Goal: Communication & Community: Answer question/provide support

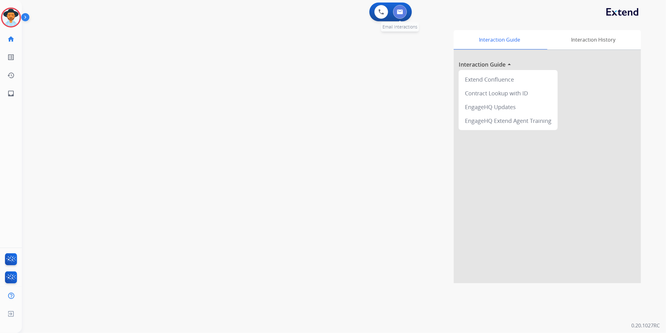
click at [402, 13] on img at bounding box center [400, 11] width 6 height 5
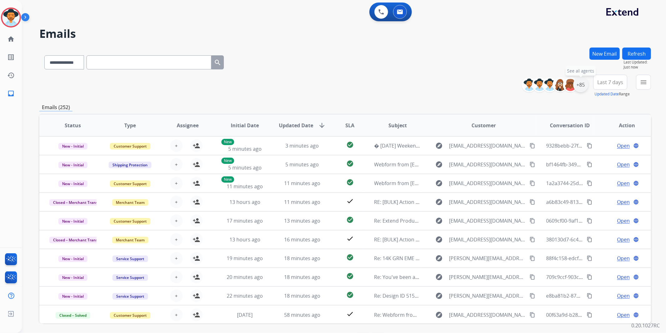
click at [580, 83] on div "+85" at bounding box center [581, 84] width 15 height 15
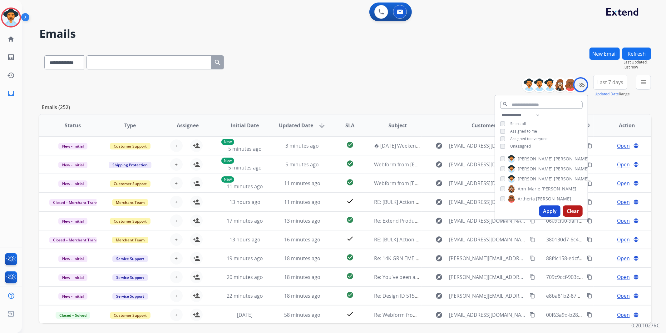
click at [517, 144] on span "Unassigned" at bounding box center [521, 145] width 21 height 5
click at [549, 208] on button "Apply" at bounding box center [550, 210] width 21 height 11
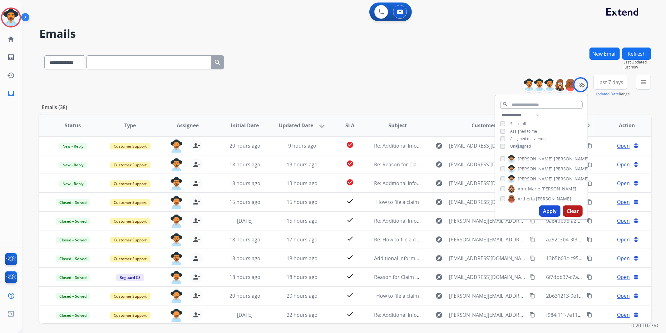
click at [616, 83] on span "Last 7 days" at bounding box center [611, 82] width 26 height 2
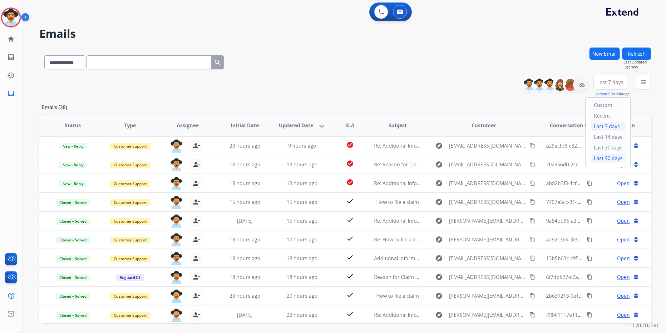
click at [608, 158] on div "Last 90 days" at bounding box center [608, 157] width 34 height 9
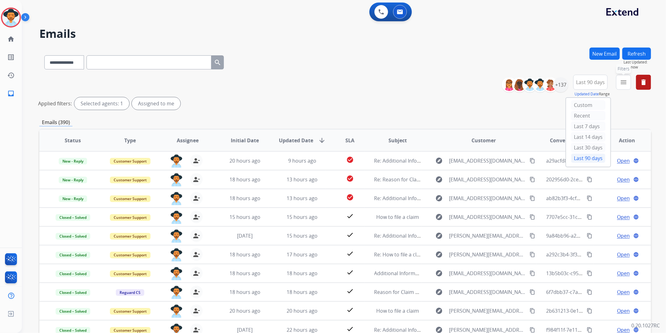
click at [622, 82] on mat-icon "menu" at bounding box center [623, 81] width 7 height 7
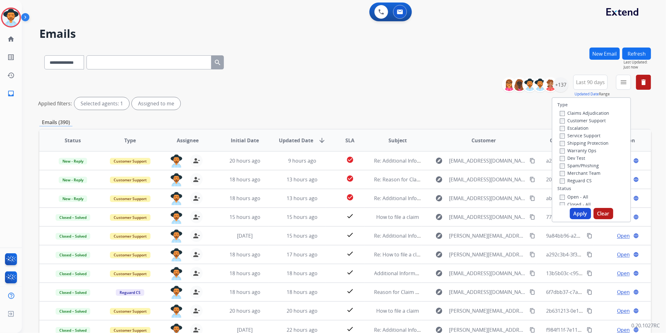
click at [598, 120] on label "Customer Support" at bounding box center [583, 120] width 46 height 6
click at [593, 141] on label "Shipping Protection" at bounding box center [584, 143] width 49 height 6
click at [581, 178] on label "Reguard CS" at bounding box center [576, 180] width 32 height 6
click at [576, 197] on label "Open - All" at bounding box center [574, 197] width 28 height 6
click at [579, 212] on button "Apply" at bounding box center [580, 213] width 21 height 11
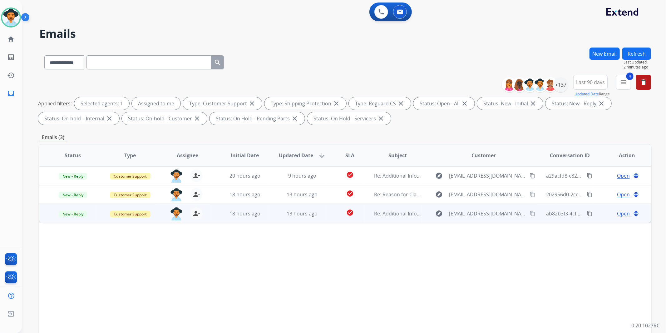
click at [619, 213] on span "Open" at bounding box center [623, 213] width 13 height 7
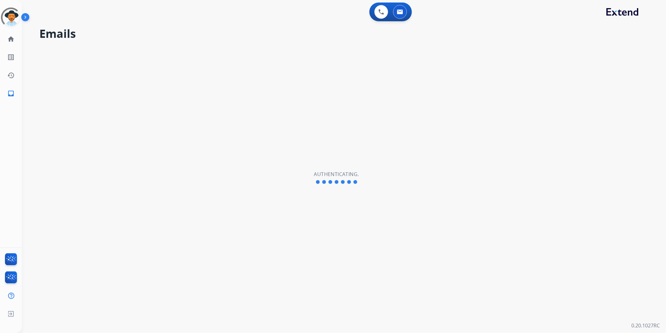
select select "**********"
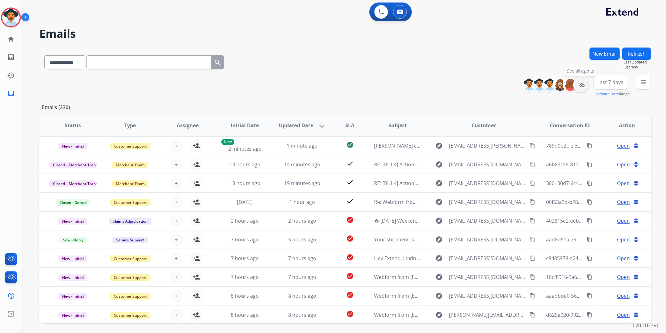
click at [579, 85] on div "+85" at bounding box center [581, 84] width 15 height 15
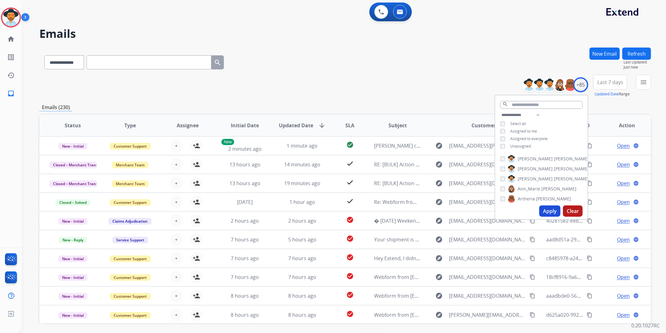
click at [524, 143] on span "Unassigned" at bounding box center [521, 145] width 21 height 5
click at [546, 208] on button "Apply" at bounding box center [550, 210] width 21 height 11
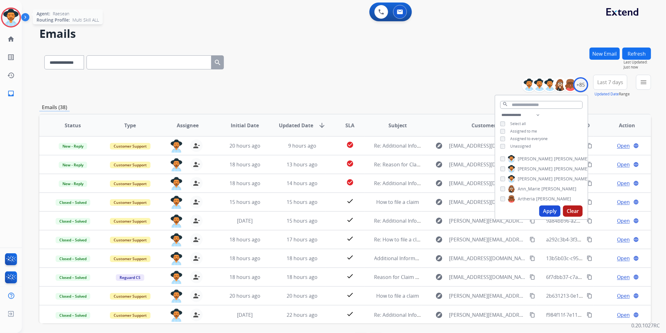
click at [12, 17] on img at bounding box center [10, 17] width 17 height 17
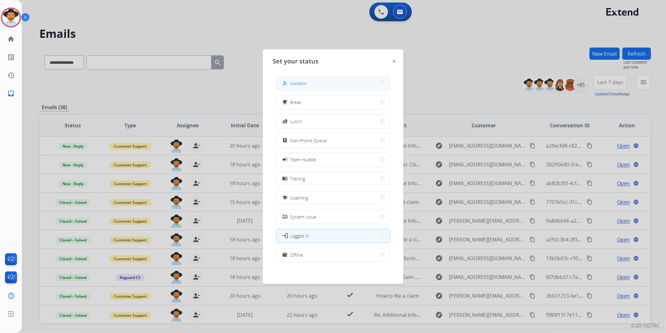
click at [366, 83] on button "how_to_reg Available" at bounding box center [334, 83] width 114 height 13
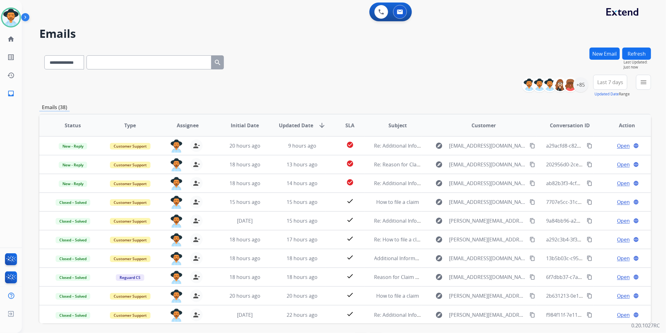
click at [610, 83] on span "Last 7 days" at bounding box center [611, 82] width 26 height 2
click at [611, 159] on div "Last 90 days" at bounding box center [608, 157] width 34 height 9
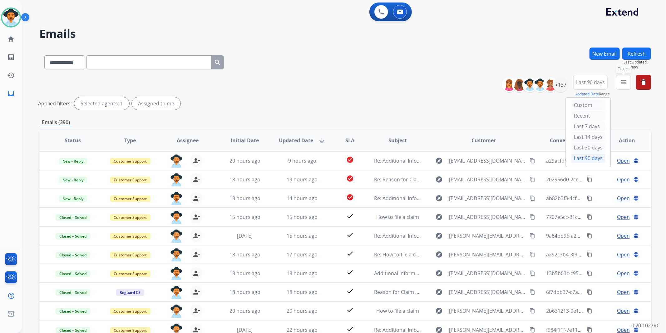
click at [626, 84] on mat-icon "menu" at bounding box center [623, 81] width 7 height 7
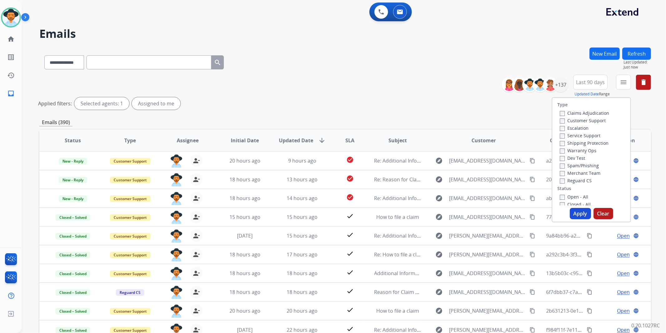
click at [599, 120] on label "Customer Support" at bounding box center [583, 120] width 46 height 6
click at [595, 143] on label "Shipping Protection" at bounding box center [584, 143] width 49 height 6
click at [581, 180] on label "Reguard CS" at bounding box center [576, 180] width 32 height 6
click at [579, 197] on label "Open - All" at bounding box center [574, 197] width 28 height 6
click at [573, 214] on button "Apply" at bounding box center [580, 213] width 21 height 11
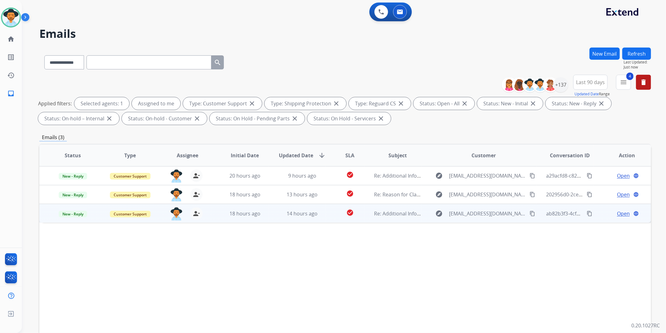
click at [621, 212] on span "Open" at bounding box center [623, 213] width 13 height 7
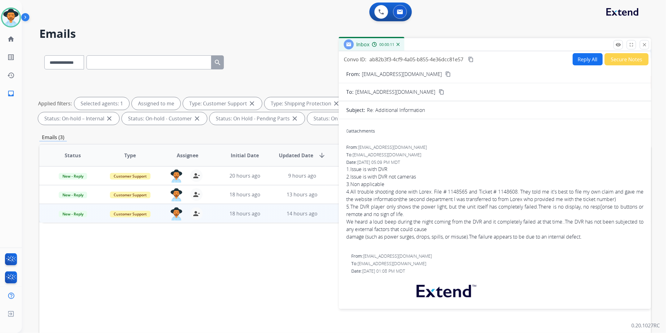
click at [446, 74] on mat-icon "content_copy" at bounding box center [449, 74] width 6 height 6
click at [582, 62] on button "Reply All" at bounding box center [588, 59] width 30 height 12
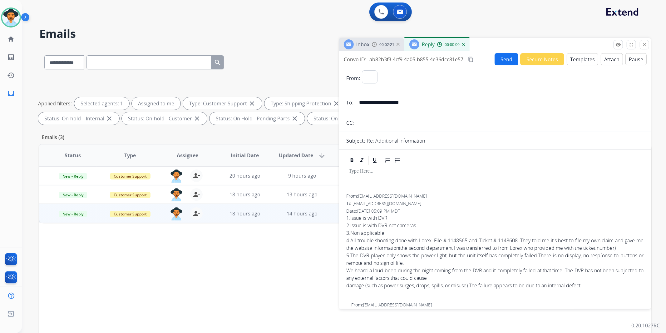
select select "**********"
click at [576, 59] on button "Templates" at bounding box center [583, 59] width 32 height 12
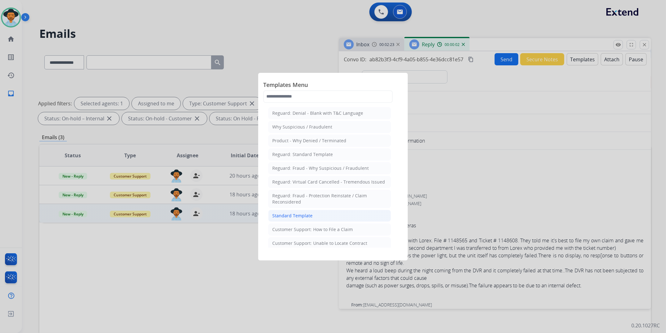
click at [306, 214] on div "Standard Template" at bounding box center [292, 215] width 40 height 6
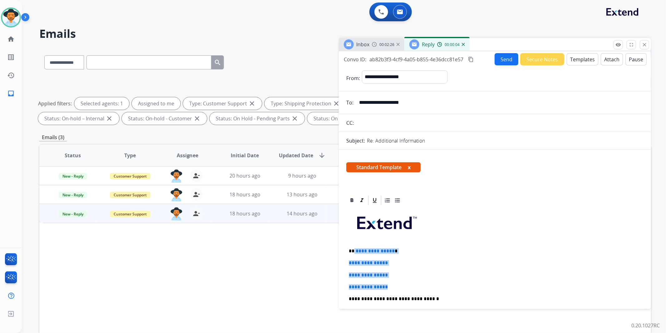
drag, startPoint x: 392, startPoint y: 286, endPoint x: 354, endPoint y: 248, distance: 53.7
click at [354, 248] on div "**********" at bounding box center [495, 313] width 297 height 215
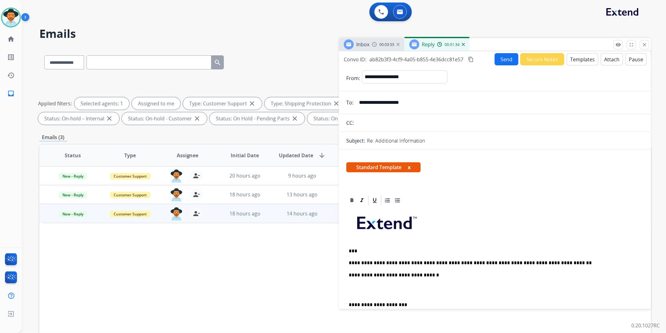
click at [354, 250] on p "***" at bounding box center [492, 251] width 287 height 6
click at [363, 262] on p "**********" at bounding box center [492, 263] width 287 height 6
click at [401, 263] on p "**********" at bounding box center [492, 263] width 287 height 6
click at [465, 242] on div "**********" at bounding box center [495, 301] width 297 height 191
click at [604, 265] on div "**********" at bounding box center [495, 301] width 297 height 191
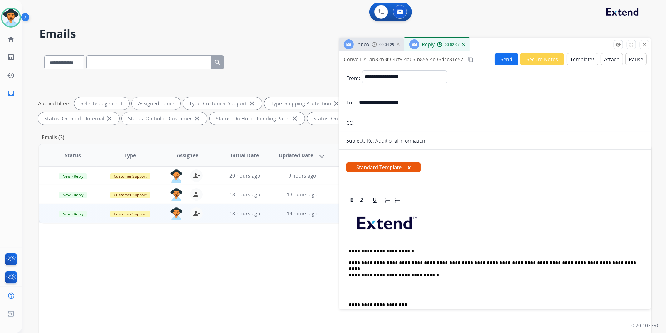
click at [500, 61] on button "Send" at bounding box center [507, 59] width 24 height 12
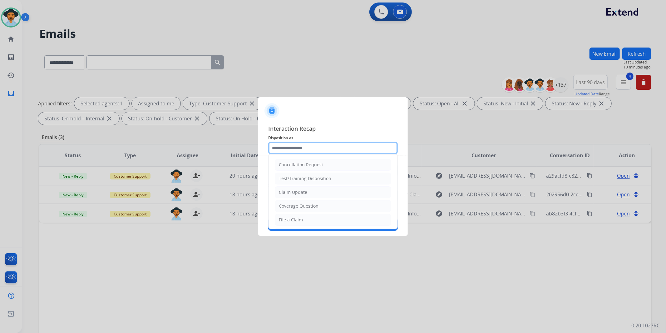
click at [330, 147] on input "text" at bounding box center [333, 148] width 130 height 12
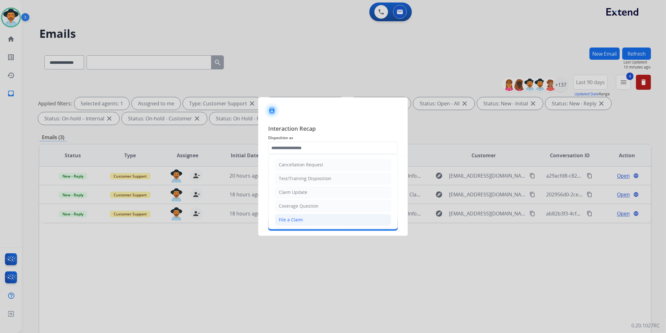
click at [309, 220] on li "File a Claim" at bounding box center [333, 220] width 117 height 12
type input "**********"
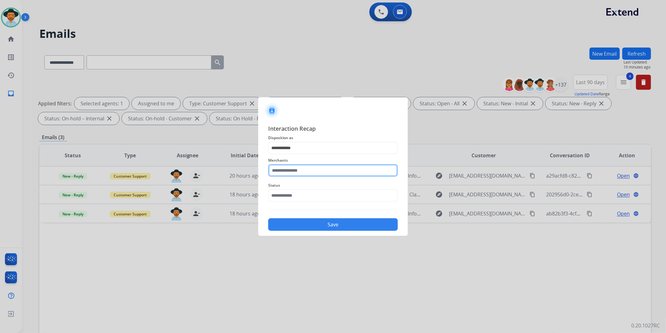
click at [310, 173] on input "text" at bounding box center [333, 170] width 130 height 12
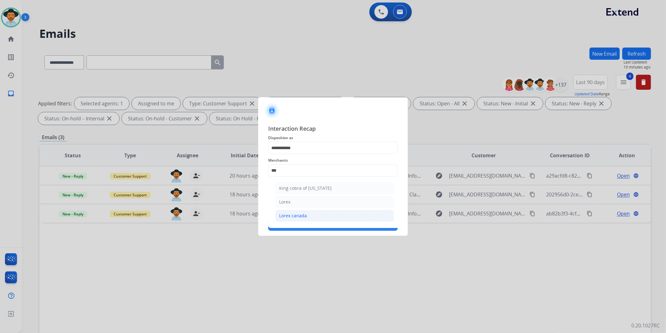
click at [299, 213] on div "Lorex canada" at bounding box center [293, 215] width 28 height 6
type input "**********"
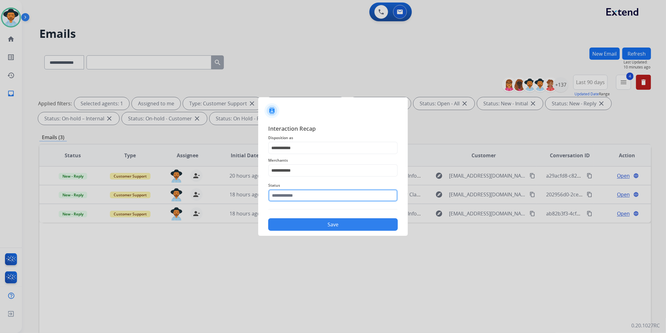
click at [301, 197] on input "text" at bounding box center [333, 195] width 130 height 12
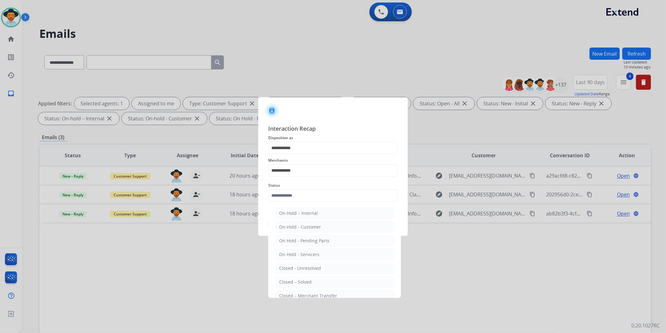
drag, startPoint x: 304, startPoint y: 281, endPoint x: 302, endPoint y: 277, distance: 4.6
click at [304, 281] on div "Closed – Solved" at bounding box center [295, 282] width 32 height 6
type input "**********"
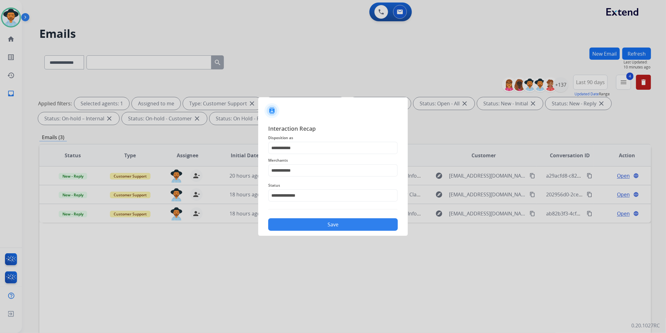
click at [316, 222] on button "Save" at bounding box center [333, 224] width 130 height 12
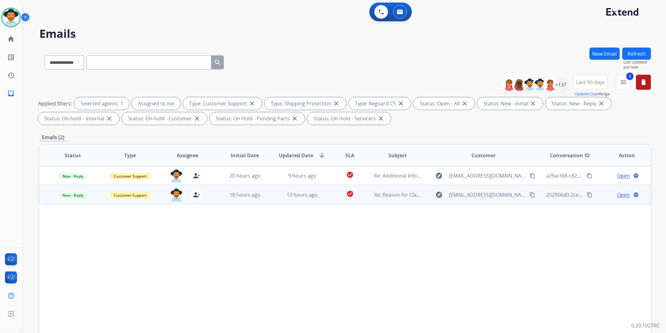
click at [618, 193] on span "Open" at bounding box center [623, 194] width 13 height 7
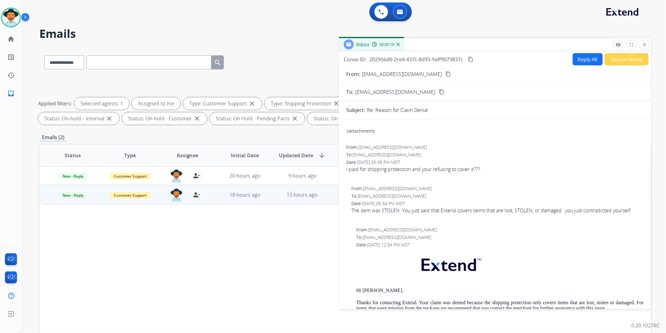
click at [451, 72] on mat-icon "content_copy" at bounding box center [449, 74] width 6 height 6
click at [586, 60] on button "Reply All" at bounding box center [588, 59] width 30 height 12
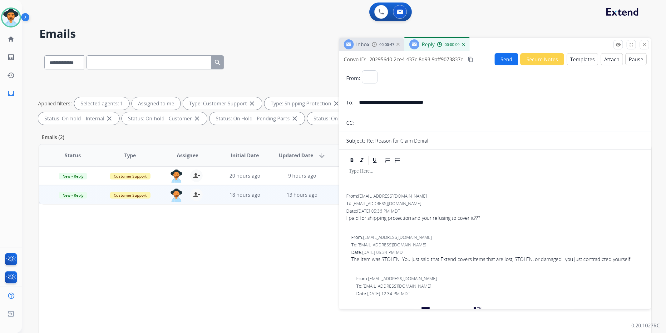
select select "**********"
click at [581, 59] on button "Templates" at bounding box center [583, 59] width 32 height 12
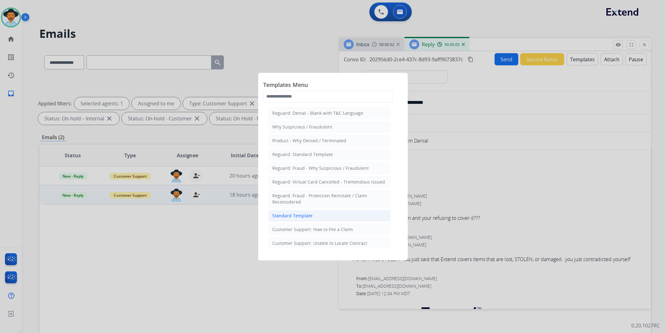
click at [304, 215] on div "Standard Template" at bounding box center [292, 215] width 40 height 6
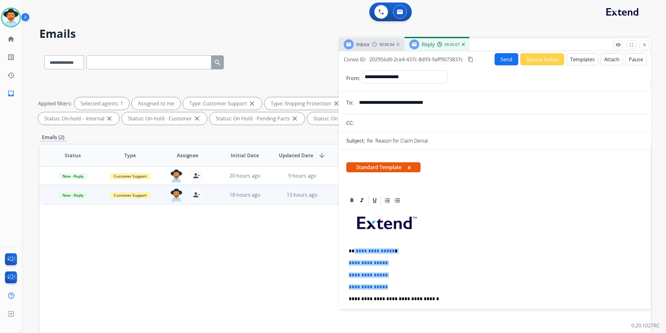
drag, startPoint x: 392, startPoint y: 287, endPoint x: 354, endPoint y: 250, distance: 52.8
click at [354, 250] on div "**********" at bounding box center [495, 313] width 297 height 215
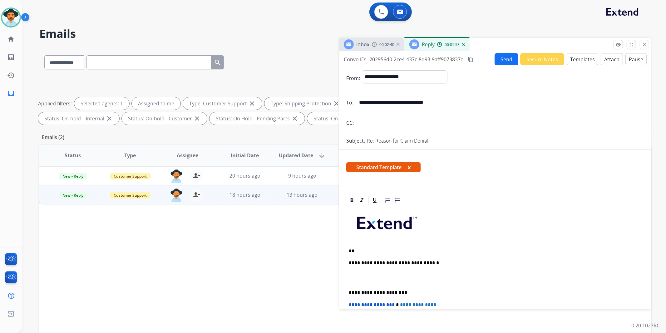
click at [464, 47] on div "Reply 00:01:53" at bounding box center [437, 44] width 65 height 12
click at [464, 45] on img at bounding box center [463, 44] width 3 height 3
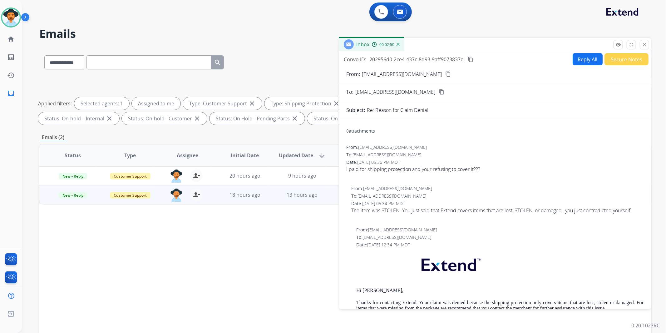
click at [626, 61] on button "Secure Notes" at bounding box center [627, 59] width 44 height 12
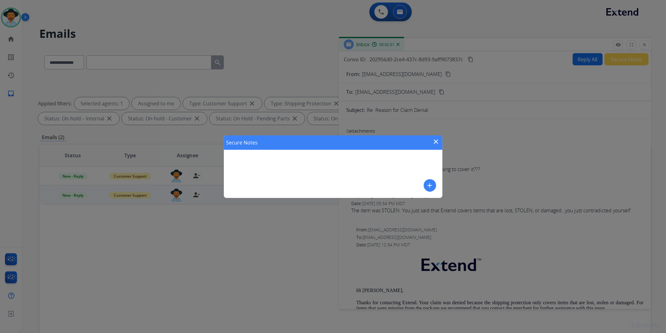
click at [427, 180] on button "add" at bounding box center [430, 185] width 12 height 12
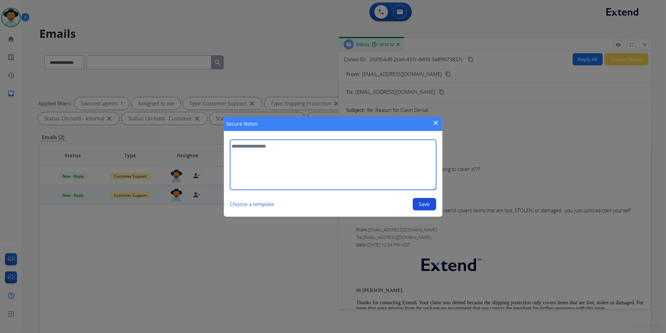
click at [272, 156] on textarea at bounding box center [333, 165] width 206 height 50
click at [285, 155] on textarea "**********" at bounding box center [333, 165] width 206 height 50
type textarea "**********"
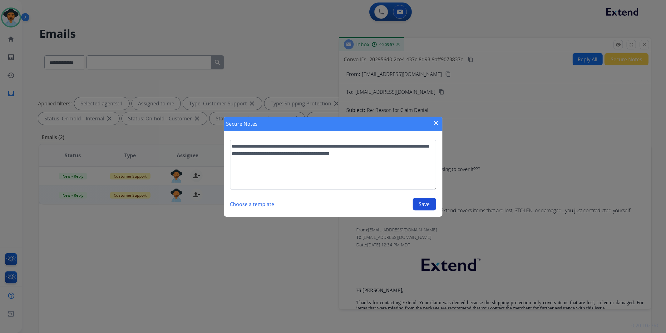
click at [427, 202] on button "Save" at bounding box center [424, 204] width 23 height 12
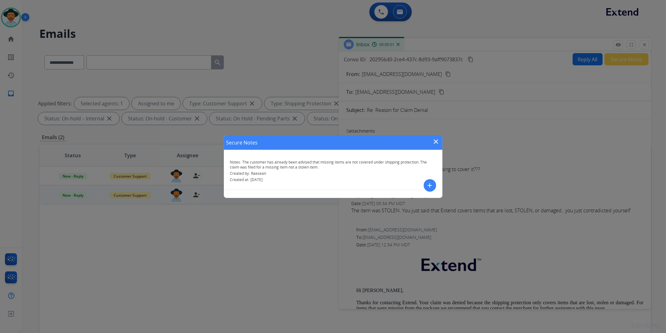
click at [437, 141] on mat-icon "close" at bounding box center [436, 141] width 7 height 7
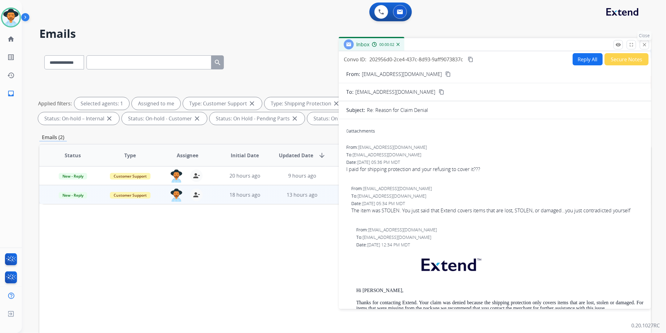
click at [646, 42] on mat-icon "close" at bounding box center [645, 45] width 6 height 6
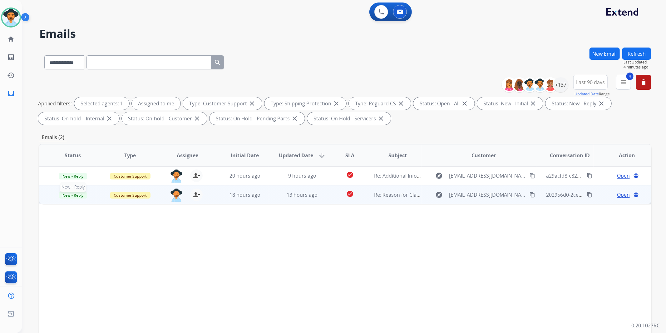
click at [79, 192] on span "New - Reply" at bounding box center [73, 195] width 28 height 7
click at [117, 253] on p "Closed – Solved" at bounding box center [108, 253] width 36 height 9
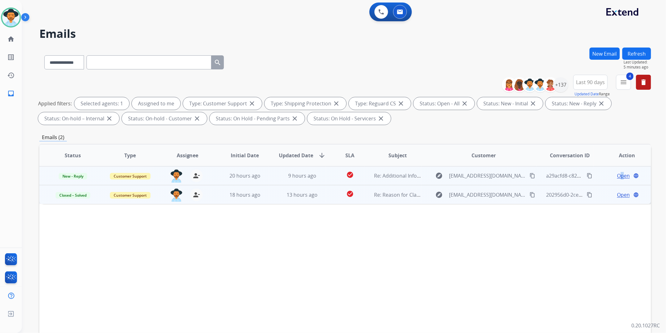
click at [618, 175] on span "Open" at bounding box center [623, 175] width 13 height 7
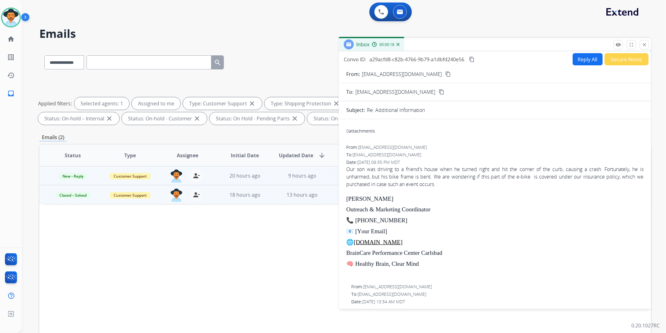
click at [446, 74] on mat-icon "content_copy" at bounding box center [449, 74] width 6 height 6
click at [582, 61] on button "Reply All" at bounding box center [588, 59] width 30 height 12
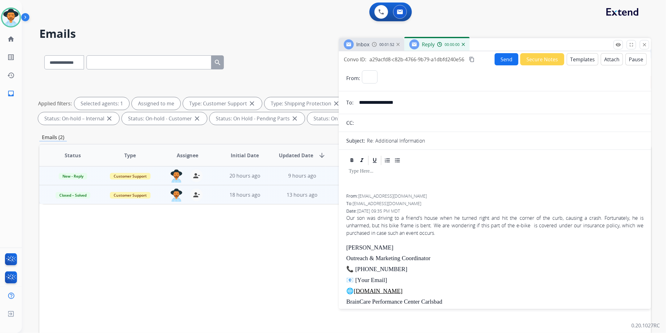
select select "**********"
click at [581, 60] on button "Templates" at bounding box center [583, 59] width 32 height 12
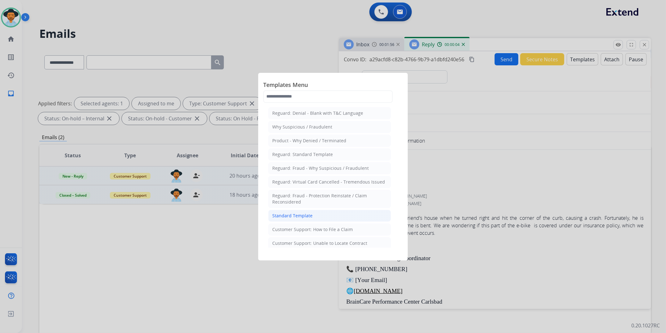
click at [301, 212] on li "Standard Template" at bounding box center [329, 216] width 123 height 12
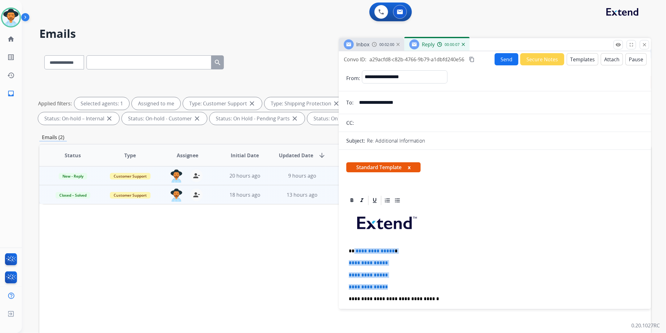
drag, startPoint x: 393, startPoint y: 286, endPoint x: 354, endPoint y: 249, distance: 53.1
click at [354, 249] on div "**********" at bounding box center [495, 313] width 297 height 215
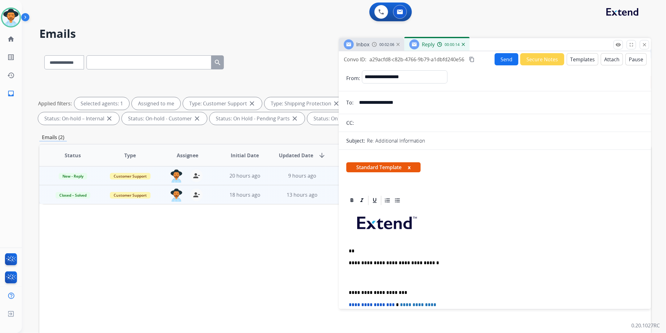
click at [360, 249] on p "**" at bounding box center [492, 251] width 287 height 6
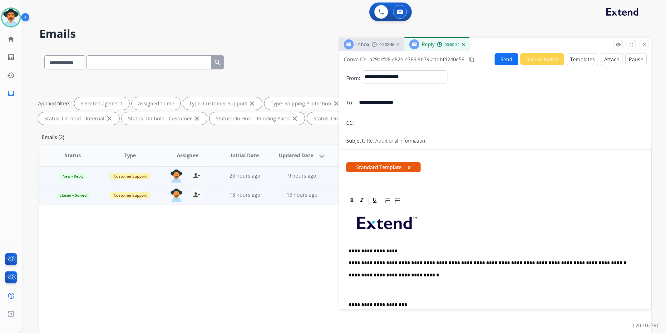
click at [546, 263] on p "**********" at bounding box center [492, 263] width 287 height 6
click at [578, 264] on p "**********" at bounding box center [492, 263] width 287 height 6
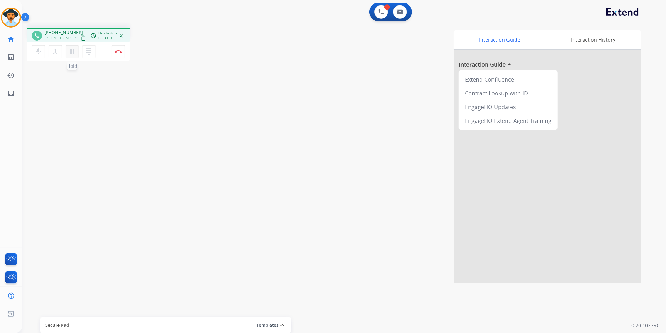
click at [72, 49] on mat-icon "pause" at bounding box center [71, 51] width 7 height 7
click at [72, 52] on mat-icon "play_arrow" at bounding box center [71, 51] width 7 height 7
click at [71, 51] on mat-icon "pause" at bounding box center [71, 51] width 7 height 7
click at [91, 52] on mat-icon "dialpad" at bounding box center [88, 51] width 7 height 7
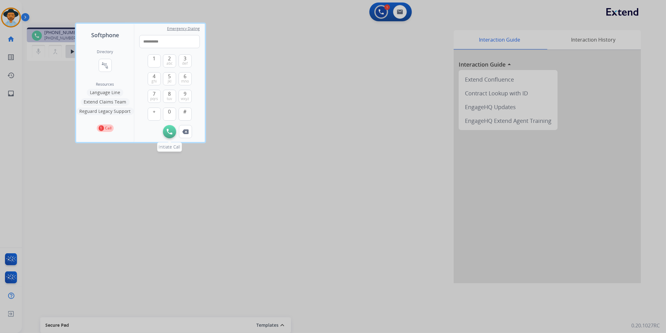
type input "**********"
click at [169, 129] on img at bounding box center [170, 132] width 6 height 6
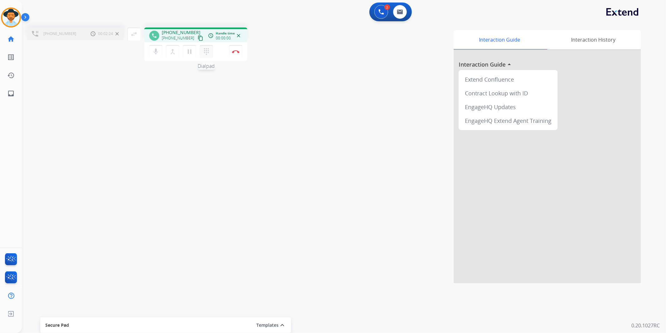
click at [205, 48] on mat-icon "dialpad" at bounding box center [206, 51] width 7 height 7
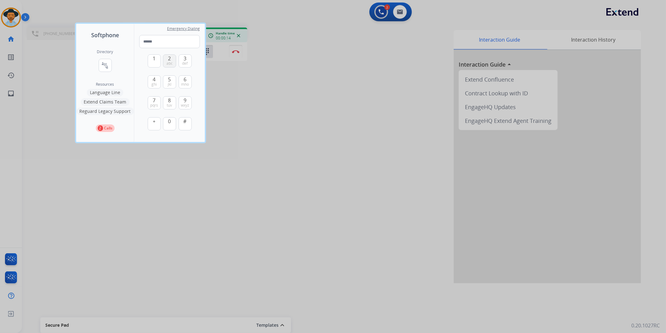
click at [171, 61] on span "abc" at bounding box center [170, 63] width 6 height 5
type input "*"
click at [268, 89] on div at bounding box center [333, 166] width 666 height 333
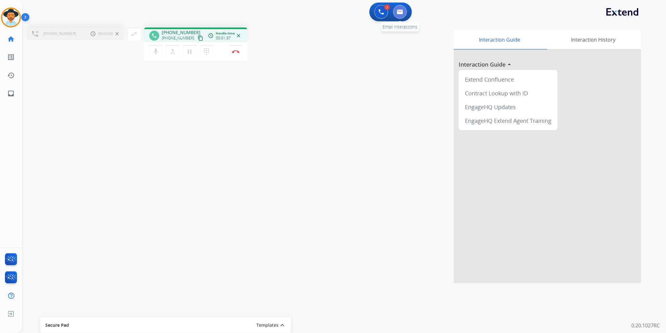
click at [402, 15] on button at bounding box center [400, 12] width 14 height 14
select select "**********"
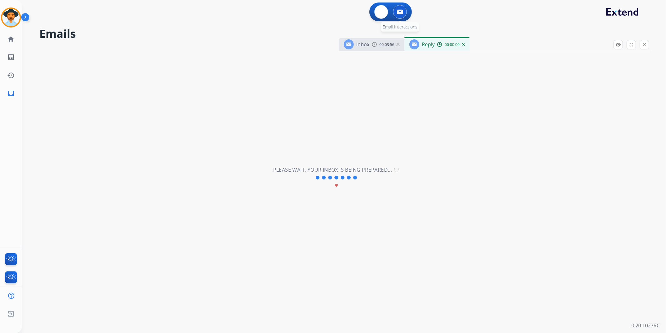
select select "**********"
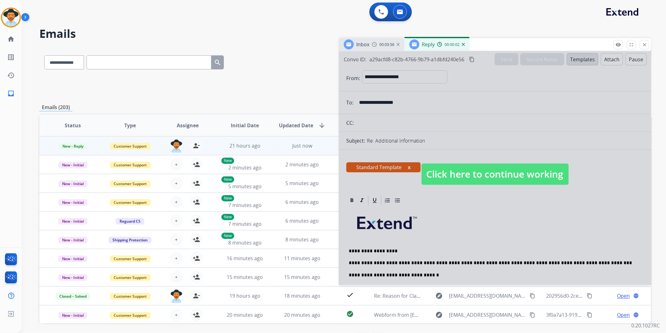
click at [518, 176] on span "Click here to continue working" at bounding box center [495, 173] width 147 height 21
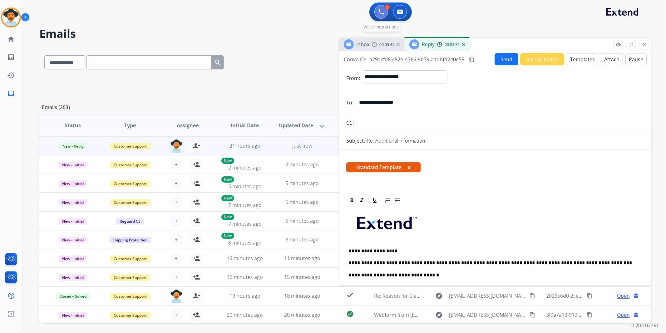
click at [381, 9] on img at bounding box center [382, 12] width 6 height 6
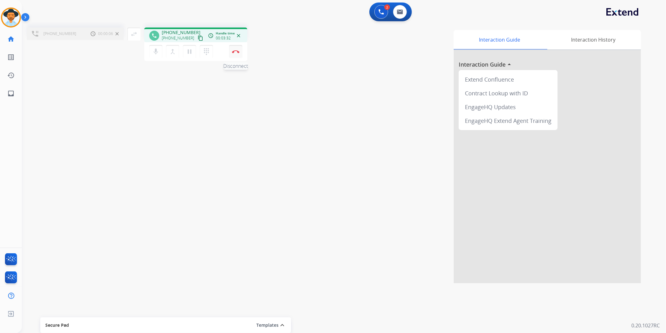
click at [237, 53] on button "Disconnect" at bounding box center [235, 51] width 13 height 13
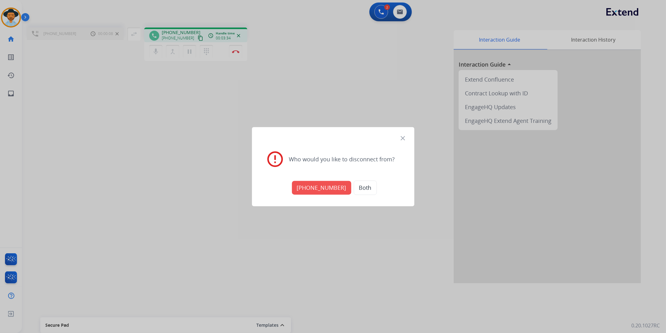
click at [330, 186] on button "+18665290412" at bounding box center [321, 188] width 59 height 14
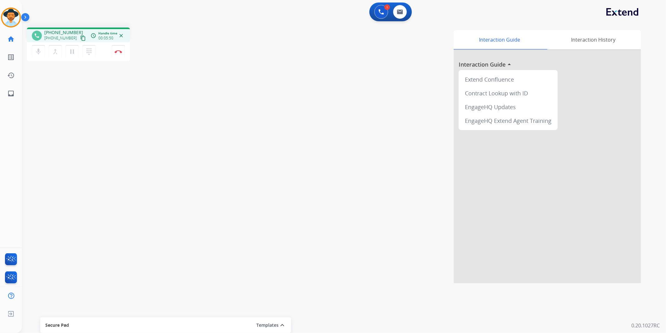
click at [80, 38] on mat-icon "content_copy" at bounding box center [83, 38] width 6 height 6
click at [120, 51] on img at bounding box center [118, 51] width 7 height 3
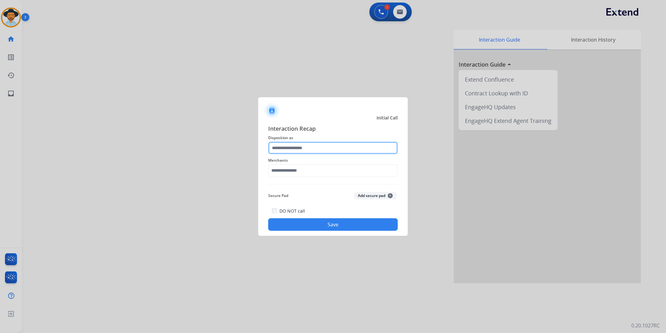
click at [339, 145] on input "text" at bounding box center [333, 148] width 130 height 12
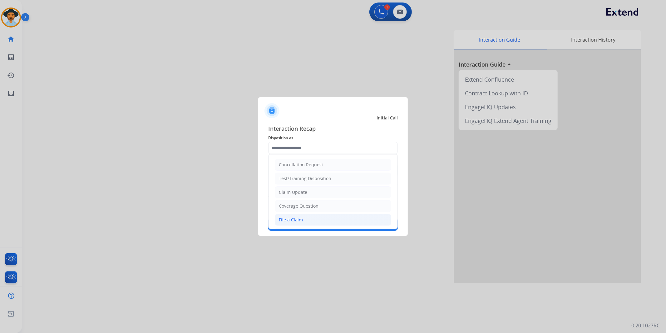
click at [311, 219] on li "File a Claim" at bounding box center [333, 220] width 117 height 12
type input "**********"
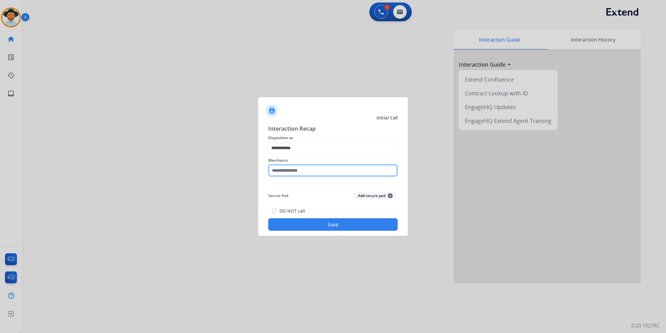
click at [311, 167] on input "text" at bounding box center [333, 170] width 130 height 12
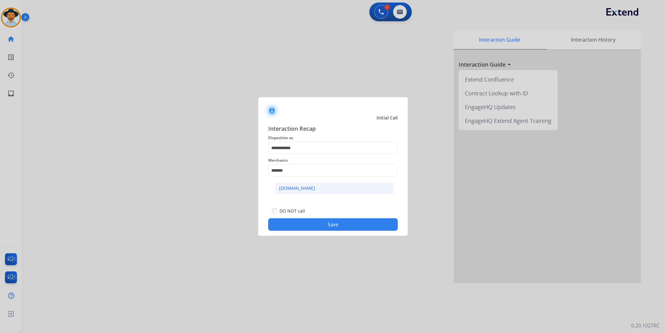
click at [322, 189] on li "[DOMAIN_NAME]" at bounding box center [334, 188] width 119 height 12
type input "**********"
click at [307, 226] on button "Save" at bounding box center [333, 224] width 130 height 12
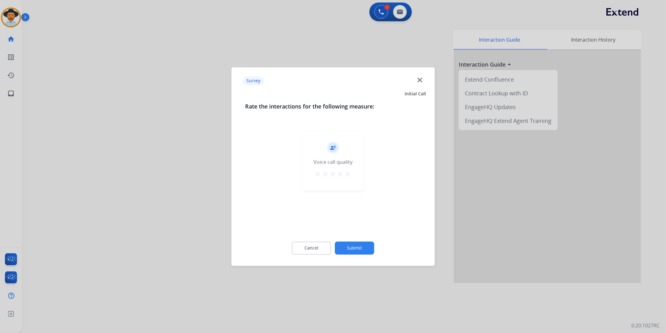
click at [355, 248] on button "Submit" at bounding box center [354, 247] width 39 height 13
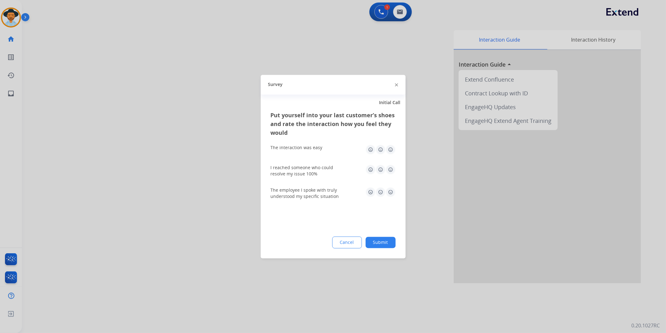
click at [385, 240] on button "Submit" at bounding box center [381, 242] width 30 height 11
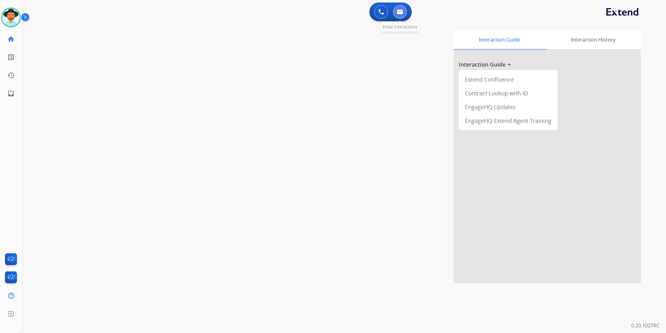
click at [399, 10] on img at bounding box center [400, 11] width 6 height 5
select select "**********"
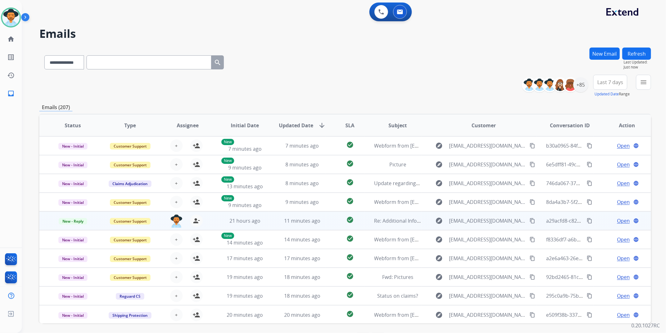
click at [617, 220] on span "Open" at bounding box center [623, 220] width 13 height 7
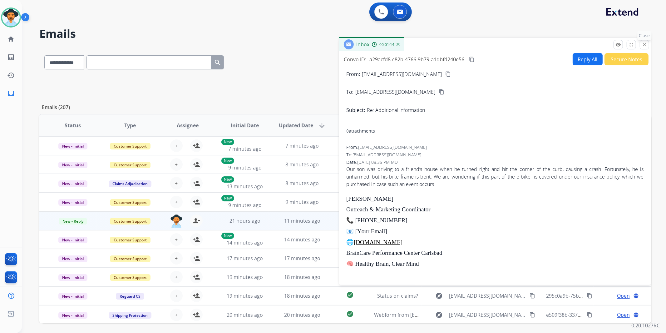
click at [644, 44] on mat-icon "close" at bounding box center [645, 45] width 6 height 6
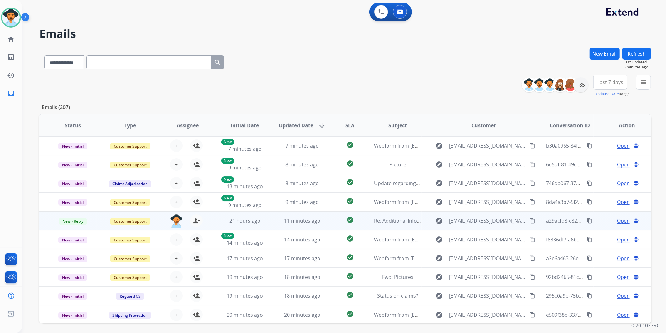
click at [624, 220] on span "Open" at bounding box center [623, 220] width 13 height 7
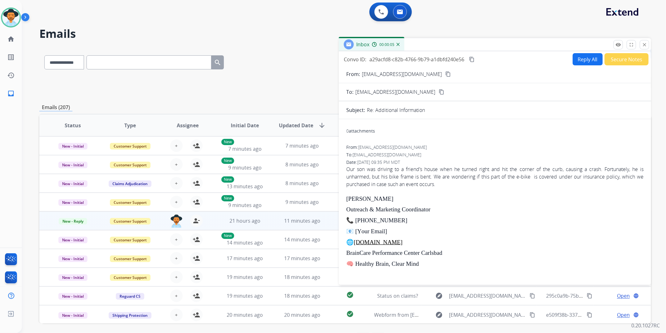
click at [580, 57] on button "Reply All" at bounding box center [588, 59] width 30 height 12
select select "**********"
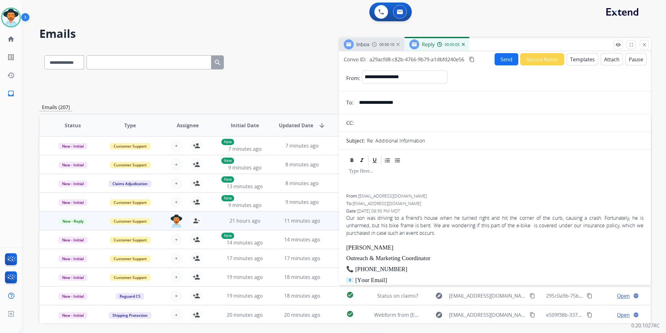
click at [581, 61] on button "Templates" at bounding box center [583, 59] width 32 height 12
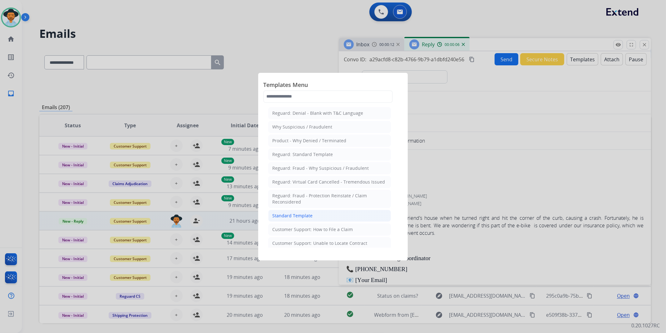
click at [314, 214] on li "Standard Template" at bounding box center [329, 216] width 123 height 12
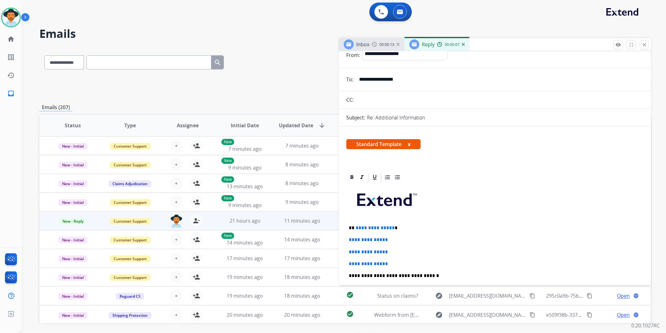
scroll to position [35, 0]
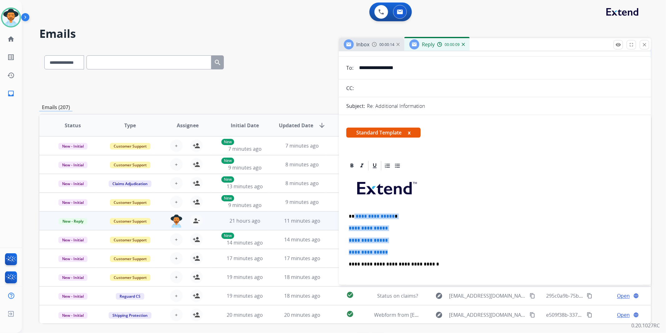
drag, startPoint x: 392, startPoint y: 251, endPoint x: 353, endPoint y: 215, distance: 53.3
click at [353, 215] on div "**********" at bounding box center [495, 278] width 297 height 215
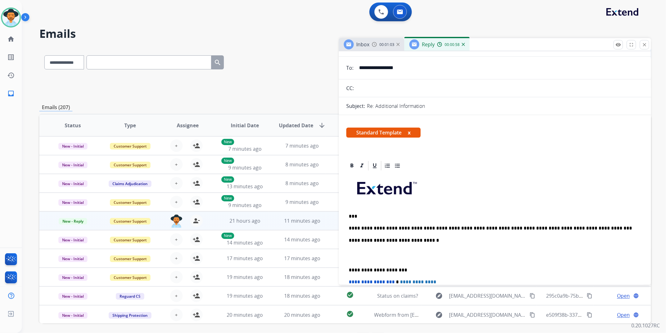
click at [354, 217] on p "***" at bounding box center [492, 216] width 287 height 6
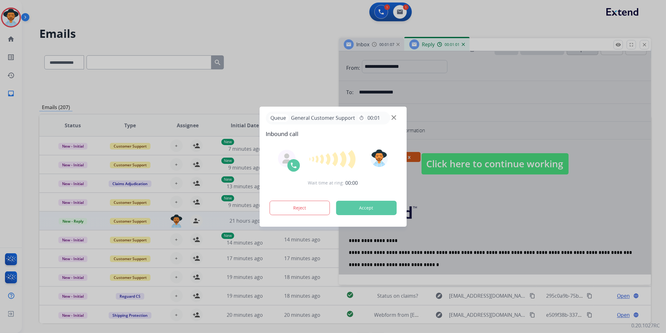
scroll to position [0, 0]
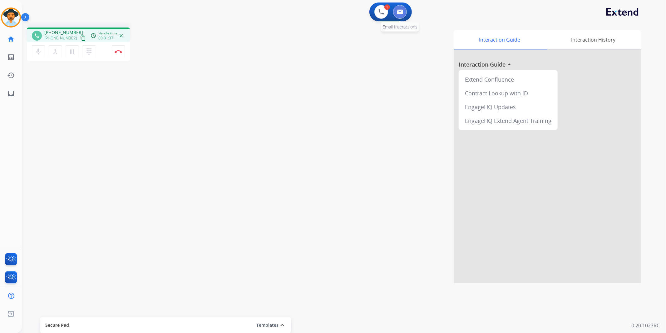
click at [398, 11] on img at bounding box center [400, 11] width 6 height 5
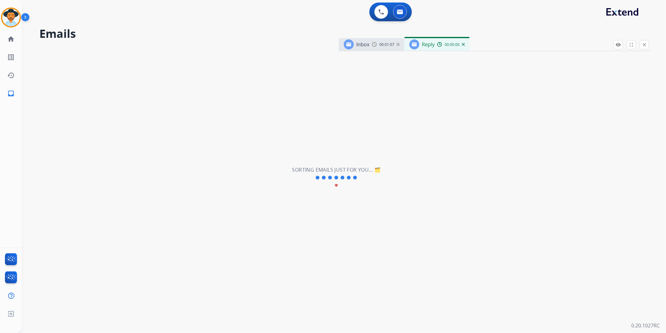
select select "**********"
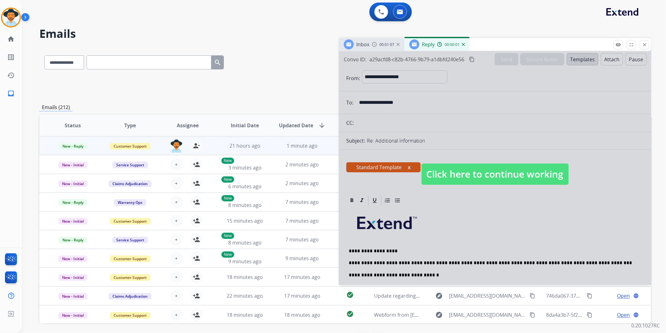
click at [463, 44] on img at bounding box center [463, 44] width 3 height 3
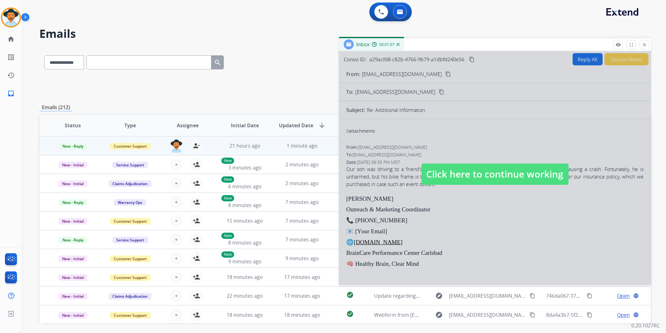
click at [398, 44] on img at bounding box center [398, 44] width 3 height 3
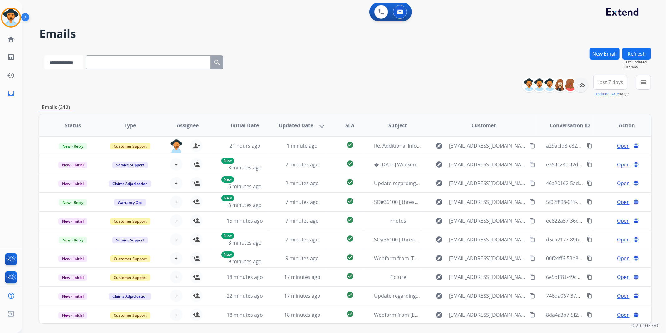
click at [79, 64] on select "**********" at bounding box center [63, 62] width 39 height 14
select select "**********"
click at [44, 55] on select "**********" at bounding box center [63, 62] width 39 height 14
paste input "**********"
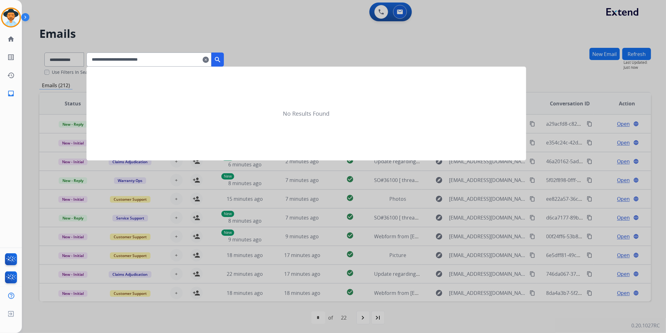
type input "**********"
click at [222, 61] on mat-icon "search" at bounding box center [217, 59] width 7 height 7
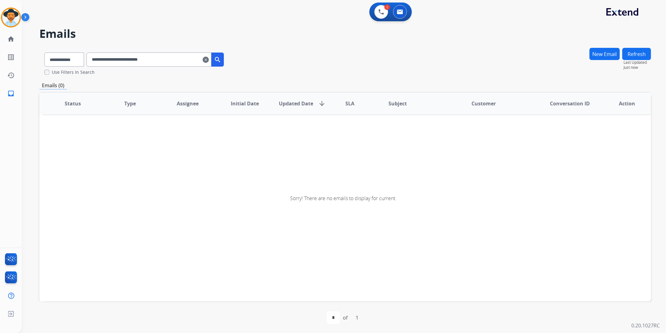
click at [595, 54] on button "New Email" at bounding box center [605, 54] width 30 height 12
select select "**********"
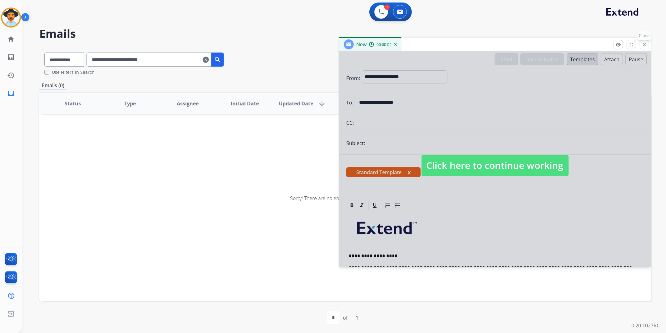
click at [645, 45] on mat-icon "close" at bounding box center [645, 45] width 6 height 6
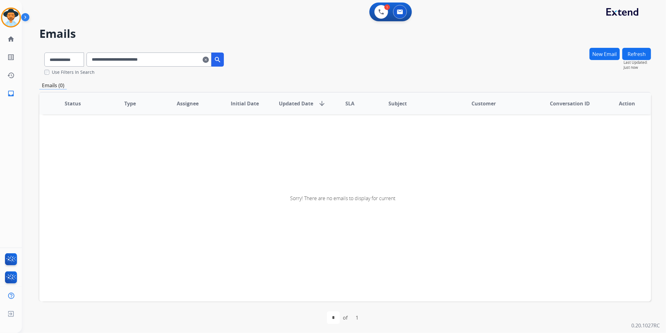
click at [101, 59] on input "**********" at bounding box center [149, 59] width 125 height 14
click at [224, 61] on button "search" at bounding box center [218, 59] width 12 height 14
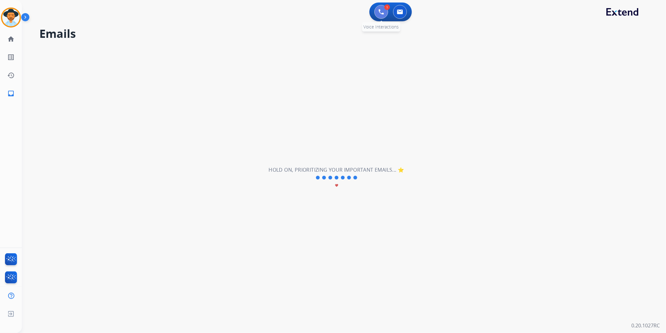
click at [382, 13] on img at bounding box center [382, 12] width 6 height 6
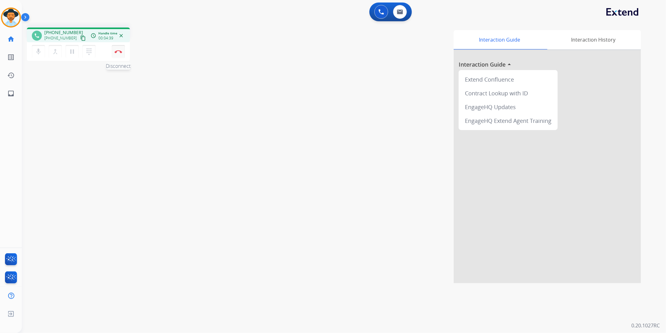
click at [119, 50] on img at bounding box center [118, 51] width 7 height 3
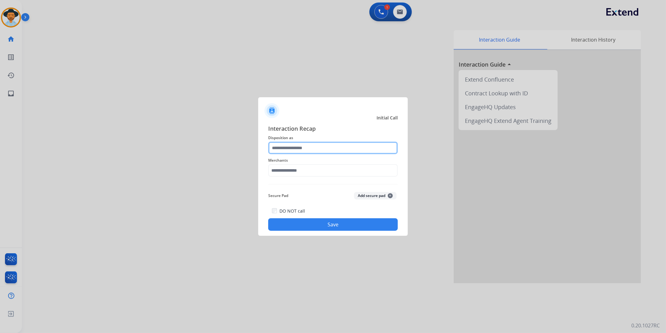
click at [305, 145] on input "text" at bounding box center [333, 148] width 130 height 12
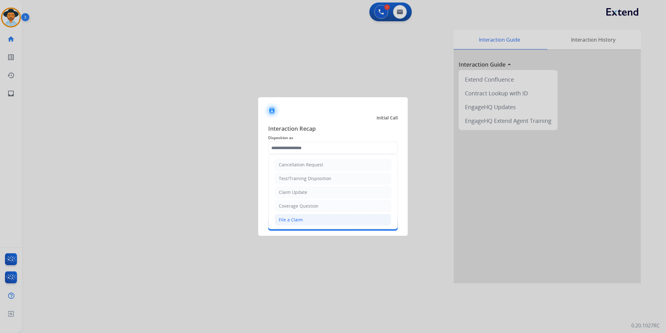
click at [300, 217] on div "File a Claim" at bounding box center [291, 220] width 24 height 6
type input "**********"
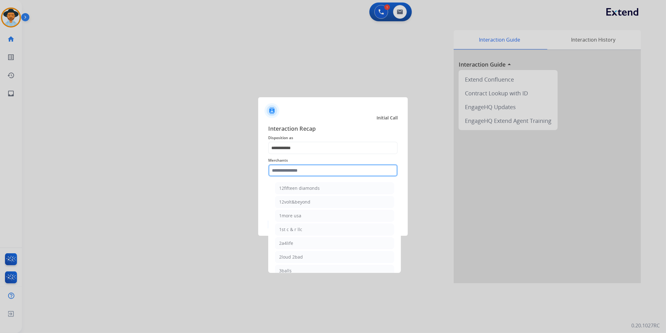
click at [302, 173] on input "text" at bounding box center [333, 170] width 130 height 12
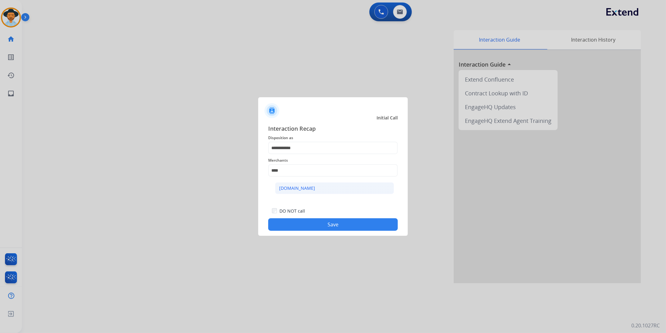
click at [305, 186] on div "[DOMAIN_NAME]" at bounding box center [297, 188] width 36 height 6
type input "**********"
click at [313, 224] on button "Save" at bounding box center [333, 224] width 130 height 12
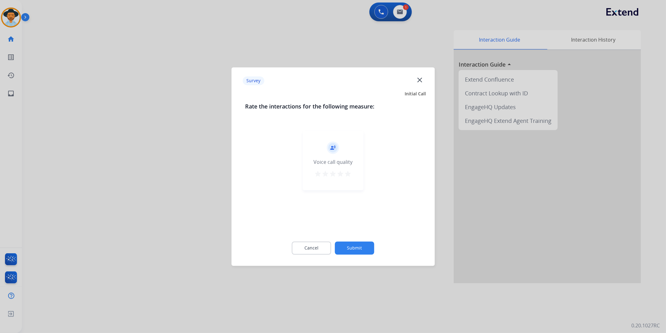
click at [353, 246] on button "Submit" at bounding box center [354, 247] width 39 height 13
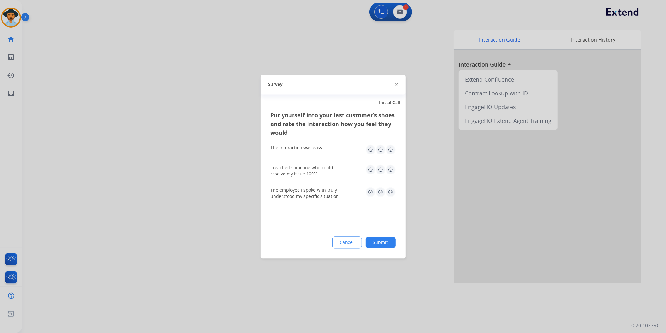
click at [385, 238] on button "Submit" at bounding box center [381, 242] width 30 height 11
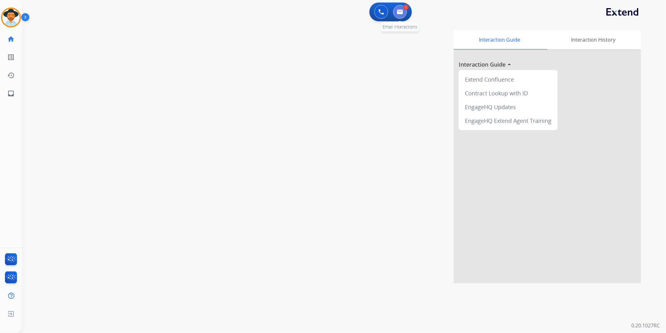
click at [403, 11] on button at bounding box center [400, 12] width 14 height 14
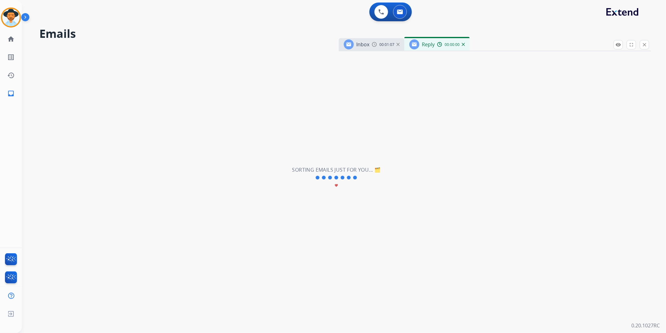
select select "**********"
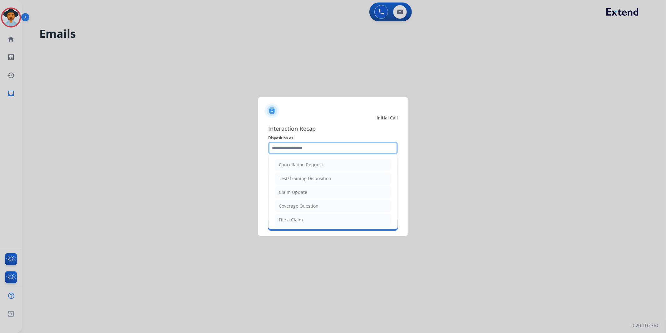
click at [301, 146] on input "text" at bounding box center [333, 148] width 130 height 12
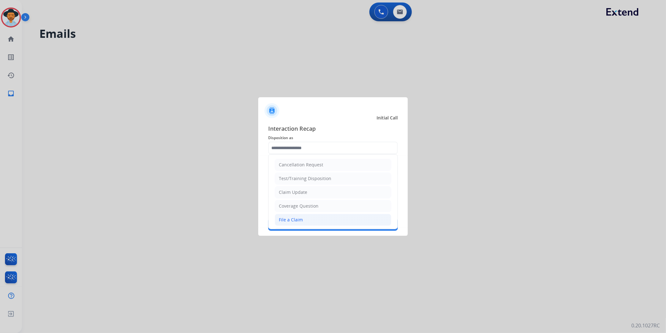
click at [297, 220] on div "File a Claim" at bounding box center [291, 220] width 24 height 6
type input "**********"
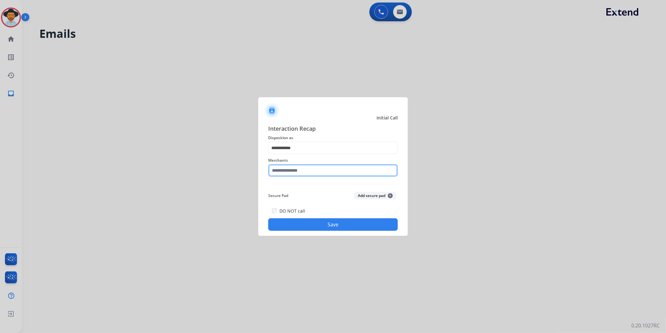
click at [307, 175] on input "text" at bounding box center [333, 170] width 130 height 12
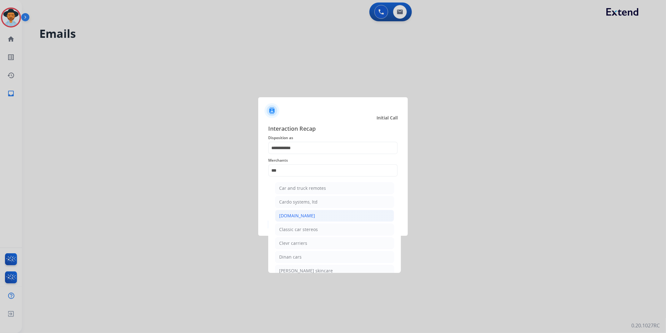
click at [301, 214] on div "[DOMAIN_NAME]" at bounding box center [297, 215] width 36 height 6
type input "**********"
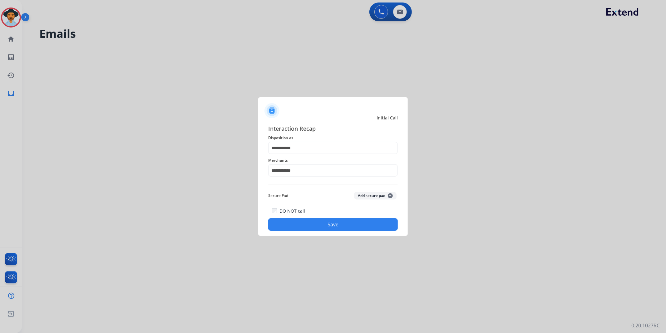
click at [312, 224] on button "Save" at bounding box center [333, 224] width 130 height 12
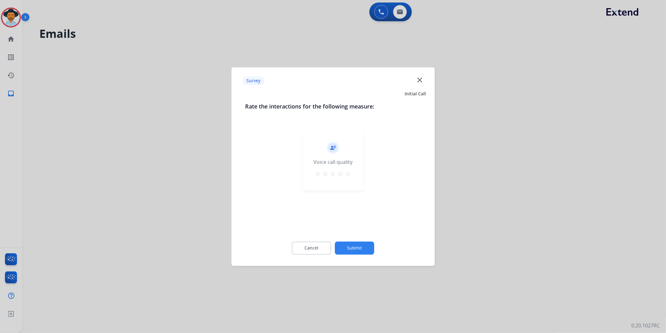
click at [355, 252] on button "Submit" at bounding box center [354, 247] width 39 height 13
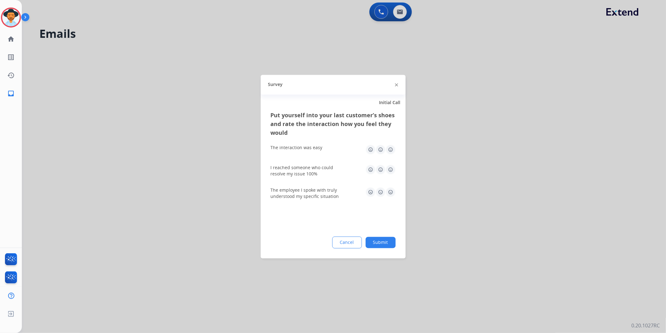
click at [379, 239] on button "Submit" at bounding box center [381, 242] width 30 height 11
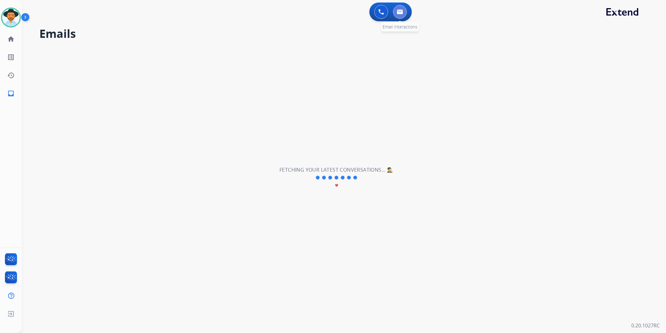
click at [401, 11] on img at bounding box center [400, 11] width 6 height 5
click at [13, 17] on img at bounding box center [10, 17] width 17 height 17
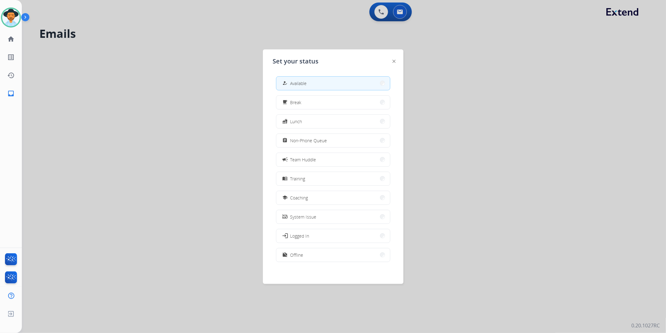
click at [223, 37] on div at bounding box center [333, 166] width 666 height 333
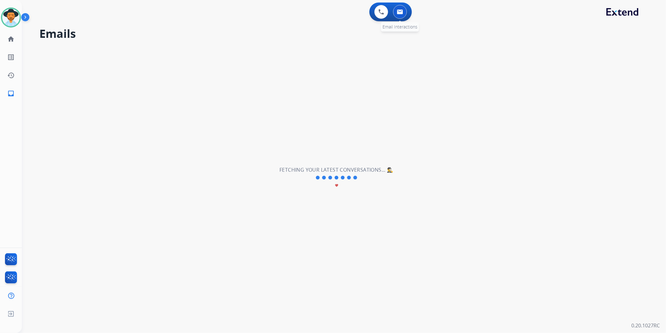
click at [397, 17] on button at bounding box center [400, 12] width 14 height 14
click at [10, 36] on mat-icon "home" at bounding box center [10, 38] width 7 height 7
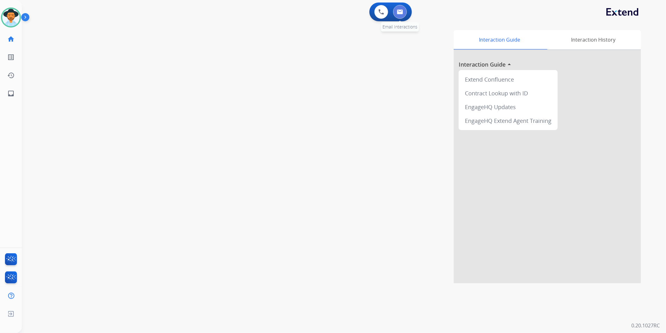
click at [399, 11] on img at bounding box center [400, 11] width 6 height 5
select select "**********"
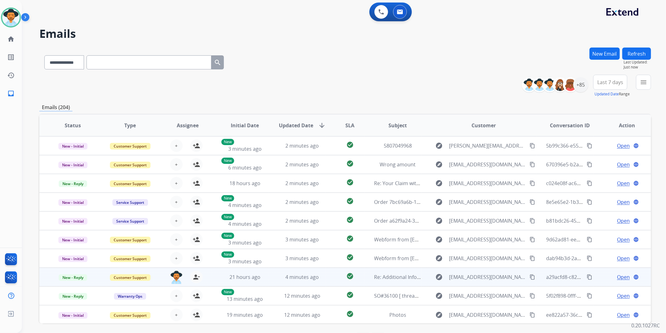
click at [620, 275] on span "Open" at bounding box center [623, 276] width 13 height 7
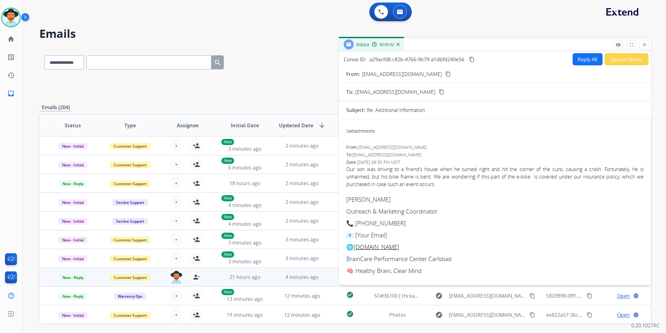
click at [586, 57] on button "Reply All" at bounding box center [588, 59] width 30 height 12
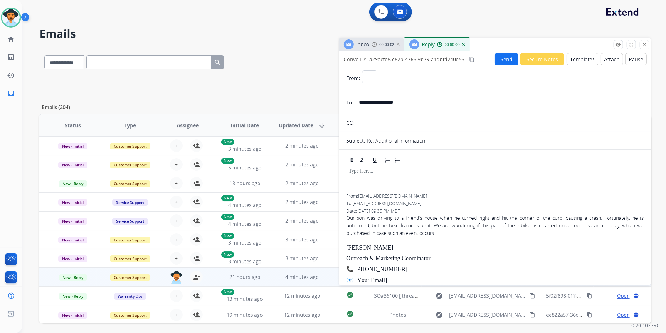
select select "**********"
drag, startPoint x: 584, startPoint y: 61, endPoint x: 583, endPoint y: 64, distance: 3.3
click at [583, 64] on button "Templates" at bounding box center [583, 59] width 32 height 12
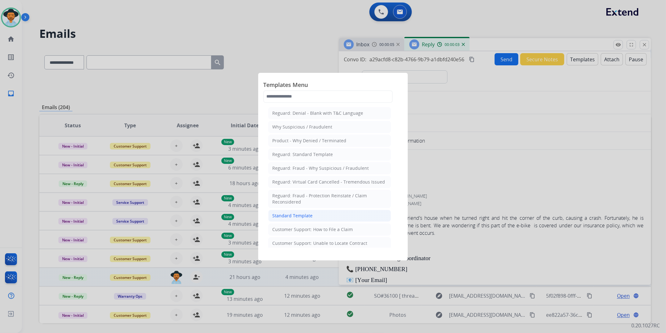
click at [292, 215] on div "Standard Template" at bounding box center [292, 215] width 40 height 6
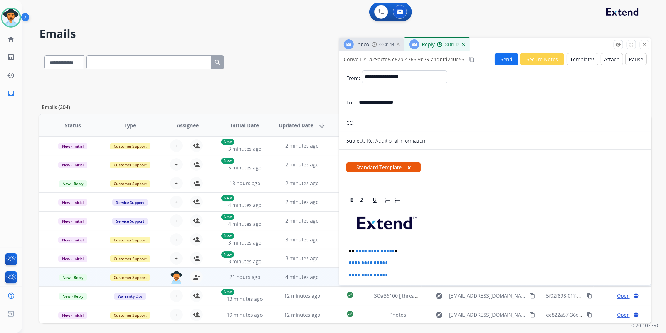
click at [585, 61] on button "Templates" at bounding box center [583, 59] width 32 height 12
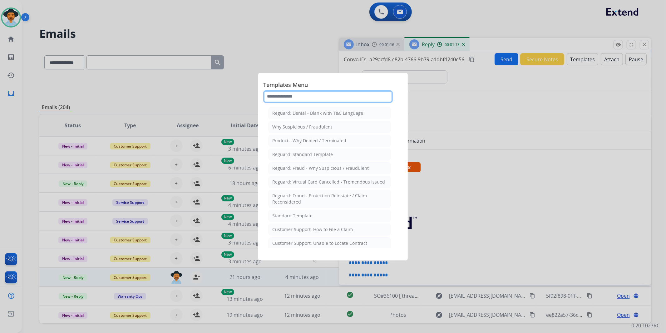
click at [341, 99] on input "text" at bounding box center [328, 96] width 130 height 12
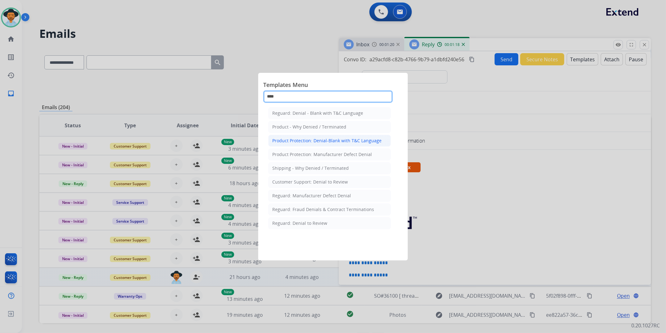
type input "****"
click at [357, 139] on div "Product Protection: Denial-Blank with T&C Language" at bounding box center [326, 140] width 109 height 6
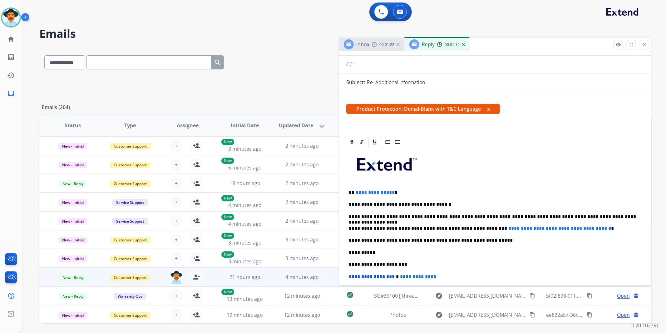
scroll to position [69, 0]
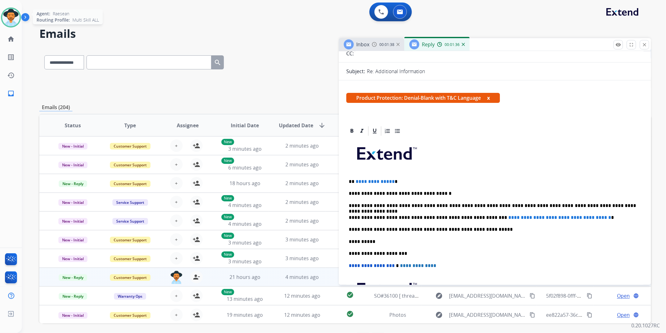
click at [11, 15] on img at bounding box center [10, 17] width 17 height 17
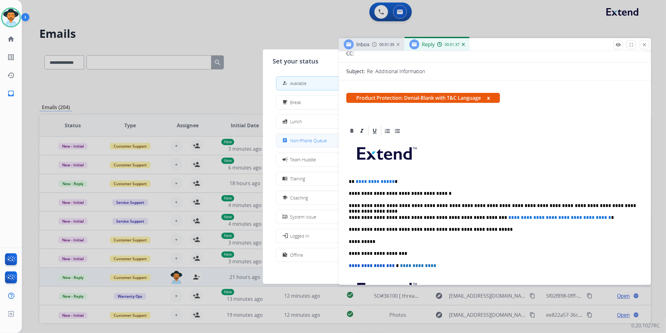
click at [311, 139] on span "Non-Phone Queue" at bounding box center [309, 140] width 37 height 7
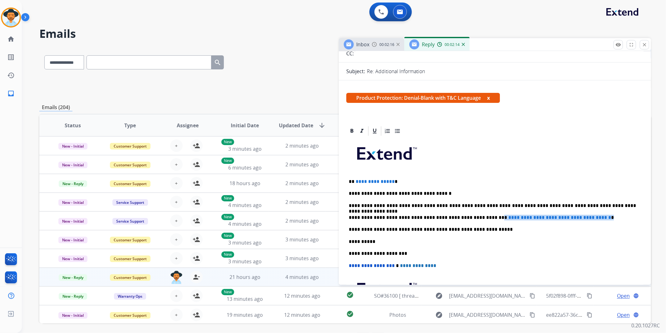
drag, startPoint x: 605, startPoint y: 218, endPoint x: 475, endPoint y: 217, distance: 130.3
click at [475, 217] on p "**********" at bounding box center [492, 218] width 287 height 6
click at [476, 217] on p "**********" at bounding box center [492, 218] width 287 height 6
drag, startPoint x: 476, startPoint y: 217, endPoint x: 606, endPoint y: 213, distance: 130.7
click at [606, 213] on div "**********" at bounding box center [495, 241] width 297 height 209
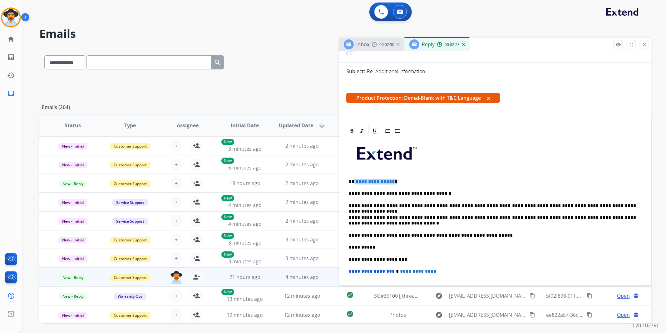
drag, startPoint x: 392, startPoint y: 182, endPoint x: 354, endPoint y: 182, distance: 38.4
click at [354, 182] on p "**********" at bounding box center [492, 182] width 287 height 6
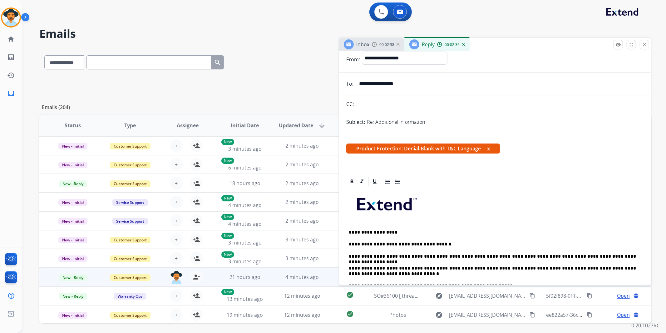
scroll to position [0, 0]
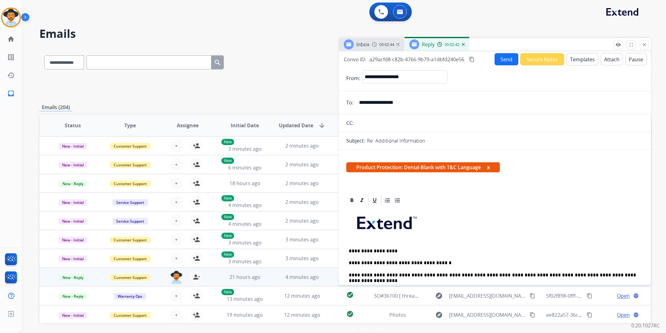
click at [366, 46] on span "Inbox" at bounding box center [363, 44] width 13 height 7
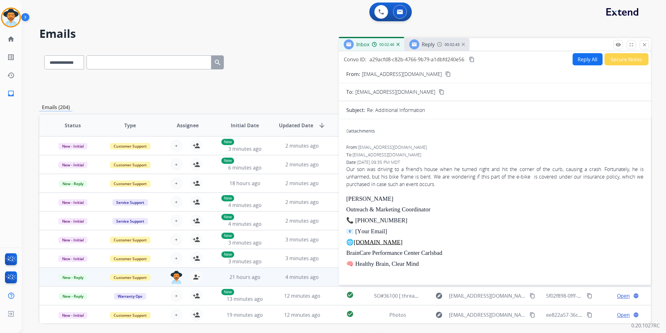
click at [430, 45] on span "Reply" at bounding box center [428, 44] width 13 height 7
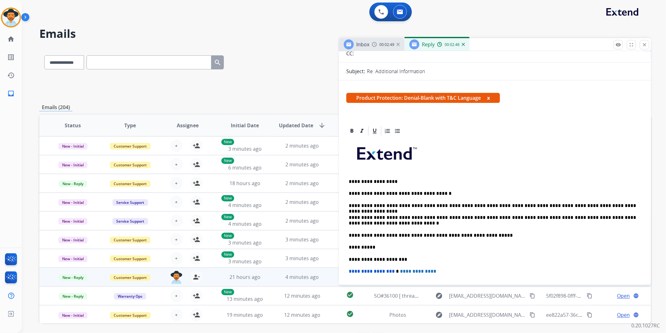
scroll to position [104, 0]
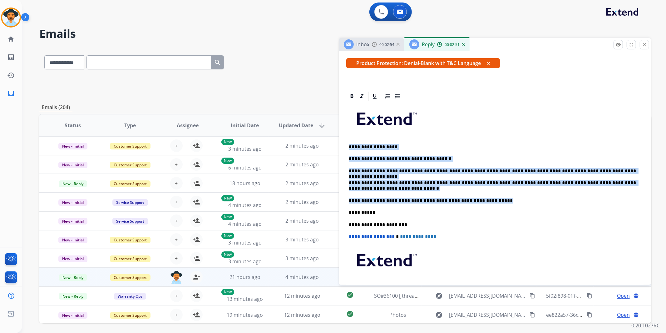
drag, startPoint x: 348, startPoint y: 146, endPoint x: 482, endPoint y: 196, distance: 143.7
click at [482, 196] on div "**********" at bounding box center [495, 209] width 297 height 215
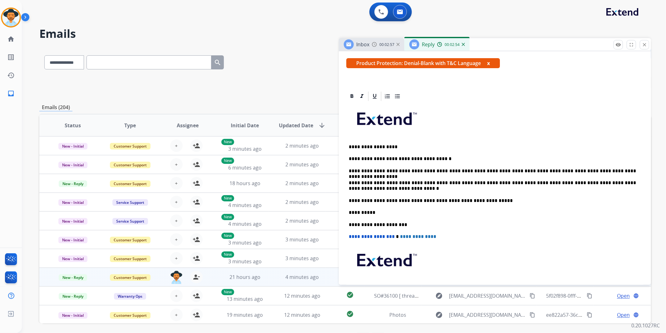
drag, startPoint x: 457, startPoint y: 182, endPoint x: 401, endPoint y: 210, distance: 62.5
click at [461, 225] on p "**********" at bounding box center [492, 225] width 287 height 6
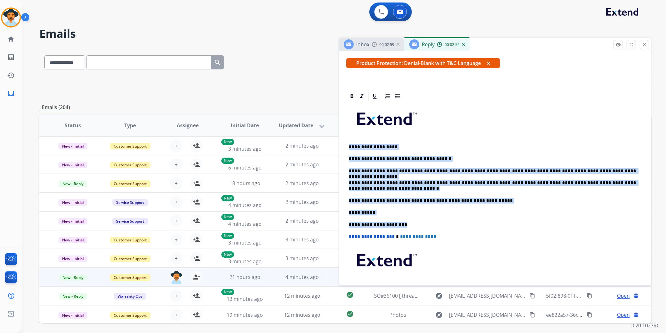
drag, startPoint x: 402, startPoint y: 225, endPoint x: 348, endPoint y: 146, distance: 96.0
click at [348, 146] on div "**********" at bounding box center [495, 209] width 297 height 215
copy div "**********"
click at [644, 44] on mat-icon "close" at bounding box center [645, 45] width 6 height 6
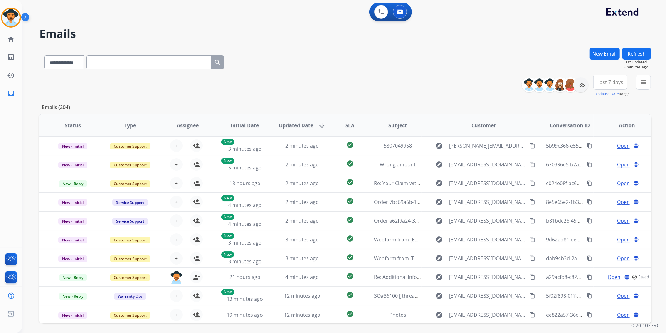
click at [604, 52] on button "New Email" at bounding box center [605, 53] width 30 height 12
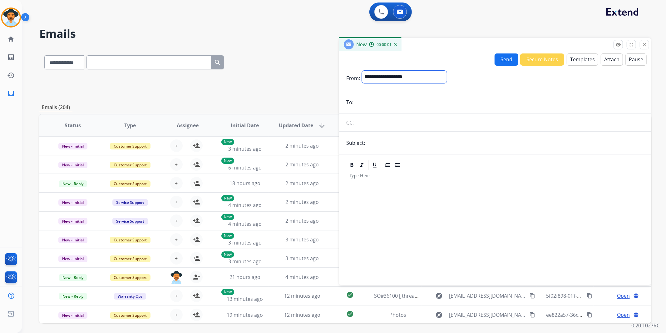
click at [409, 78] on select "**********" at bounding box center [404, 77] width 85 height 12
select select "**********"
click at [362, 71] on select "**********" at bounding box center [404, 77] width 85 height 12
click at [582, 59] on button "Templates" at bounding box center [583, 59] width 32 height 12
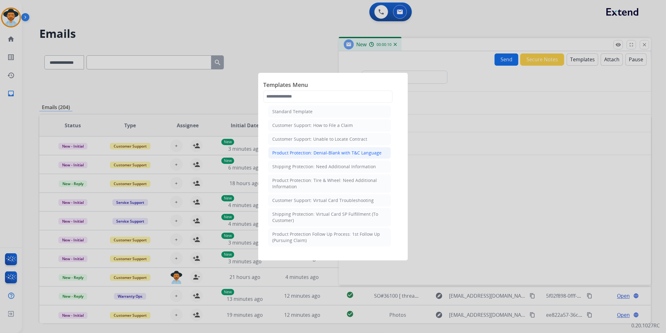
click at [342, 153] on div "Product Protection: Denial-Blank with T&C Language" at bounding box center [326, 153] width 109 height 6
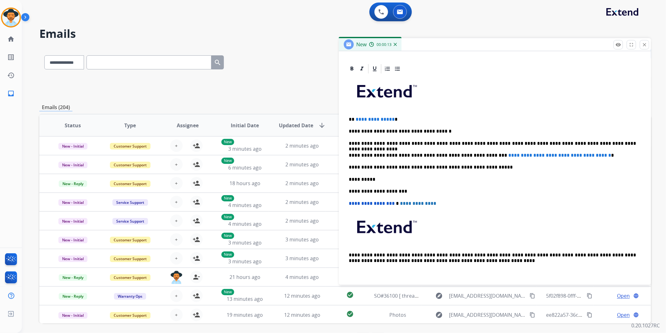
scroll to position [138, 0]
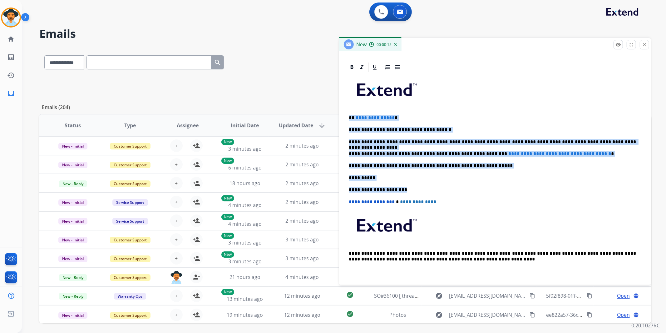
drag, startPoint x: 404, startPoint y: 189, endPoint x: 347, endPoint y: 114, distance: 94.3
click at [347, 114] on div "**********" at bounding box center [495, 177] width 297 height 209
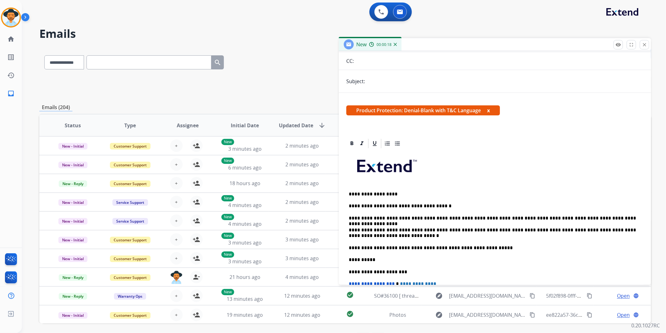
scroll to position [0, 0]
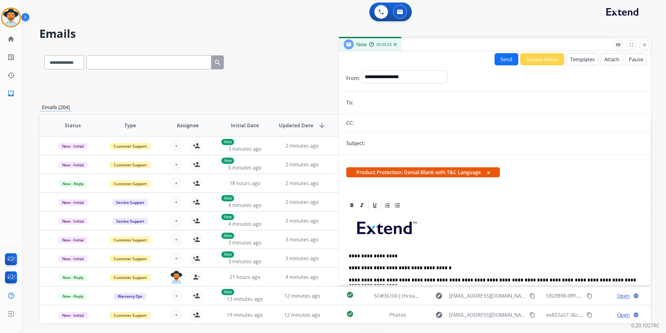
paste input "**********"
type input "**********"
drag, startPoint x: 393, startPoint y: 144, endPoint x: 411, endPoint y: 149, distance: 18.1
click at [393, 144] on input "text" at bounding box center [505, 143] width 277 height 12
type input "**********"
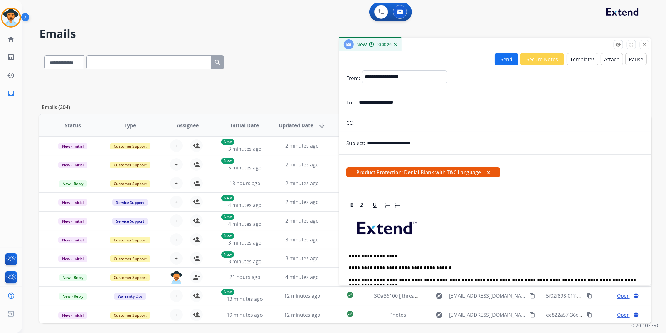
click at [536, 193] on div "**********" at bounding box center [495, 292] width 312 height 275
click at [504, 60] on button "Send" at bounding box center [507, 59] width 24 height 12
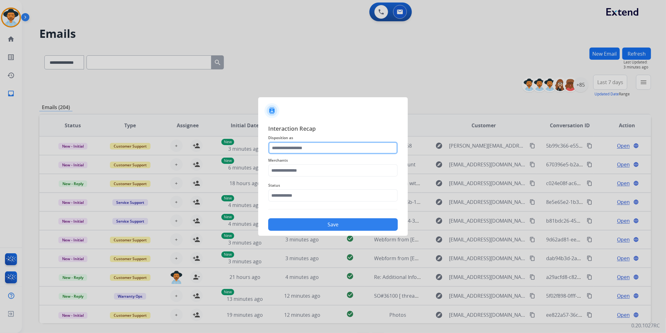
click at [352, 147] on input "text" at bounding box center [333, 148] width 130 height 12
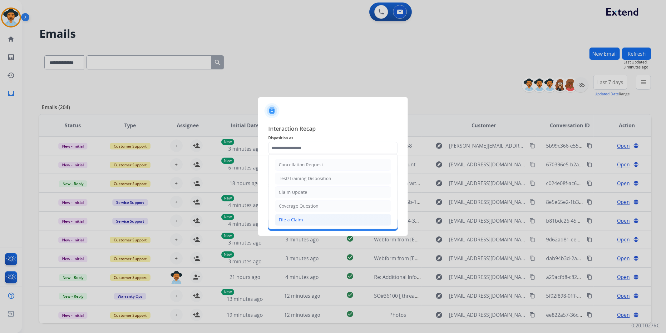
click at [326, 220] on li "File a Claim" at bounding box center [333, 220] width 117 height 12
type input "**********"
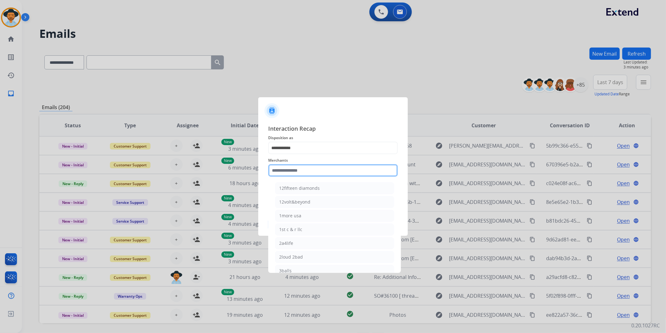
click at [326, 172] on input "text" at bounding box center [333, 170] width 130 height 12
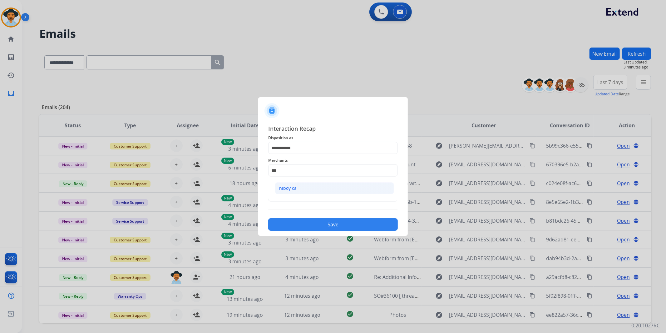
click at [310, 185] on li "hiboy ca" at bounding box center [334, 188] width 119 height 12
type input "********"
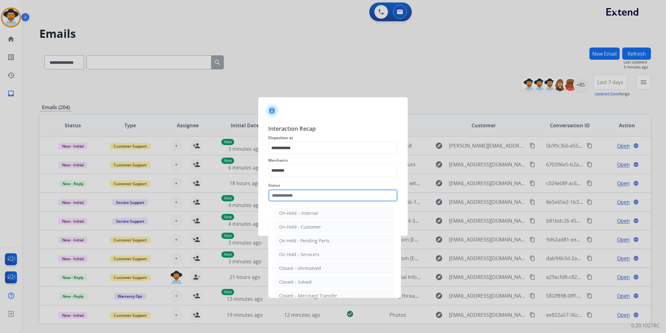
click at [303, 197] on input "text" at bounding box center [333, 195] width 130 height 12
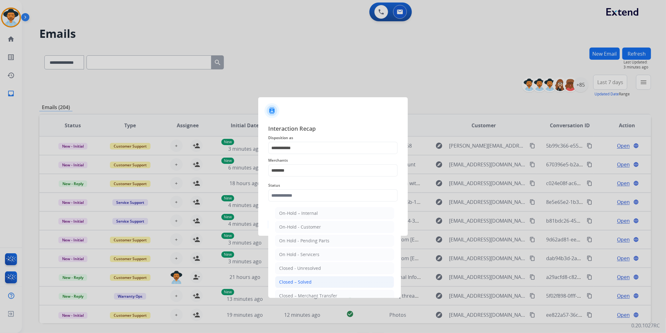
click at [288, 283] on div "Closed – Solved" at bounding box center [295, 282] width 32 height 6
type input "**********"
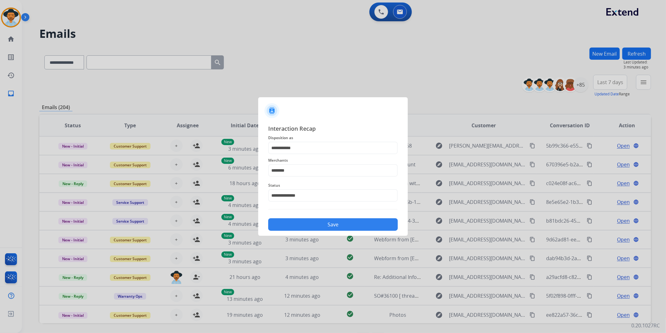
click at [323, 223] on button "Save" at bounding box center [333, 224] width 130 height 12
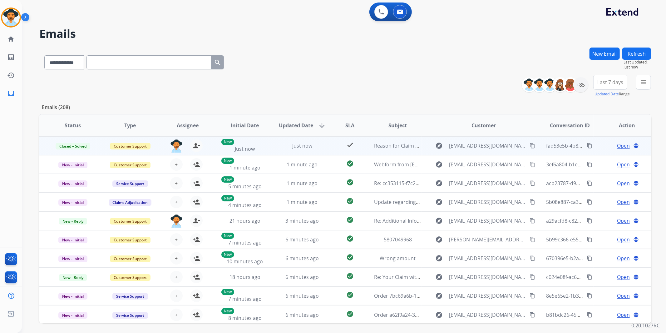
click at [587, 144] on mat-icon "content_copy" at bounding box center [590, 146] width 6 height 6
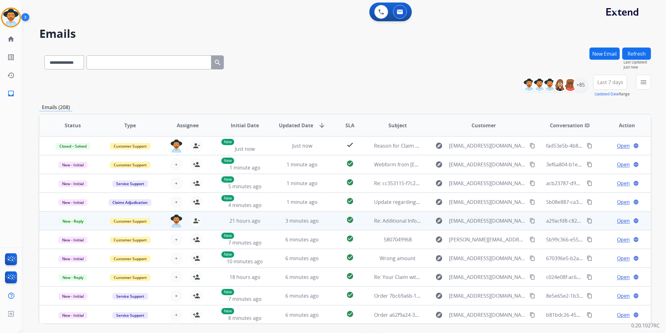
click at [619, 218] on span "Open" at bounding box center [623, 220] width 13 height 7
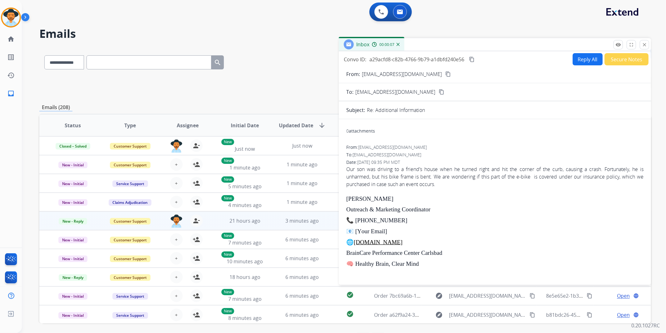
click at [616, 58] on button "Secure Notes" at bounding box center [627, 59] width 44 height 12
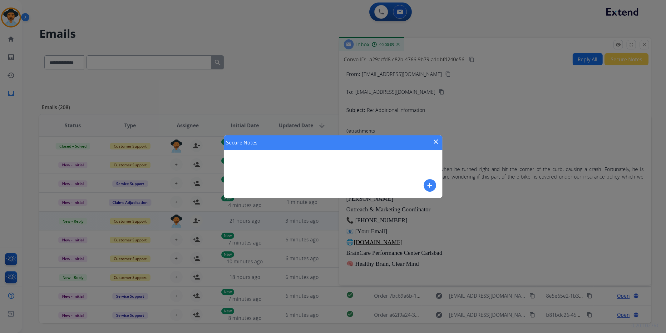
click at [434, 188] on button "add" at bounding box center [430, 185] width 12 height 12
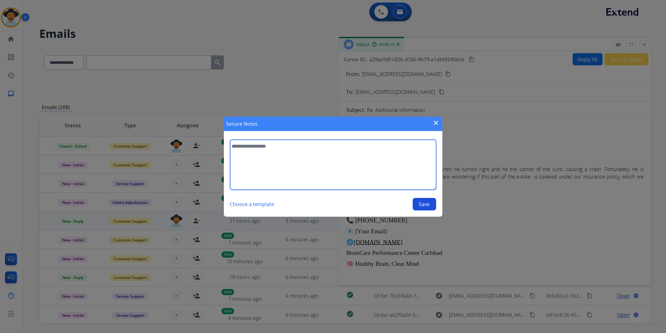
click at [296, 153] on textarea at bounding box center [333, 165] width 206 height 50
type textarea "**********"
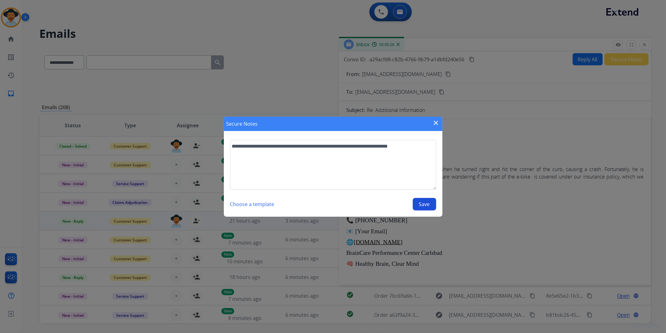
click at [223, 153] on div "**********" at bounding box center [333, 166] width 666 height 333
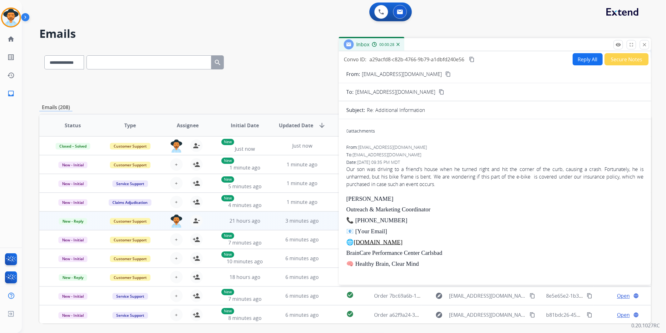
click at [611, 60] on button "Secure Notes" at bounding box center [627, 59] width 44 height 12
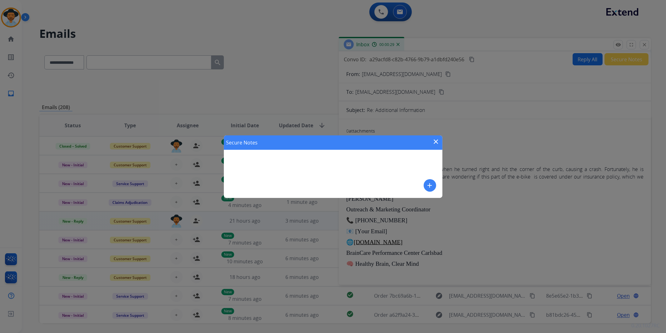
click at [431, 180] on button "add" at bounding box center [430, 185] width 12 height 12
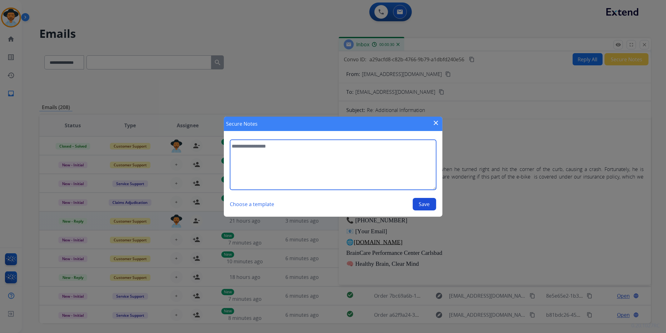
click at [303, 158] on textarea at bounding box center [333, 165] width 206 height 50
click at [398, 146] on textarea "**********" at bounding box center [333, 165] width 206 height 50
click at [273, 153] on textarea "**********" at bounding box center [333, 165] width 206 height 50
type textarea "**********"
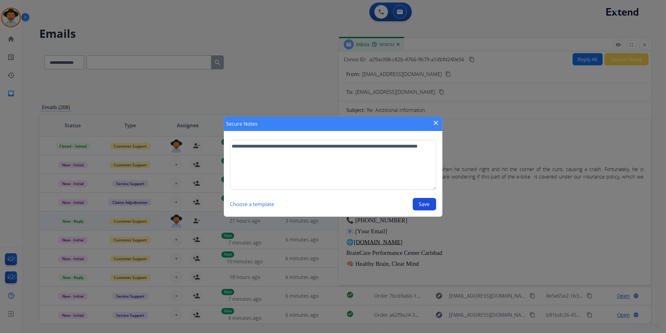
click at [424, 207] on button "Save" at bounding box center [424, 204] width 23 height 12
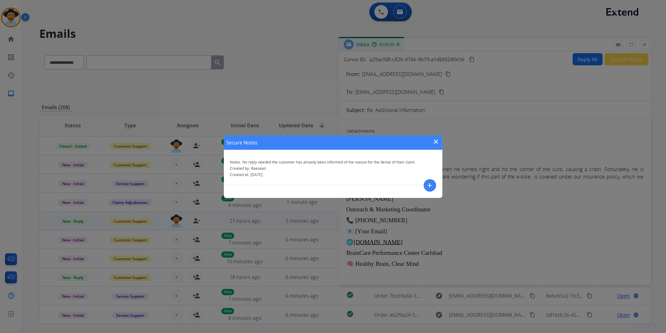
click at [437, 139] on mat-icon "close" at bounding box center [436, 141] width 7 height 7
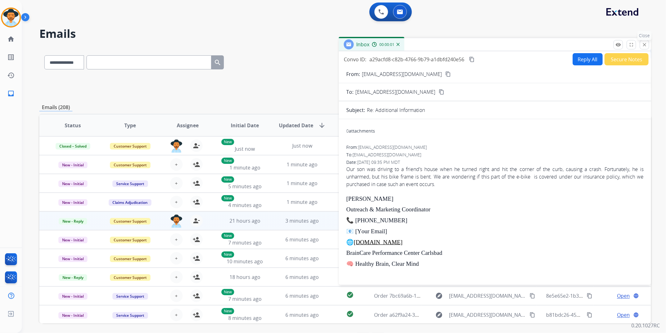
click at [645, 42] on mat-icon "close" at bounding box center [645, 45] width 6 height 6
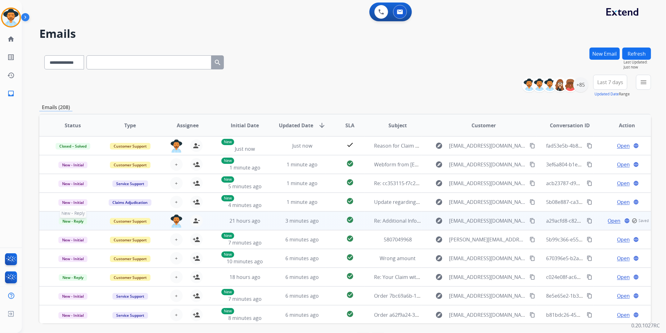
click at [66, 223] on span "New - Reply" at bounding box center [73, 221] width 28 height 7
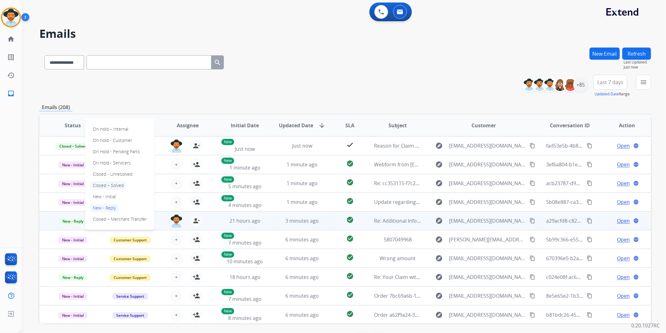
click at [118, 186] on p "Closed – Solved" at bounding box center [108, 185] width 36 height 9
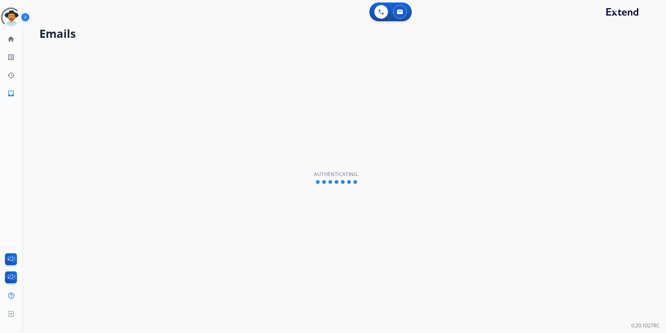
select select "**********"
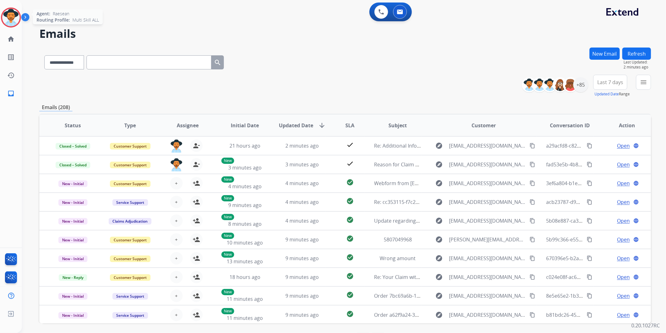
click at [16, 14] on img at bounding box center [10, 17] width 17 height 17
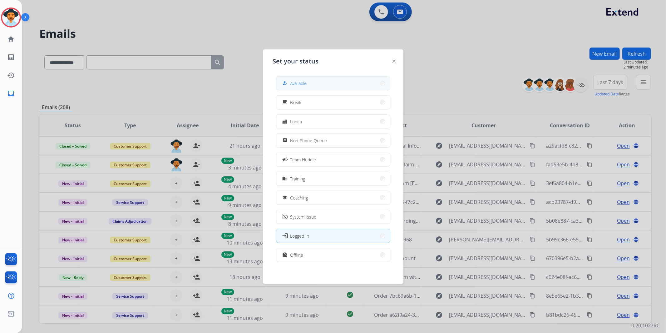
click at [307, 83] on span "Available" at bounding box center [299, 83] width 17 height 7
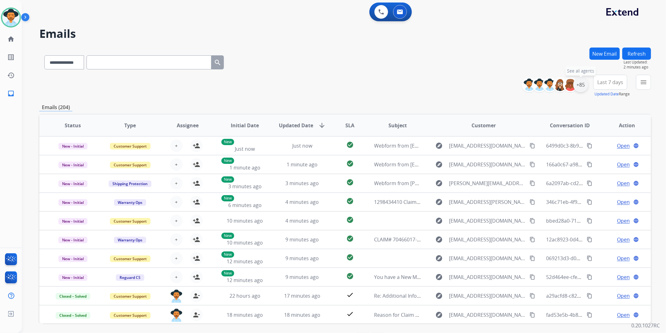
click at [583, 85] on div "+85" at bounding box center [581, 84] width 15 height 15
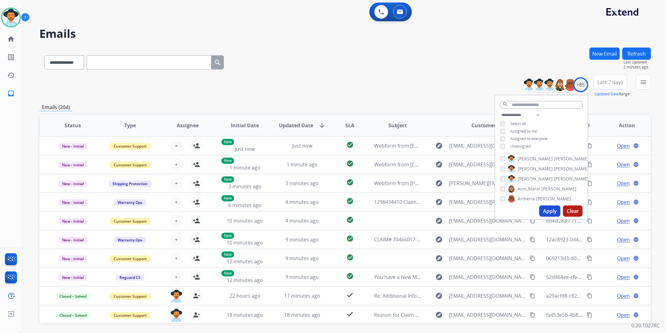
click at [525, 143] on span "Unassigned" at bounding box center [521, 145] width 21 height 5
click at [549, 209] on button "Apply" at bounding box center [550, 210] width 21 height 11
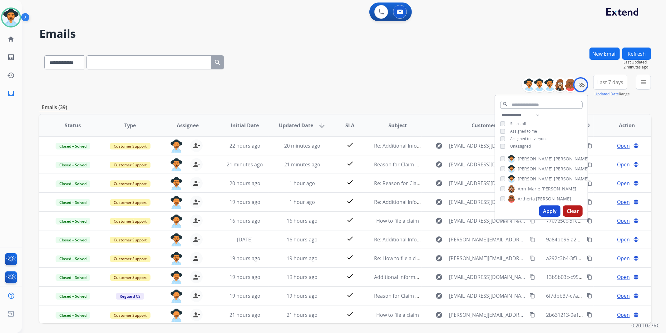
click at [607, 81] on span "Last 7 days" at bounding box center [611, 82] width 26 height 2
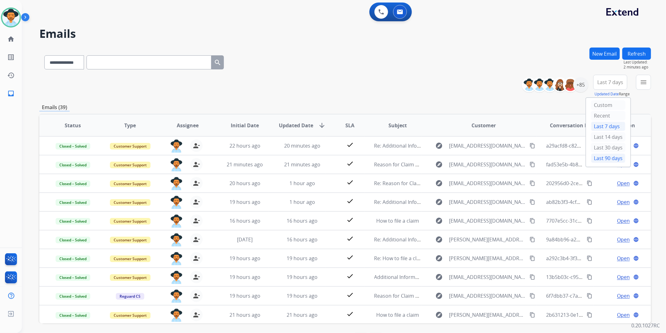
click at [605, 160] on div "Last 90 days" at bounding box center [608, 157] width 34 height 9
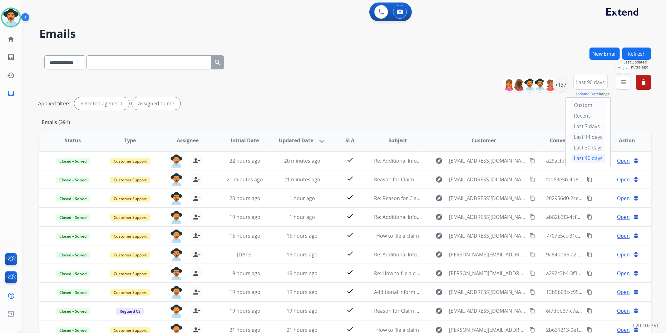
drag, startPoint x: 623, startPoint y: 84, endPoint x: 620, endPoint y: 92, distance: 8.8
click at [624, 83] on mat-icon "menu" at bounding box center [623, 81] width 7 height 7
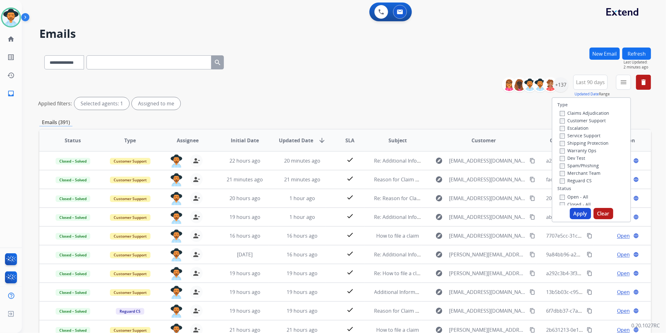
click at [596, 121] on label "Customer Support" at bounding box center [583, 120] width 46 height 6
click at [594, 142] on label "Shipping Protection" at bounding box center [584, 143] width 49 height 6
click at [580, 178] on label "Reguard CS" at bounding box center [576, 180] width 32 height 6
click at [577, 195] on label "Open - All" at bounding box center [574, 197] width 28 height 6
click at [577, 213] on button "Apply" at bounding box center [580, 213] width 21 height 11
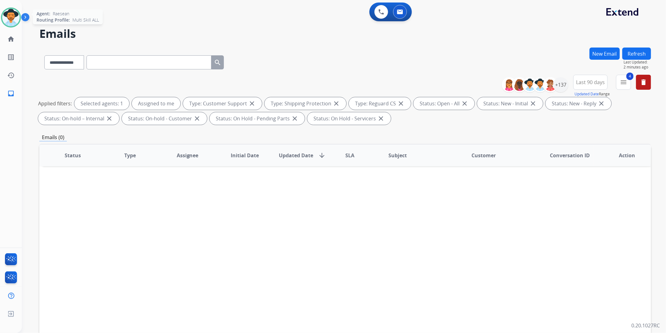
click at [7, 15] on img at bounding box center [10, 17] width 17 height 17
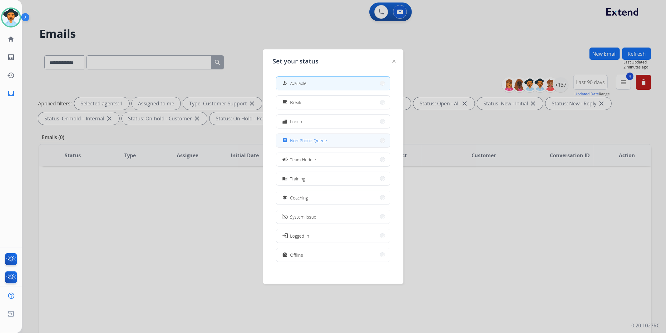
click at [324, 138] on span "Non-Phone Queue" at bounding box center [309, 140] width 37 height 7
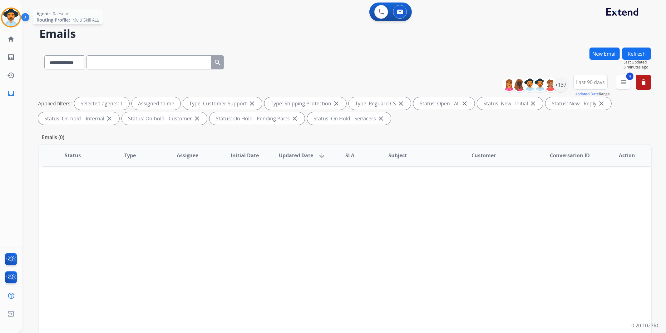
click at [8, 13] on img at bounding box center [10, 17] width 17 height 17
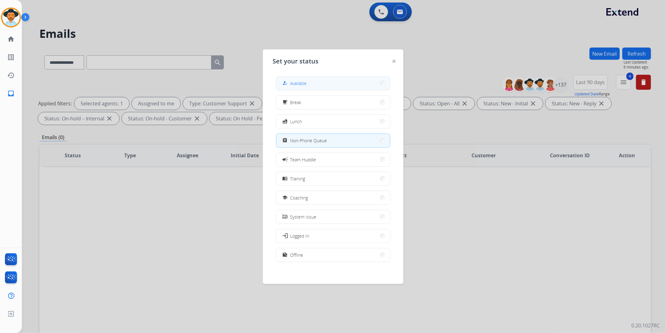
click at [332, 83] on button "how_to_reg Available" at bounding box center [334, 83] width 114 height 13
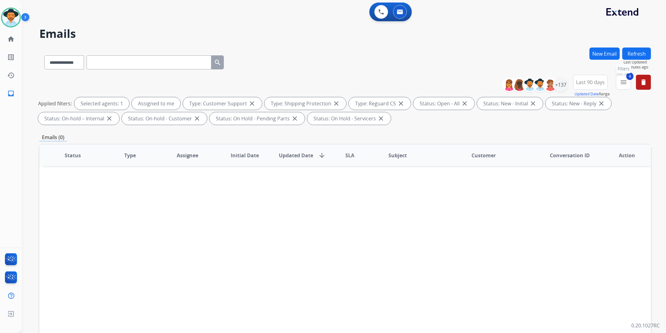
click at [622, 82] on mat-icon "menu" at bounding box center [623, 81] width 7 height 7
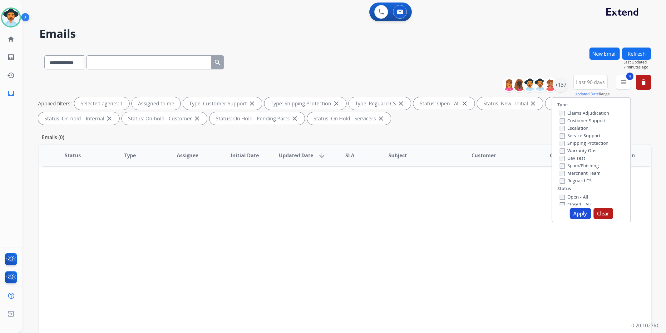
click at [578, 236] on div "Status Type Assignee Initial Date Updated Date arrow_downward SLA Subject Custo…" at bounding box center [345, 248] width 612 height 209
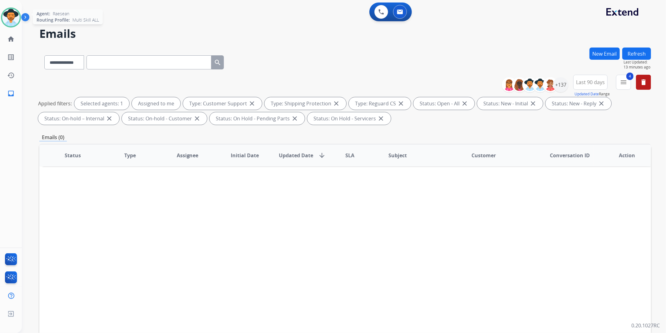
click at [7, 19] on img at bounding box center [10, 17] width 17 height 17
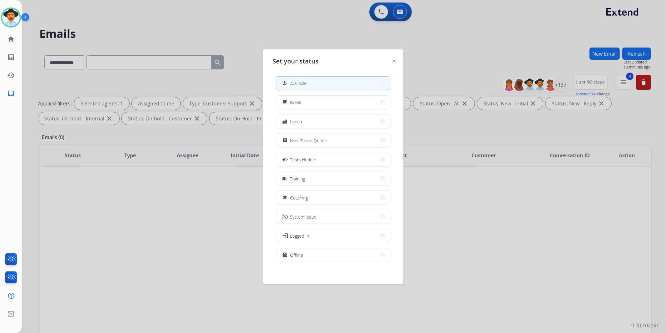
click at [279, 27] on div at bounding box center [333, 166] width 666 height 333
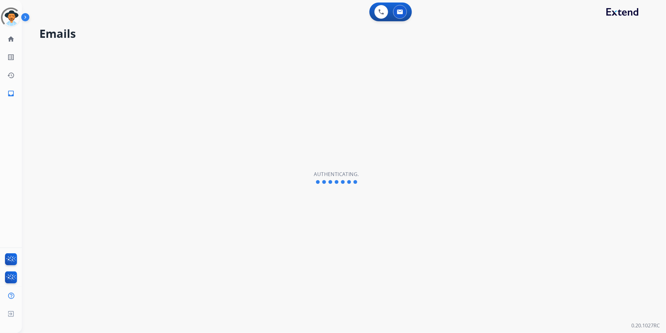
select select "**********"
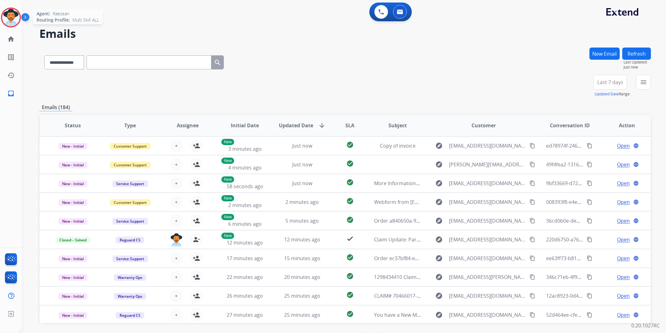
click at [10, 16] on img at bounding box center [10, 17] width 17 height 17
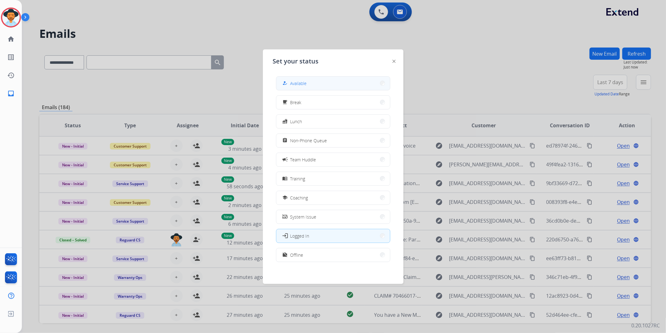
click at [327, 79] on button "how_to_reg Available" at bounding box center [334, 83] width 114 height 13
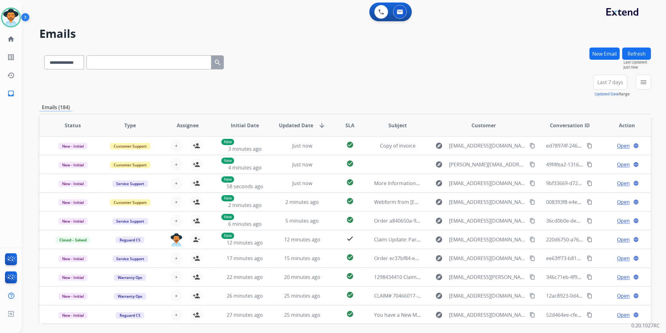
click at [611, 81] on span "Last 7 days" at bounding box center [611, 82] width 26 height 2
click at [532, 38] on h2 "Emails" at bounding box center [345, 33] width 612 height 12
click at [583, 81] on div "+85" at bounding box center [581, 84] width 15 height 15
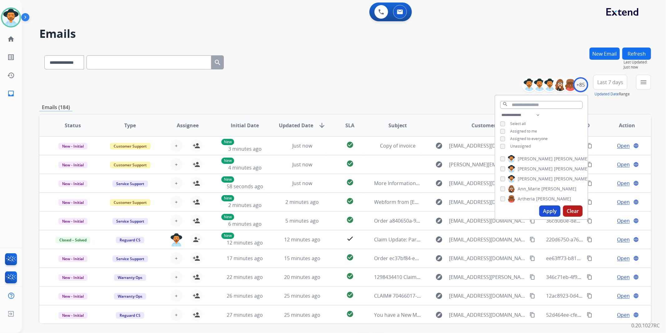
click at [526, 143] on span "Unassigned" at bounding box center [521, 145] width 21 height 5
click at [545, 212] on button "Apply" at bounding box center [550, 210] width 21 height 11
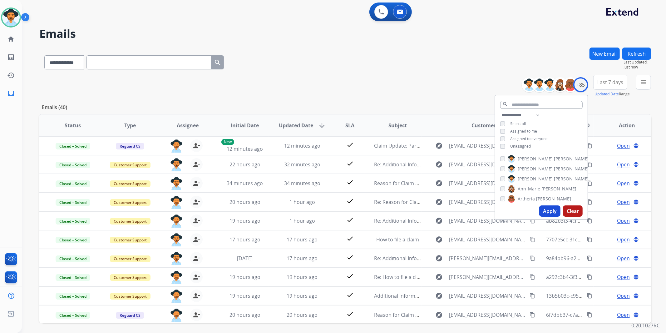
click at [614, 82] on span "Last 7 days" at bounding box center [611, 82] width 26 height 2
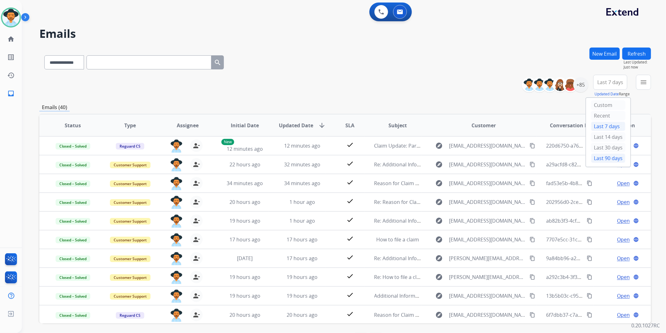
click at [613, 158] on div "Last 90 days" at bounding box center [608, 157] width 34 height 9
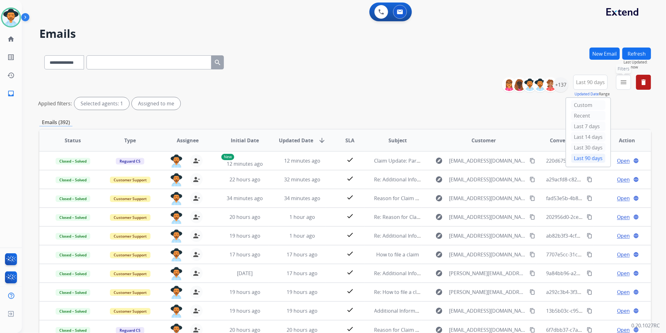
click at [623, 87] on button "menu Filters" at bounding box center [623, 82] width 15 height 15
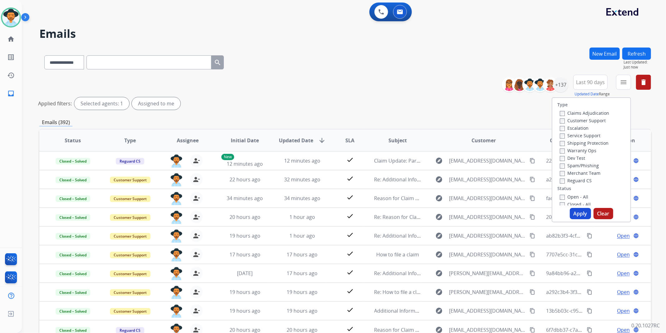
click at [596, 117] on label "Customer Support" at bounding box center [583, 120] width 46 height 6
click at [593, 141] on label "Shipping Protection" at bounding box center [584, 143] width 49 height 6
click at [586, 180] on label "Reguard CS" at bounding box center [576, 180] width 32 height 6
click at [571, 196] on label "Open - All" at bounding box center [574, 197] width 28 height 6
click at [578, 211] on button "Apply" at bounding box center [580, 213] width 21 height 11
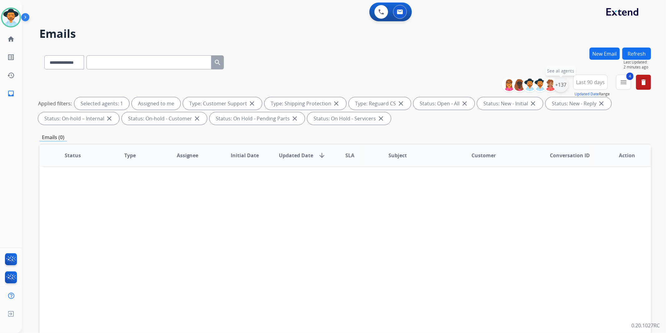
click at [563, 84] on div "+137" at bounding box center [561, 84] width 15 height 15
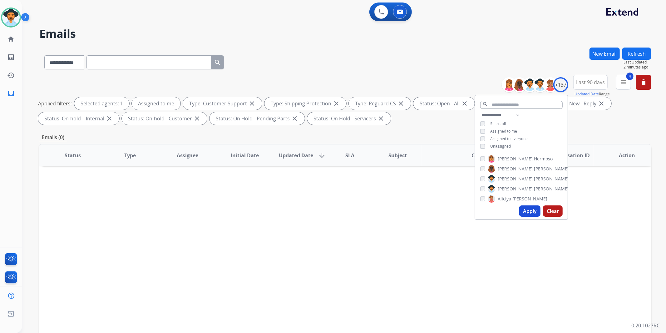
click at [502, 142] on div "**********" at bounding box center [522, 131] width 92 height 40
click at [502, 144] on span "Unassigned" at bounding box center [501, 145] width 21 height 5
click at [505, 127] on div "**********" at bounding box center [522, 131] width 92 height 40
click at [510, 130] on span "Assigned to me" at bounding box center [504, 130] width 27 height 5
click at [532, 213] on button "Apply" at bounding box center [530, 210] width 21 height 11
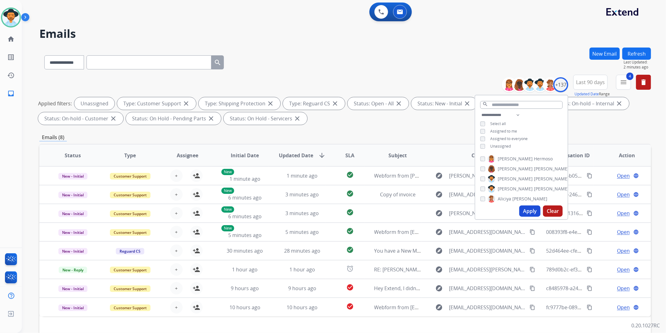
click at [602, 122] on div "Applied filters: Unassigned Type: Customer Support close Type: Shipping Protect…" at bounding box center [344, 110] width 612 height 27
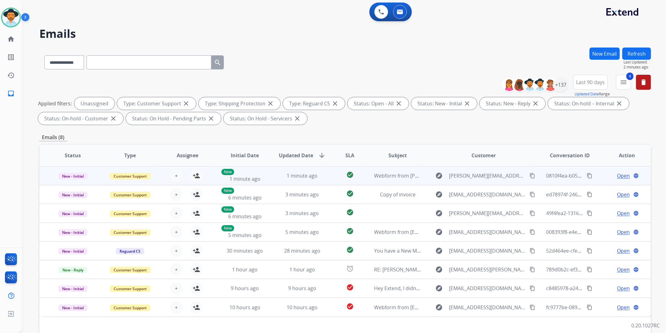
click at [45, 175] on td "New - Initial" at bounding box center [67, 175] width 57 height 19
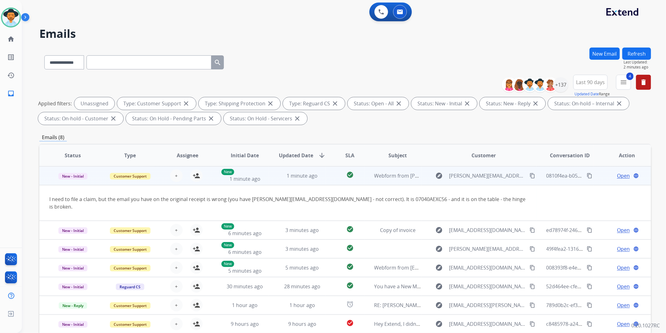
click at [45, 175] on td "New - Initial" at bounding box center [67, 175] width 57 height 19
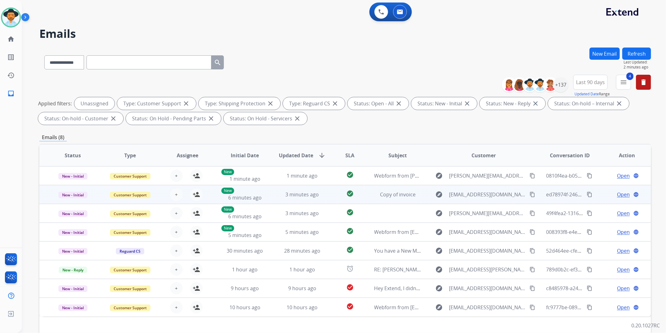
click at [48, 200] on td "New - Initial" at bounding box center [67, 194] width 57 height 19
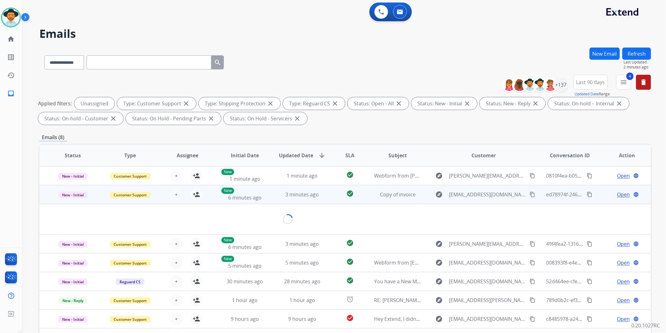
scroll to position [19, 0]
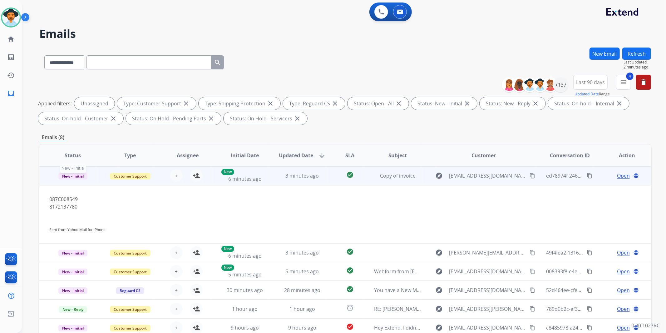
click at [50, 177] on p "New - Initial" at bounding box center [72, 175] width 47 height 7
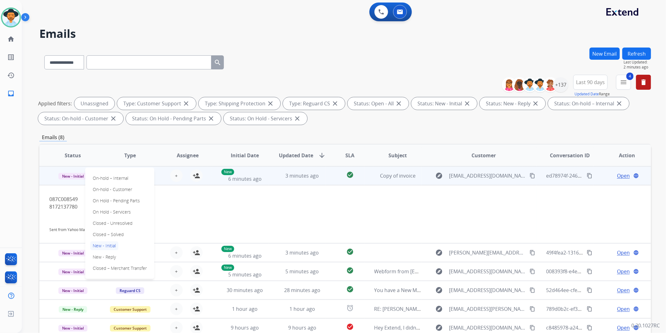
click at [46, 177] on td "New - Initial On-hold – Internal On-hold - Customer On Hold - Pending Parts On …" at bounding box center [67, 175] width 57 height 19
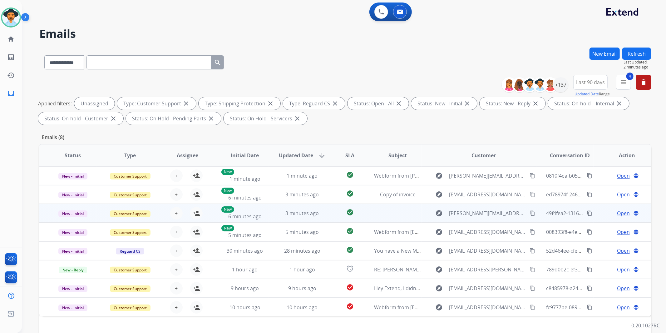
click at [44, 212] on td "New - Initial" at bounding box center [67, 213] width 57 height 19
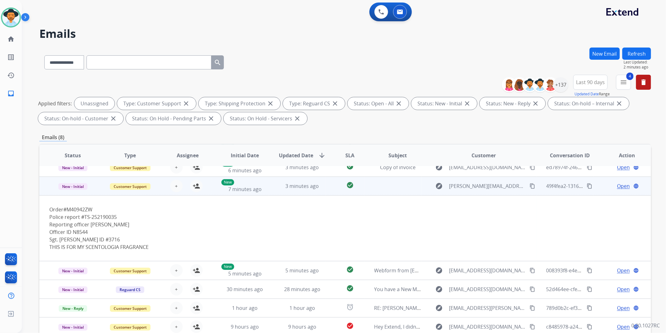
scroll to position [28, 0]
click at [49, 182] on td "New - Initial" at bounding box center [67, 185] width 57 height 19
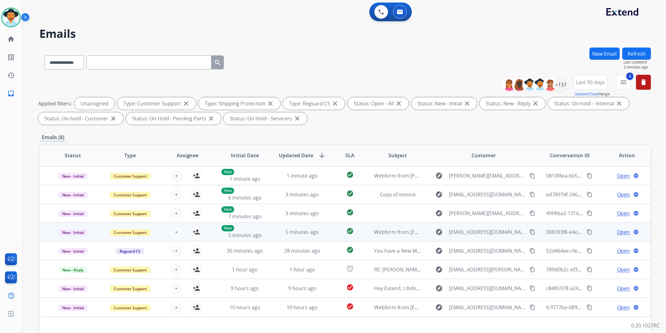
click at [45, 233] on td "New - Initial" at bounding box center [67, 231] width 57 height 19
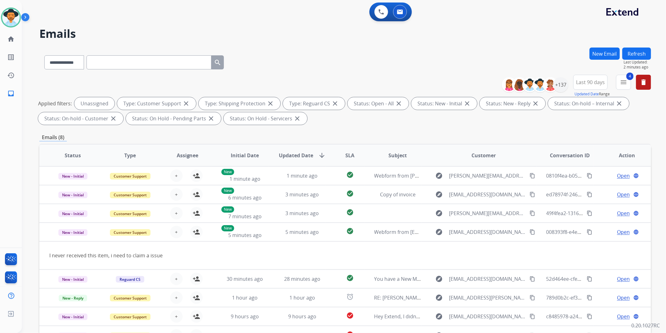
click at [590, 86] on button "Last 90 days" at bounding box center [591, 82] width 34 height 15
click at [566, 89] on div "+137" at bounding box center [561, 84] width 15 height 15
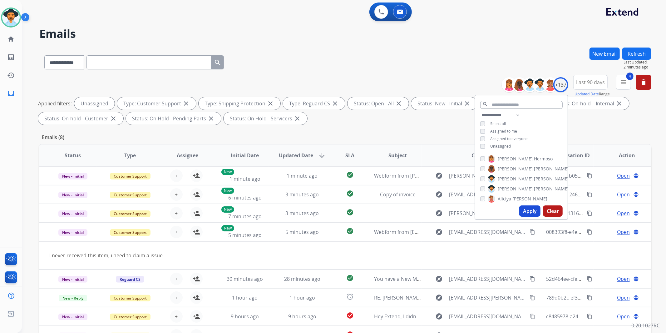
click at [505, 146] on span "Unassigned" at bounding box center [501, 145] width 21 height 5
click at [498, 122] on span "Select all" at bounding box center [499, 123] width 16 height 5
click at [497, 130] on span "Assigned to me" at bounding box center [504, 130] width 27 height 5
click at [527, 208] on button "Apply" at bounding box center [530, 210] width 21 height 11
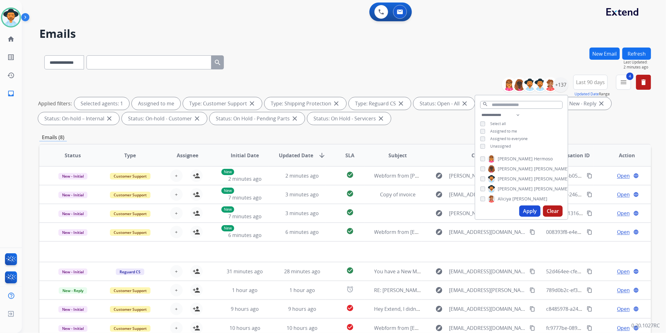
click at [527, 210] on button "Apply" at bounding box center [530, 210] width 21 height 11
click at [647, 82] on mat-icon "delete" at bounding box center [643, 81] width 7 height 7
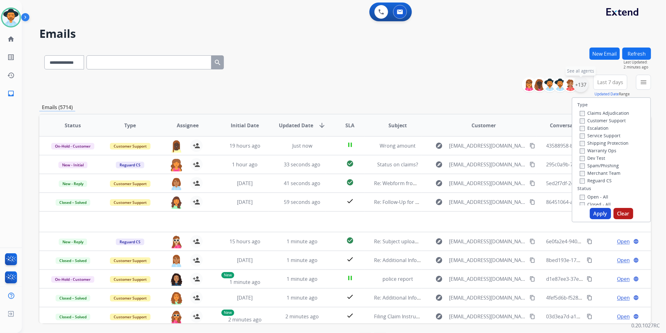
click at [582, 85] on div "+137" at bounding box center [581, 84] width 15 height 15
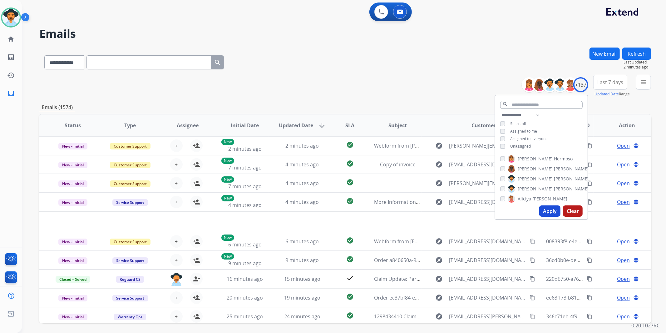
click at [516, 130] on span "Assigned to me" at bounding box center [524, 130] width 27 height 5
click at [546, 210] on button "Apply" at bounding box center [550, 210] width 21 height 11
click at [607, 82] on span "Last 7 days" at bounding box center [611, 82] width 26 height 2
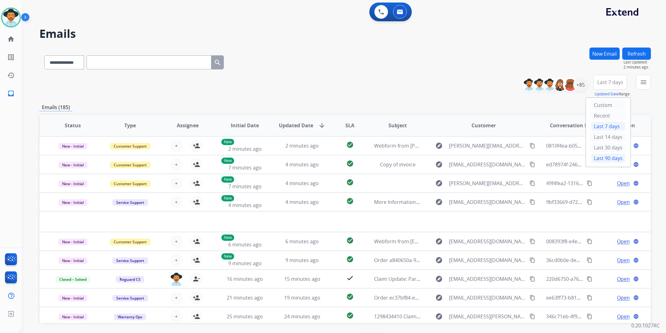
click at [605, 160] on div "Last 90 days" at bounding box center [608, 157] width 34 height 9
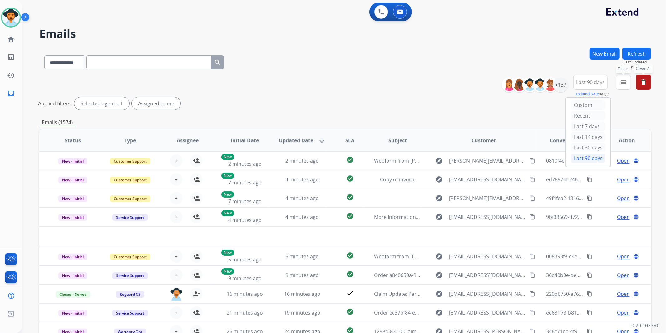
click at [624, 82] on mat-icon "menu" at bounding box center [623, 81] width 7 height 7
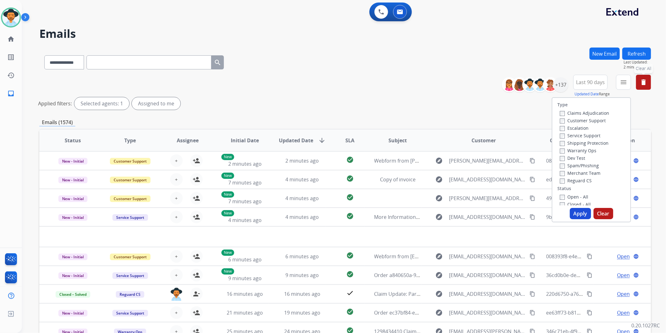
click at [595, 120] on label "Customer Support" at bounding box center [583, 120] width 46 height 6
click at [594, 142] on label "Shipping Protection" at bounding box center [584, 143] width 49 height 6
click at [579, 180] on label "Reguard CS" at bounding box center [576, 180] width 32 height 6
click at [571, 198] on label "Open - All" at bounding box center [574, 197] width 28 height 6
click at [580, 214] on button "Apply" at bounding box center [580, 213] width 21 height 11
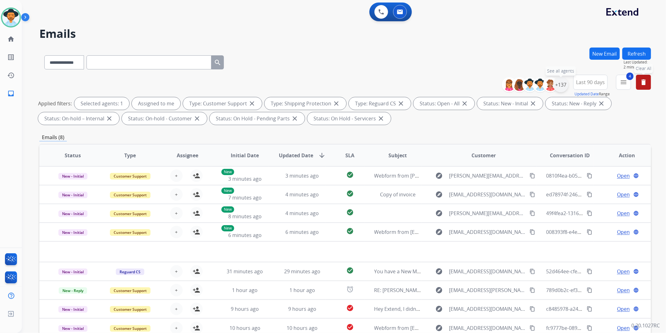
click at [561, 87] on div "+137" at bounding box center [561, 84] width 15 height 15
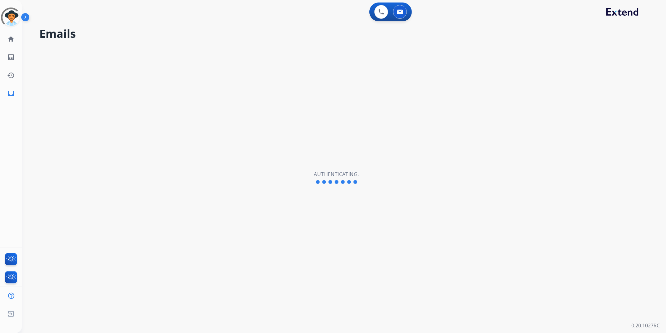
select select "**********"
click at [12, 15] on img at bounding box center [10, 17] width 17 height 17
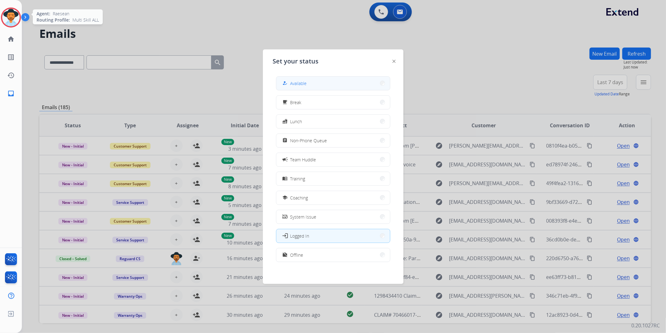
click at [319, 81] on button "how_to_reg Available" at bounding box center [334, 83] width 114 height 13
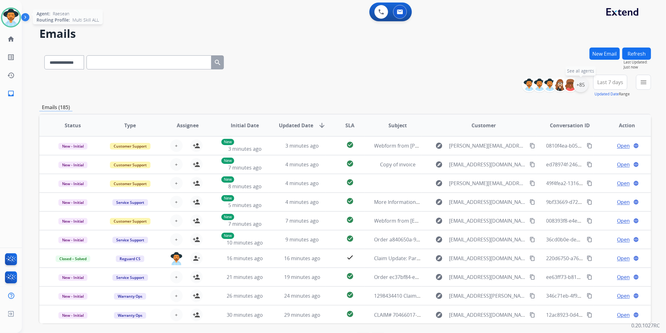
click at [582, 85] on div "+85" at bounding box center [581, 84] width 15 height 15
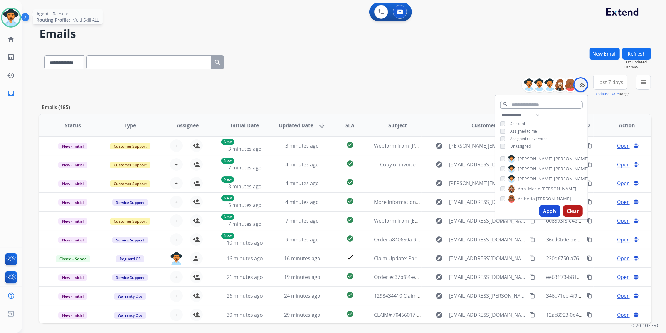
click at [523, 144] on span "Unassigned" at bounding box center [521, 145] width 21 height 5
click at [552, 208] on button "Apply" at bounding box center [550, 210] width 21 height 11
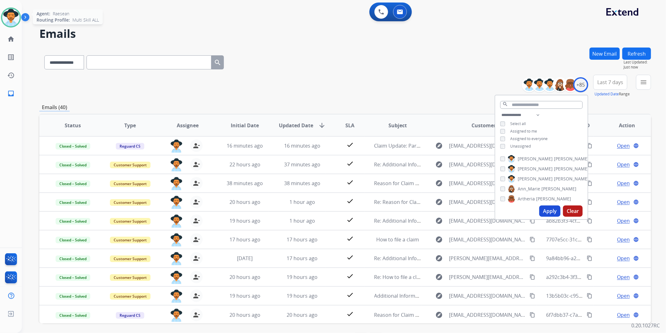
drag, startPoint x: 612, startPoint y: 82, endPoint x: 624, endPoint y: 97, distance: 19.8
click at [612, 82] on span "Last 7 days" at bounding box center [611, 82] width 26 height 2
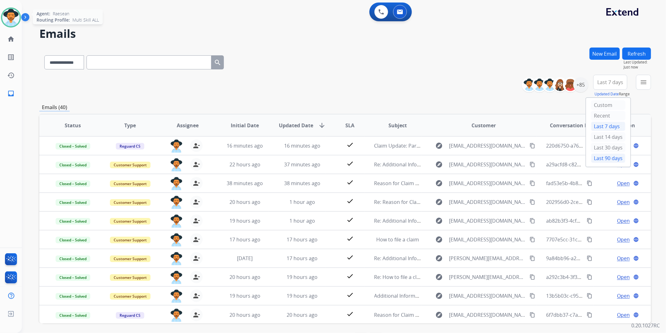
click at [608, 158] on div "Last 90 days" at bounding box center [608, 157] width 34 height 9
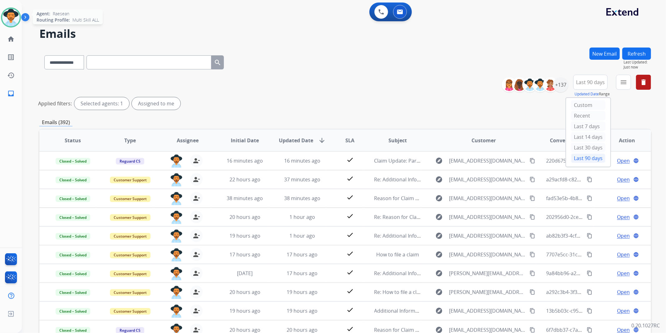
click at [625, 72] on div "New Email Refresh Last Updated: Just now" at bounding box center [621, 60] width 62 height 27
click at [624, 78] on mat-icon "menu" at bounding box center [623, 81] width 7 height 7
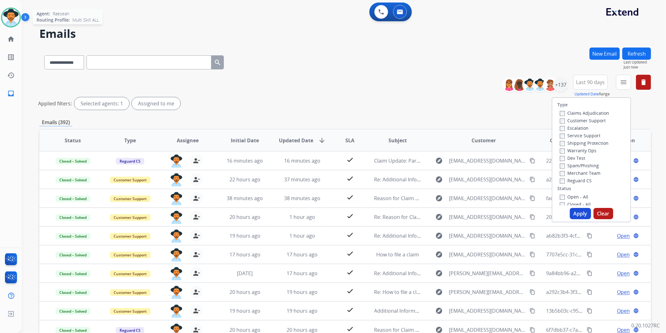
click at [585, 120] on label "Customer Support" at bounding box center [583, 120] width 46 height 6
click at [589, 142] on label "Shipping Protection" at bounding box center [584, 143] width 49 height 6
click at [574, 179] on label "Reguard CS" at bounding box center [576, 180] width 32 height 6
click at [575, 196] on label "Open - All" at bounding box center [574, 197] width 28 height 6
click at [577, 211] on button "Apply" at bounding box center [580, 213] width 21 height 11
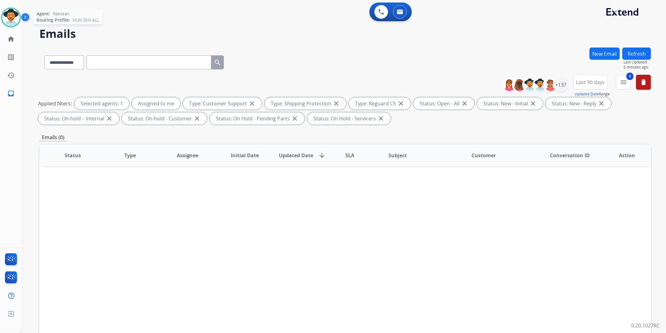
click at [14, 17] on img at bounding box center [10, 17] width 17 height 17
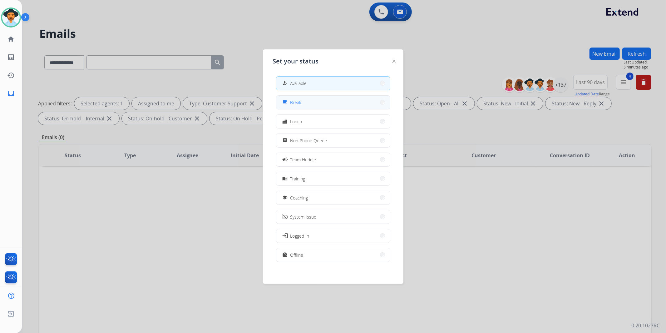
click at [353, 102] on button "free_breakfast Break" at bounding box center [334, 102] width 114 height 13
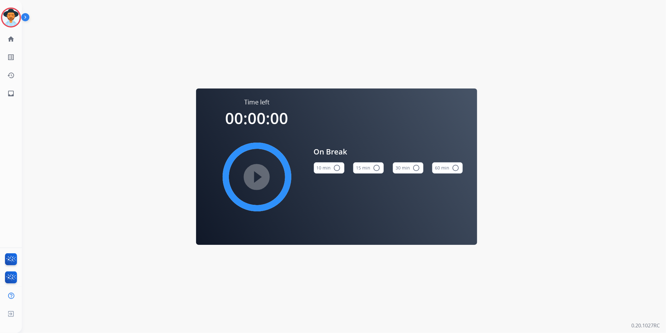
click at [373, 167] on mat-icon "radio_button_unchecked" at bounding box center [376, 167] width 7 height 7
click at [17, 16] on img at bounding box center [10, 17] width 17 height 17
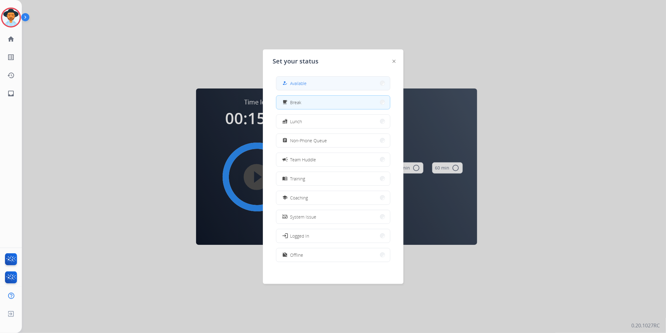
click at [348, 82] on button "how_to_reg Available" at bounding box center [334, 83] width 114 height 13
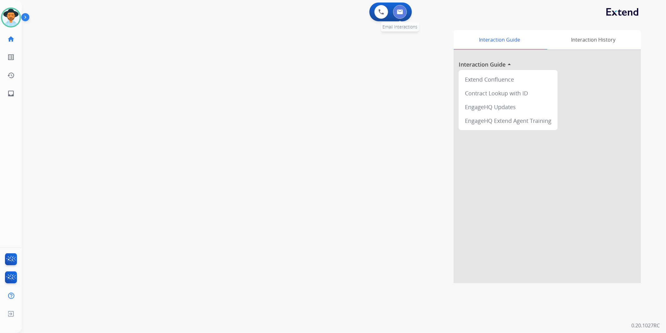
click at [402, 13] on img at bounding box center [400, 11] width 6 height 5
select select "**********"
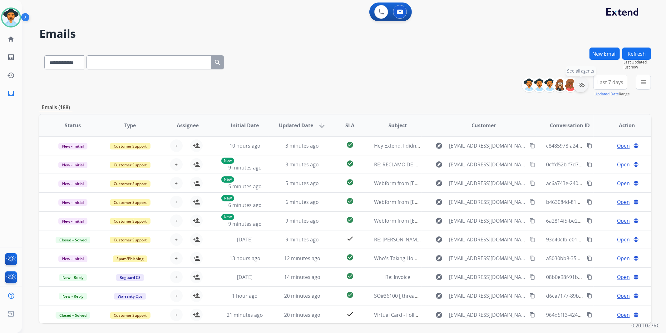
click at [586, 83] on div "+85" at bounding box center [581, 84] width 15 height 15
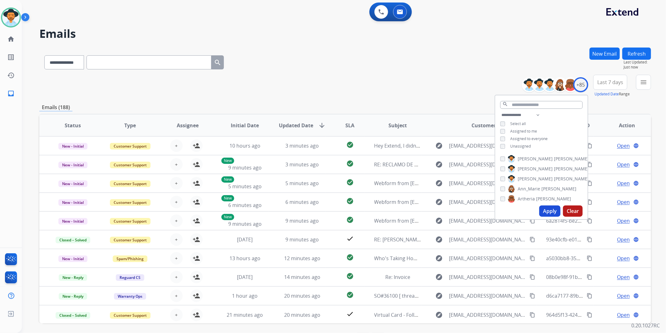
click at [521, 144] on span "Unassigned" at bounding box center [521, 145] width 21 height 5
click at [555, 209] on button "Apply" at bounding box center [550, 210] width 21 height 11
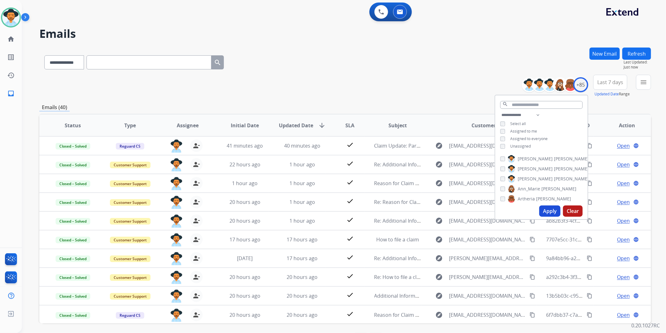
click at [610, 81] on span "Last 7 days" at bounding box center [611, 82] width 26 height 2
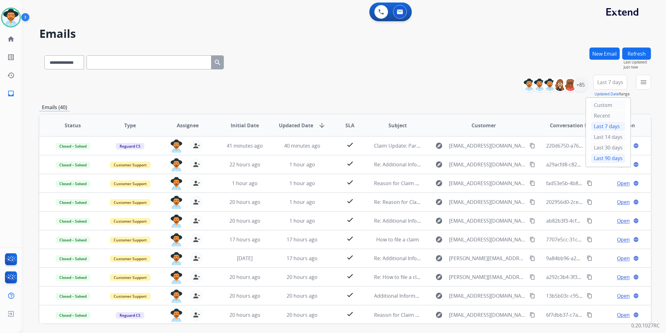
click at [601, 159] on div "Last 90 days" at bounding box center [608, 157] width 34 height 9
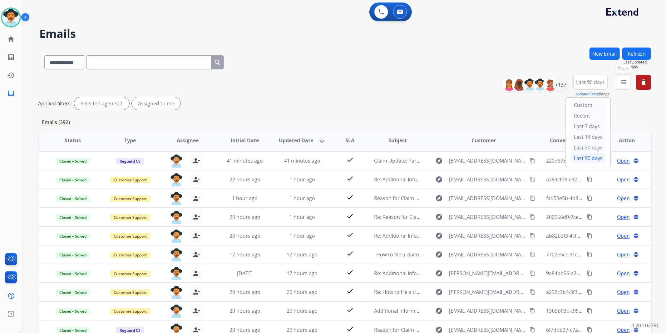
click at [625, 79] on mat-icon "menu" at bounding box center [623, 81] width 7 height 7
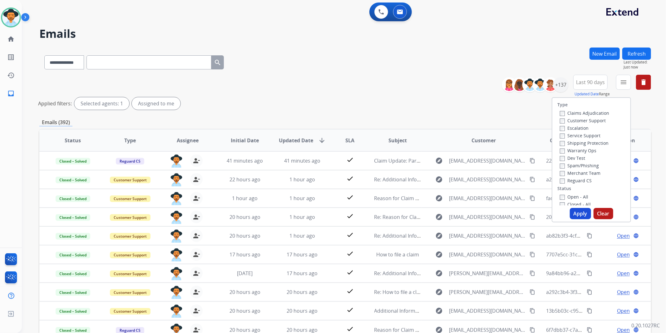
click at [596, 119] on label "Customer Support" at bounding box center [583, 120] width 46 height 6
click at [594, 141] on label "Shipping Protection" at bounding box center [584, 143] width 49 height 6
click at [575, 177] on label "Reguard CS" at bounding box center [576, 180] width 32 height 6
click at [574, 196] on label "Open - All" at bounding box center [574, 197] width 28 height 6
click at [582, 214] on button "Apply" at bounding box center [580, 213] width 21 height 11
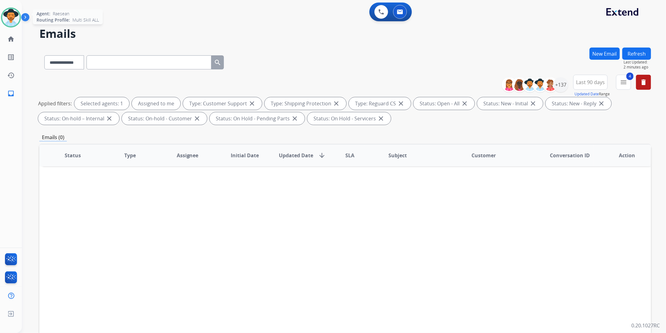
click at [7, 13] on img at bounding box center [10, 17] width 17 height 17
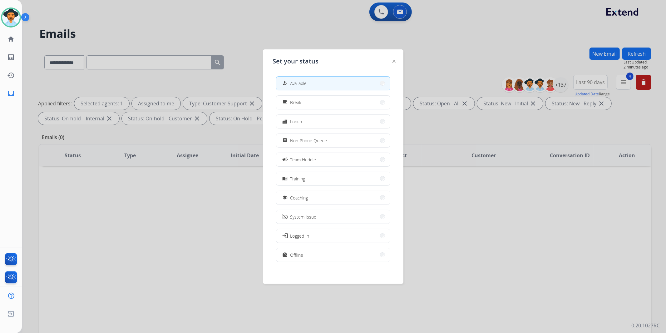
click at [498, 52] on div at bounding box center [333, 166] width 666 height 333
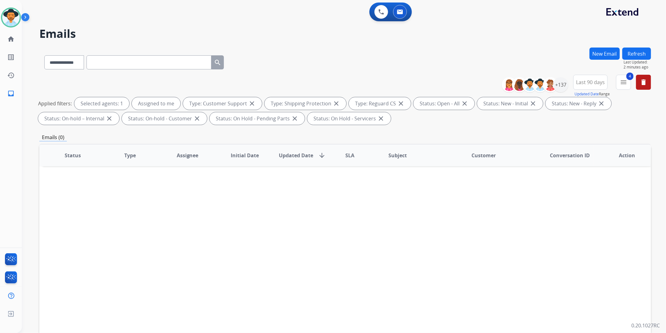
click at [587, 82] on span "Last 90 days" at bounding box center [590, 82] width 29 height 2
click at [630, 98] on div "Applied filters: Selected agents: 1 Assigned to me Type: Customer Support close…" at bounding box center [344, 110] width 612 height 27
click at [563, 85] on div "+137" at bounding box center [561, 84] width 15 height 15
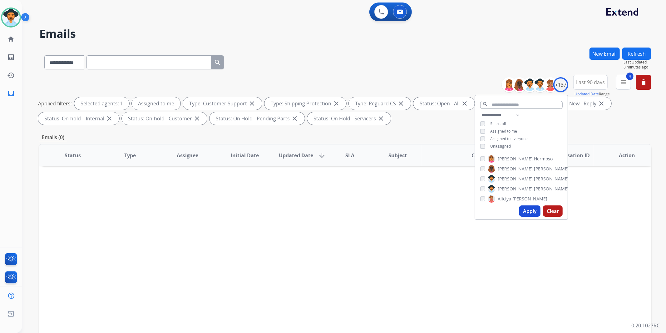
click at [594, 77] on button "Last 90 days" at bounding box center [591, 82] width 34 height 15
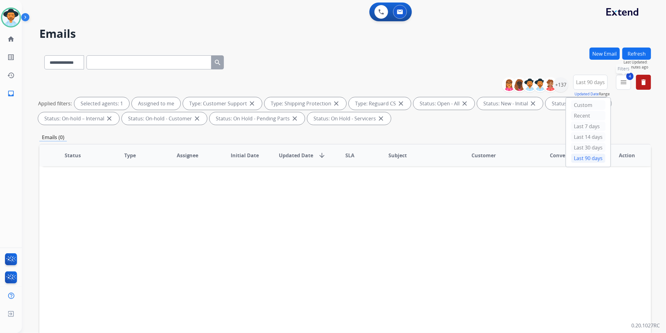
click at [621, 79] on mat-icon "menu" at bounding box center [623, 81] width 7 height 7
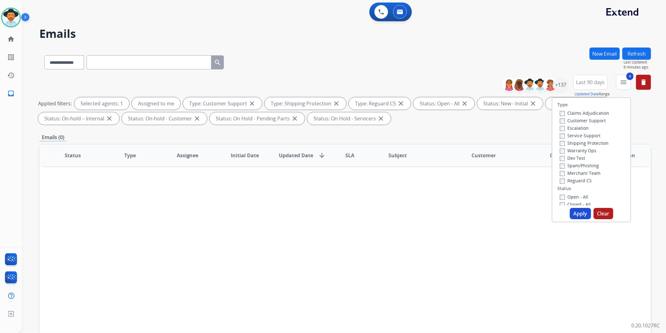
click at [457, 33] on h2 "Emails" at bounding box center [345, 33] width 612 height 12
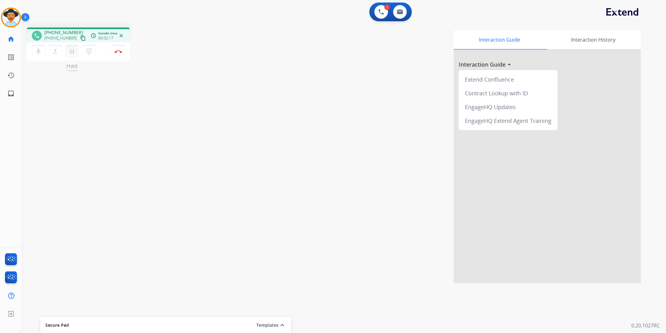
click at [76, 52] on mat-icon "pause" at bounding box center [71, 51] width 7 height 7
click at [73, 49] on mat-icon "play_arrow" at bounding box center [71, 51] width 7 height 7
click at [71, 53] on mat-icon "pause" at bounding box center [71, 51] width 7 height 7
click at [93, 49] on button "dialpad Dialpad" at bounding box center [88, 51] width 13 height 13
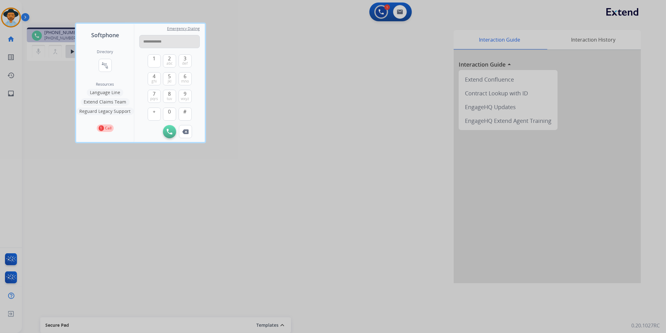
click at [160, 41] on input "**********" at bounding box center [169, 41] width 61 height 13
click at [152, 42] on input "**********" at bounding box center [169, 41] width 61 height 13
type input "**********"
click at [171, 126] on button "Initiate Call" at bounding box center [169, 131] width 13 height 13
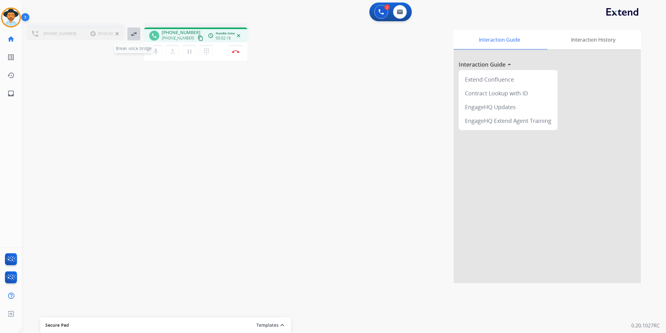
click at [135, 30] on mat-icon "swap_horiz" at bounding box center [133, 33] width 7 height 7
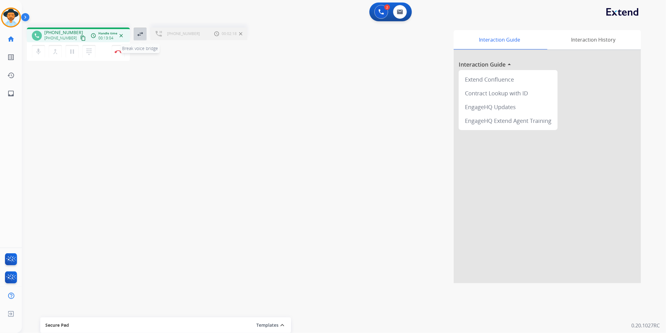
click at [142, 34] on mat-icon "swap_horiz" at bounding box center [140, 33] width 7 height 7
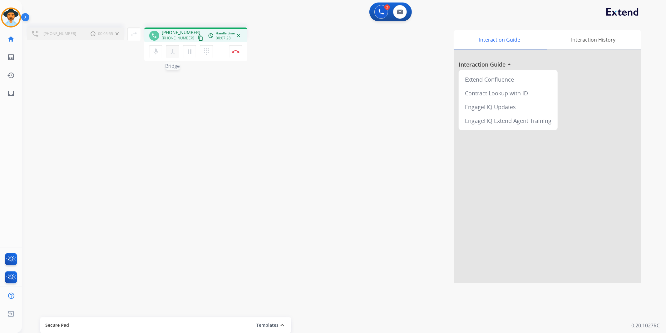
click at [173, 51] on mat-icon "merge_type" at bounding box center [172, 51] width 7 height 7
click at [122, 50] on img at bounding box center [118, 51] width 7 height 3
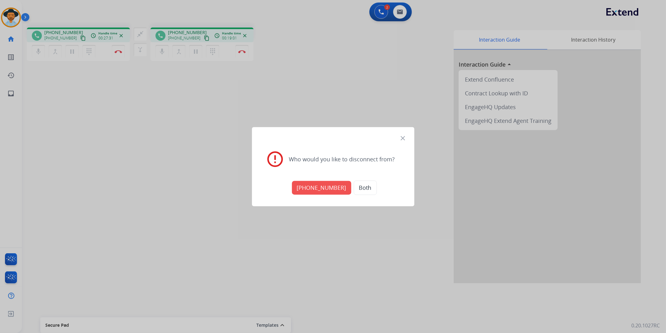
click at [332, 188] on button "[PHONE_NUMBER]" at bounding box center [321, 188] width 59 height 14
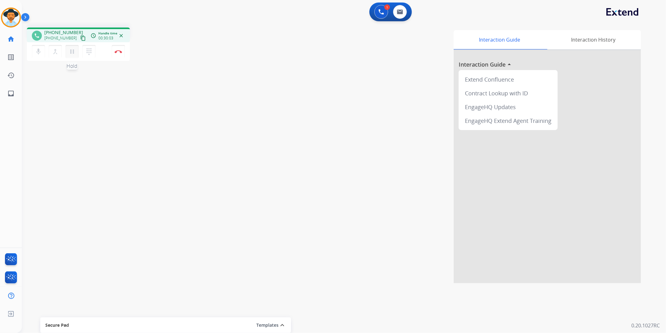
click at [72, 52] on mat-icon "pause" at bounding box center [71, 51] width 7 height 7
click at [90, 55] on button "dialpad Dialpad" at bounding box center [88, 51] width 13 height 13
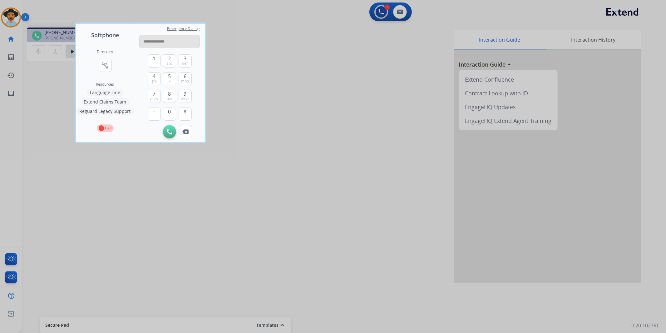
click at [162, 41] on input "**********" at bounding box center [169, 41] width 61 height 13
click at [153, 41] on input "**********" at bounding box center [169, 41] width 61 height 13
click at [145, 41] on input "**********" at bounding box center [169, 41] width 61 height 13
type input "**********"
click at [166, 131] on button "Initiate Call" at bounding box center [169, 131] width 13 height 13
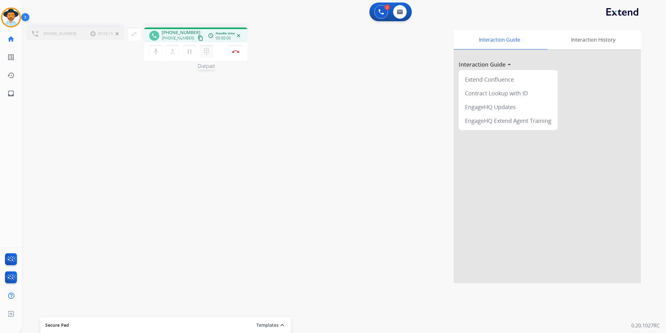
click at [204, 52] on mat-icon "dialpad" at bounding box center [206, 51] width 7 height 7
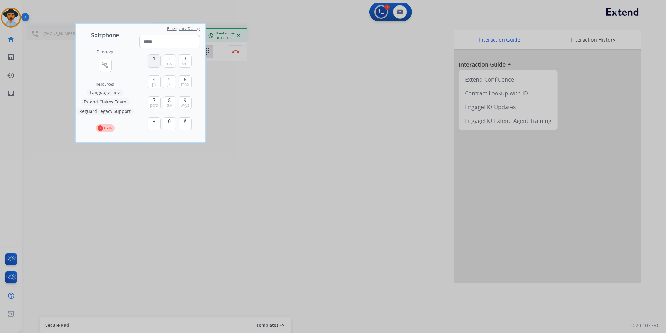
click at [157, 60] on button "1" at bounding box center [154, 60] width 13 height 13
click at [169, 123] on span "0" at bounding box center [169, 120] width 3 height 7
click at [188, 143] on img at bounding box center [185, 144] width 6 height 5
type input "*"
click at [241, 120] on div at bounding box center [333, 166] width 666 height 333
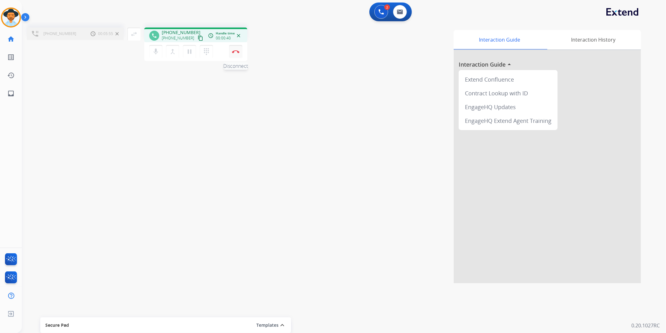
click at [235, 50] on img at bounding box center [235, 51] width 7 height 3
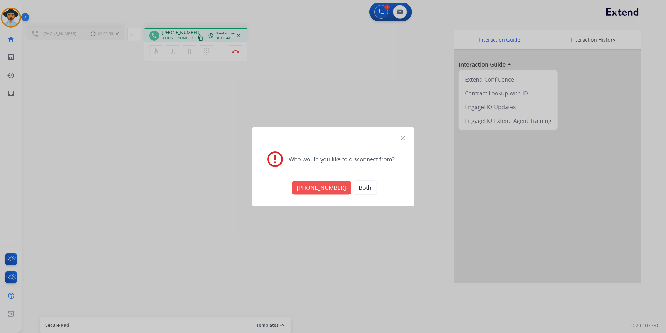
click at [332, 188] on button "[PHONE_NUMBER]" at bounding box center [321, 188] width 59 height 14
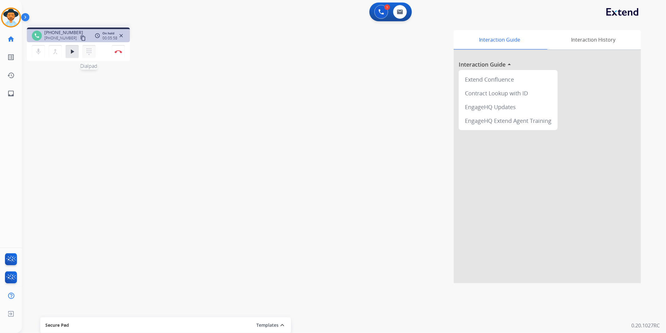
click at [86, 53] on mat-icon "dialpad" at bounding box center [88, 51] width 7 height 7
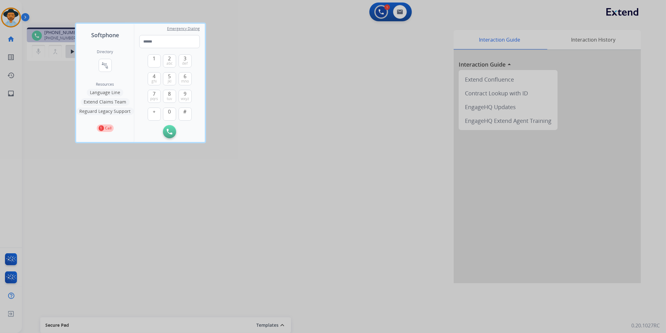
click at [277, 52] on div at bounding box center [333, 166] width 666 height 333
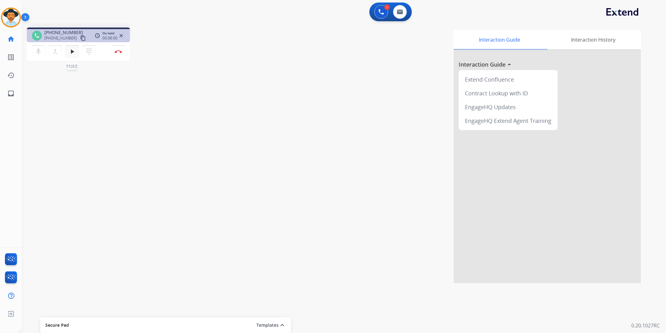
click at [74, 53] on mat-icon "play_arrow" at bounding box center [71, 51] width 7 height 7
click at [73, 51] on mat-icon "pause" at bounding box center [71, 51] width 7 height 7
click at [91, 48] on mat-icon "dialpad" at bounding box center [88, 51] width 7 height 7
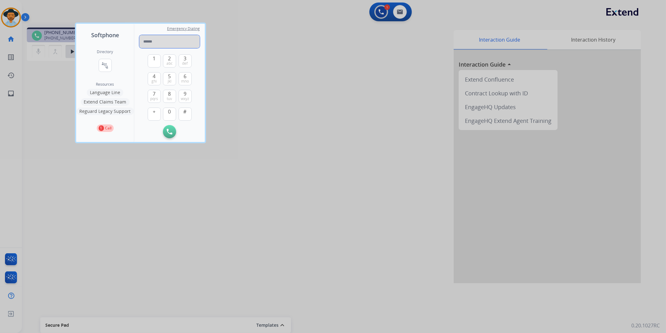
paste input "**********"
type input "**********"
click at [167, 132] on img at bounding box center [170, 132] width 6 height 6
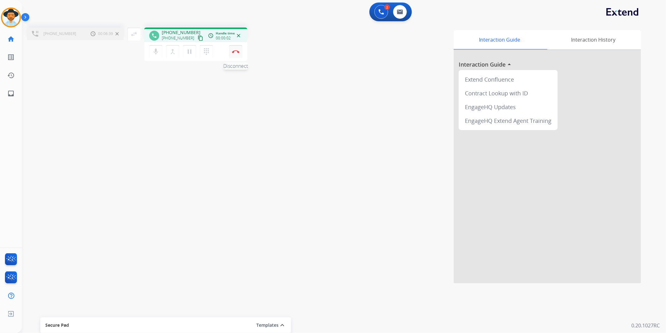
click at [237, 49] on button "Disconnect" at bounding box center [235, 51] width 13 height 13
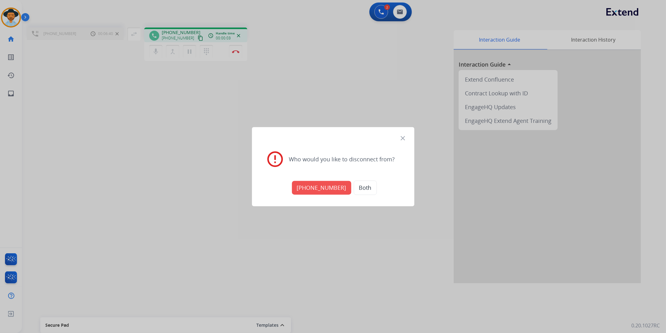
click at [328, 187] on button "[PHONE_NUMBER]" at bounding box center [321, 188] width 59 height 14
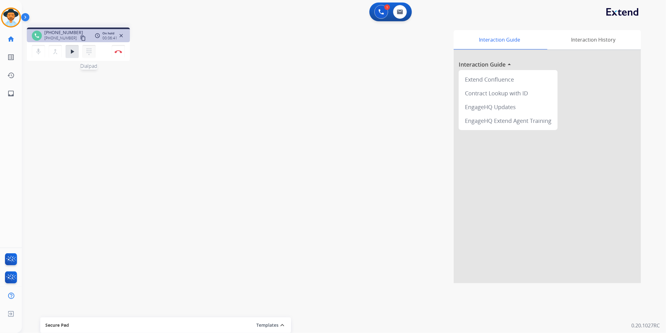
click at [91, 51] on mat-icon "dialpad" at bounding box center [88, 51] width 7 height 7
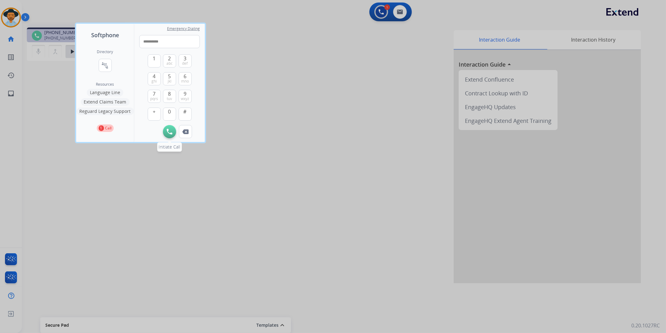
type input "**********"
click at [167, 133] on img at bounding box center [170, 132] width 6 height 6
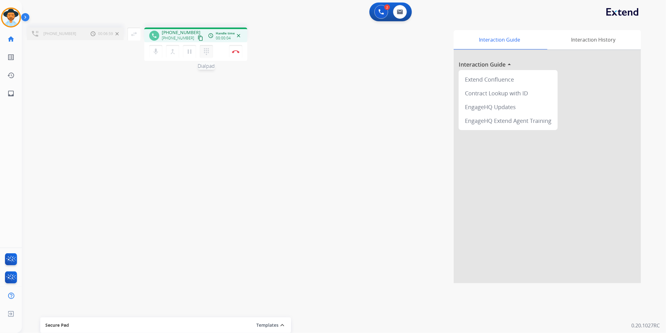
click at [207, 54] on mat-icon "dialpad" at bounding box center [206, 51] width 7 height 7
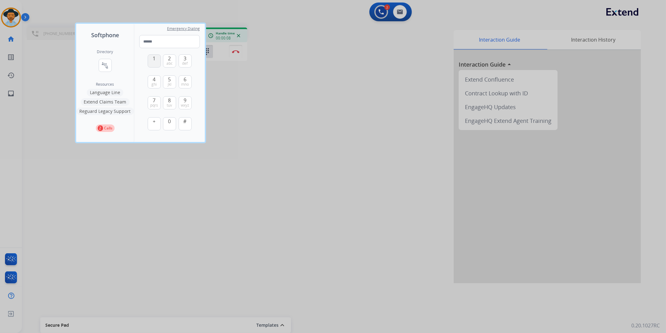
click at [153, 61] on span "1" at bounding box center [154, 58] width 3 height 7
click at [172, 84] on button "5 jkl" at bounding box center [169, 81] width 13 height 13
click at [168, 62] on span "abc" at bounding box center [170, 63] width 6 height 5
click at [173, 84] on button "5 jkl" at bounding box center [169, 81] width 13 height 13
click at [187, 102] on button "9 wxyz" at bounding box center [185, 102] width 13 height 13
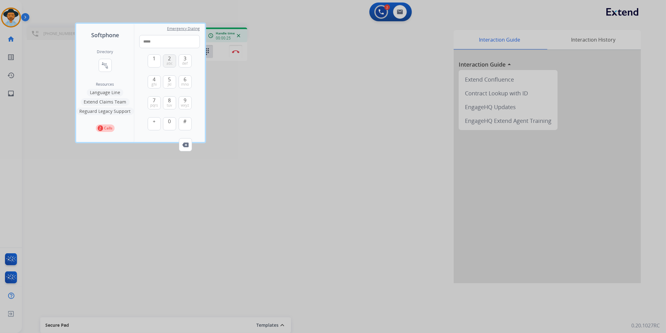
click at [170, 61] on span "abc" at bounding box center [170, 63] width 6 height 5
click at [185, 82] on span "mno" at bounding box center [185, 84] width 8 height 5
click at [154, 104] on span "pqrs" at bounding box center [154, 105] width 8 height 5
click at [170, 104] on span "tuv" at bounding box center [169, 105] width 5 height 5
click at [185, 60] on span "3" at bounding box center [185, 58] width 3 height 7
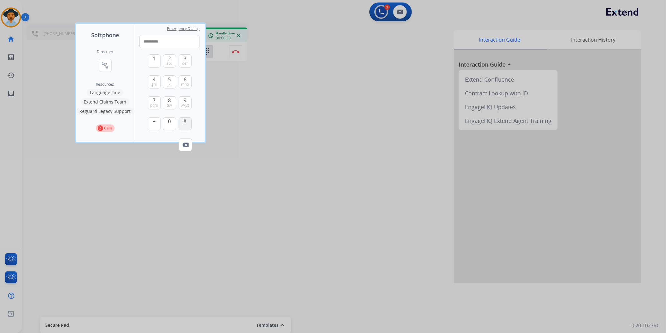
click at [187, 122] on button "#" at bounding box center [185, 123] width 13 height 13
click at [156, 103] on span "pqrs" at bounding box center [154, 105] width 8 height 5
click at [169, 101] on span "8" at bounding box center [169, 100] width 3 height 7
click at [186, 57] on span "3" at bounding box center [185, 58] width 3 height 7
click at [172, 82] on button "5 jkl" at bounding box center [169, 81] width 13 height 13
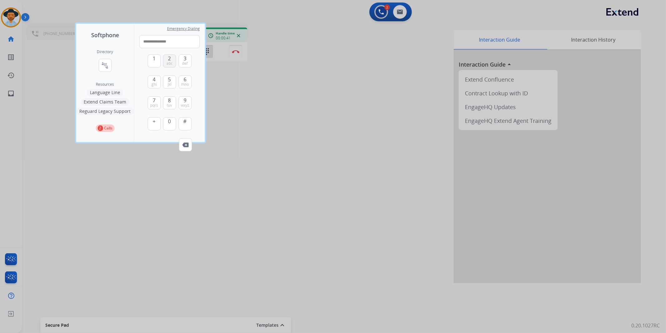
click at [170, 61] on span "abc" at bounding box center [170, 63] width 6 height 5
click at [172, 82] on button "5 jkl" at bounding box center [169, 81] width 13 height 13
click at [185, 103] on span "wxyz" at bounding box center [185, 105] width 8 height 5
click at [170, 63] on span "abc" at bounding box center [170, 63] width 6 height 5
click at [186, 82] on span "mno" at bounding box center [185, 84] width 8 height 5
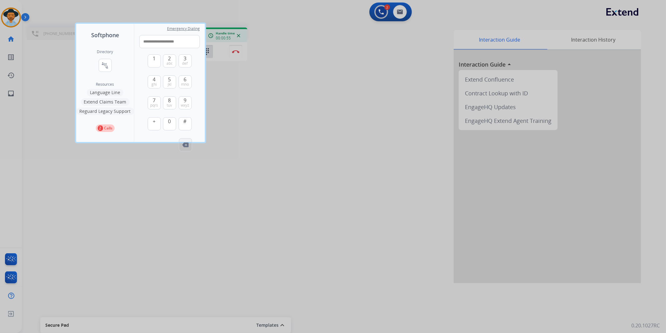
click at [189, 141] on button "Remove Number" at bounding box center [185, 144] width 13 height 13
type input "**********"
click at [263, 173] on div at bounding box center [333, 166] width 666 height 333
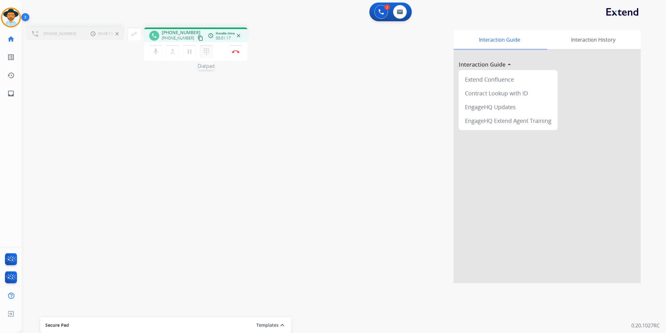
click at [202, 52] on button "dialpad Dialpad" at bounding box center [206, 51] width 13 height 13
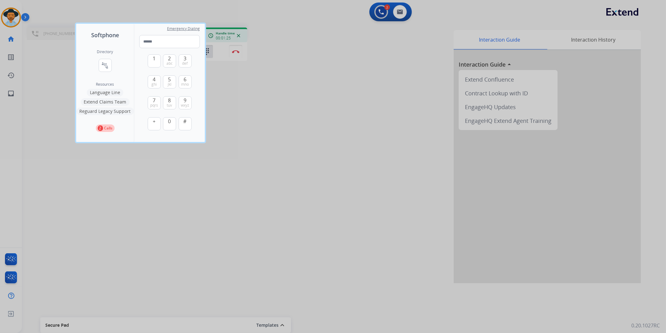
click at [257, 92] on div at bounding box center [333, 166] width 666 height 333
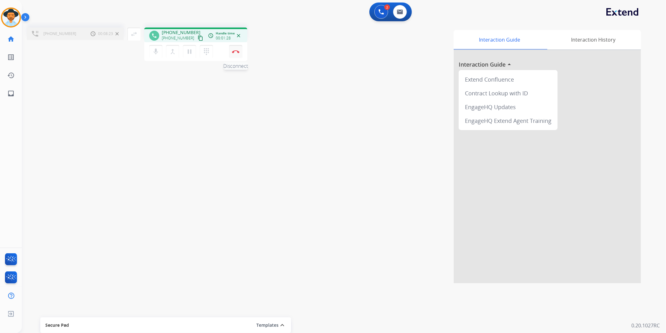
click at [239, 50] on img at bounding box center [235, 51] width 7 height 3
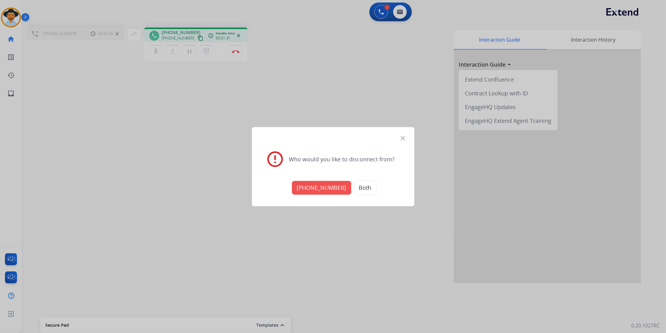
click at [343, 187] on button "[PHONE_NUMBER]" at bounding box center [321, 188] width 59 height 14
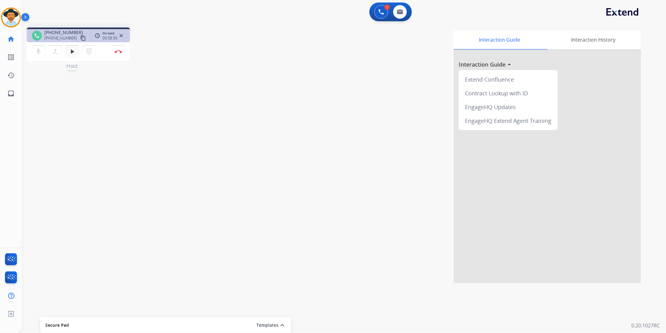
click at [74, 53] on mat-icon "play_arrow" at bounding box center [71, 51] width 7 height 7
click at [121, 49] on button "Disconnect" at bounding box center [118, 51] width 13 height 13
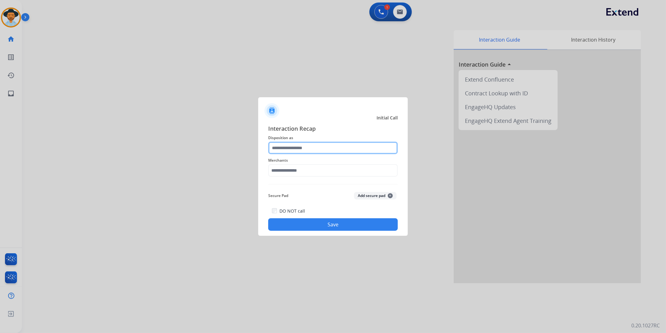
click at [319, 147] on input "text" at bounding box center [333, 148] width 130 height 12
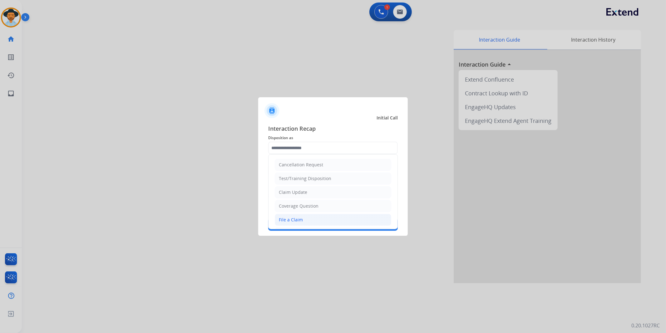
click at [305, 219] on li "File a Claim" at bounding box center [333, 220] width 117 height 12
type input "**********"
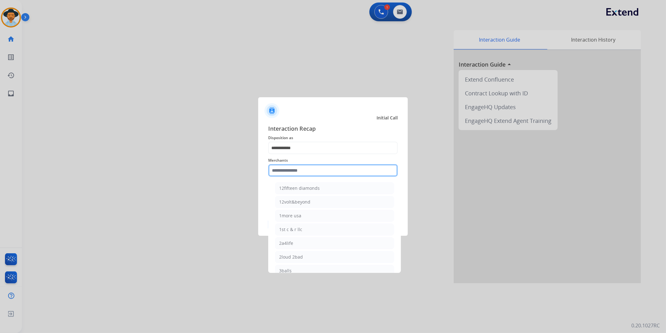
click at [317, 169] on input "text" at bounding box center [333, 170] width 130 height 12
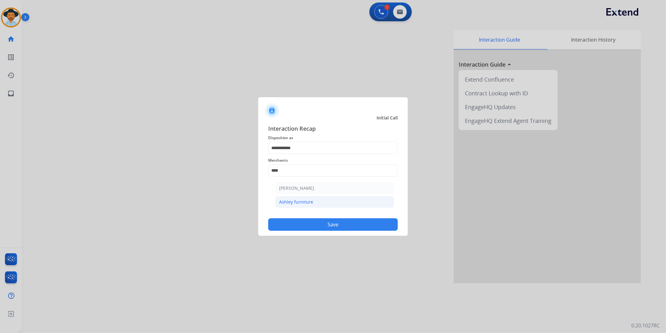
click at [304, 201] on div "Ashley furniture" at bounding box center [296, 202] width 34 height 6
type input "**********"
click at [324, 224] on button "Save" at bounding box center [333, 224] width 130 height 12
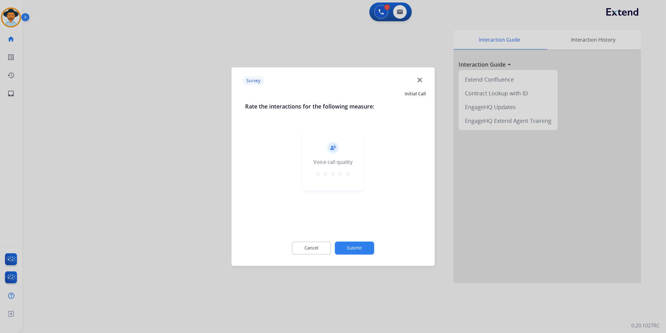
click at [354, 243] on button "Submit" at bounding box center [354, 247] width 39 height 13
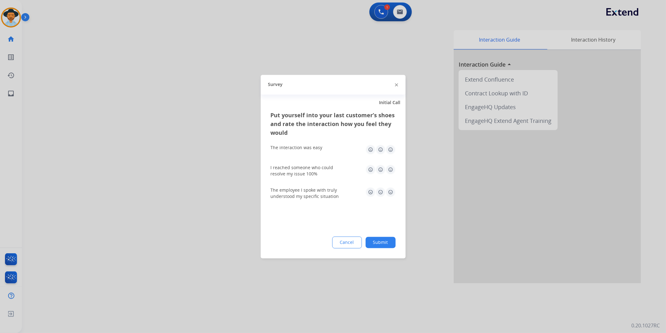
click at [383, 242] on button "Submit" at bounding box center [381, 242] width 30 height 11
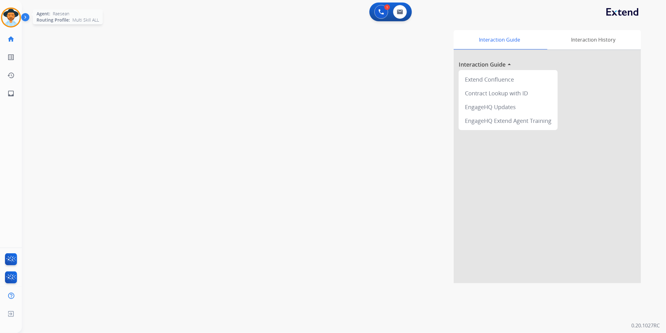
click at [10, 12] on img at bounding box center [10, 17] width 17 height 17
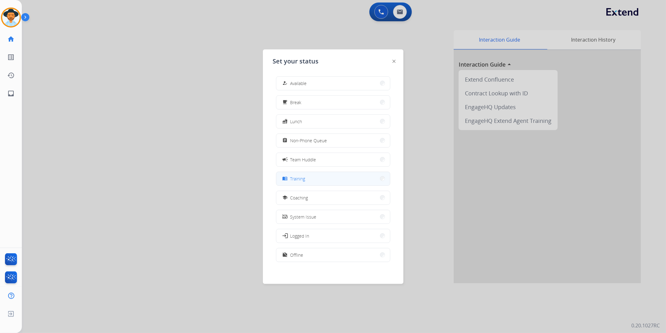
click at [323, 175] on button "menu_book Training" at bounding box center [334, 178] width 114 height 13
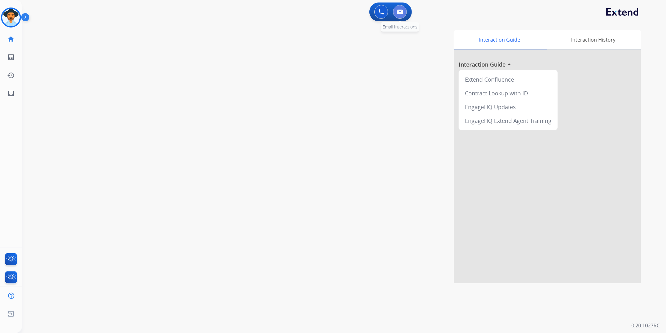
click at [398, 11] on img at bounding box center [400, 11] width 6 height 5
select select "**********"
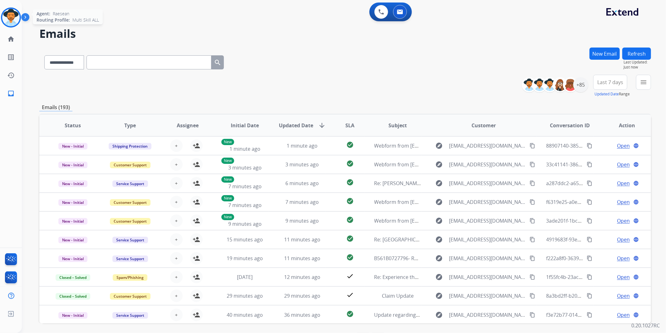
click at [9, 17] on img at bounding box center [10, 17] width 17 height 17
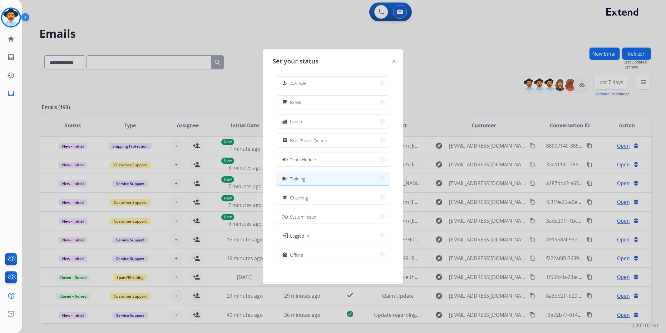
click at [456, 54] on div at bounding box center [333, 166] width 666 height 333
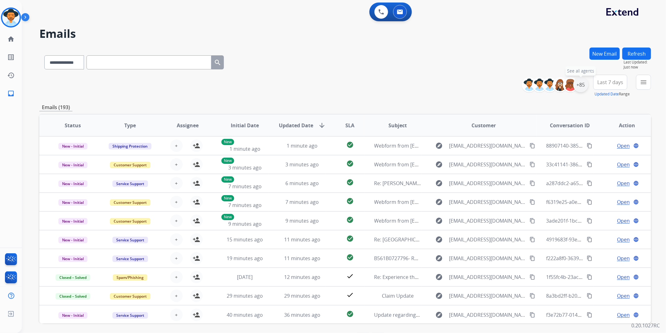
click at [584, 85] on div "+85" at bounding box center [581, 84] width 15 height 15
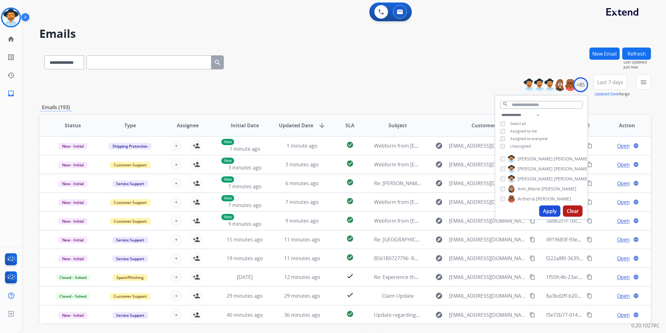
click at [523, 143] on span "Unassigned" at bounding box center [521, 145] width 21 height 5
click at [546, 209] on button "Apply" at bounding box center [550, 210] width 21 height 11
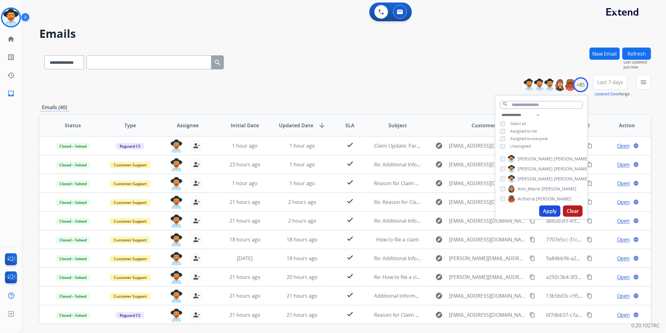
click at [611, 81] on span "Last 7 days" at bounding box center [611, 82] width 26 height 2
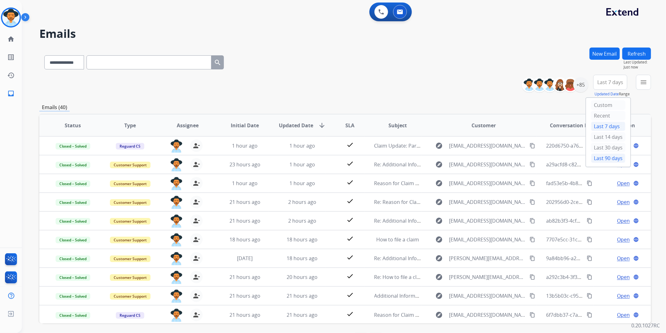
click at [611, 157] on div "Last 90 days" at bounding box center [608, 157] width 34 height 9
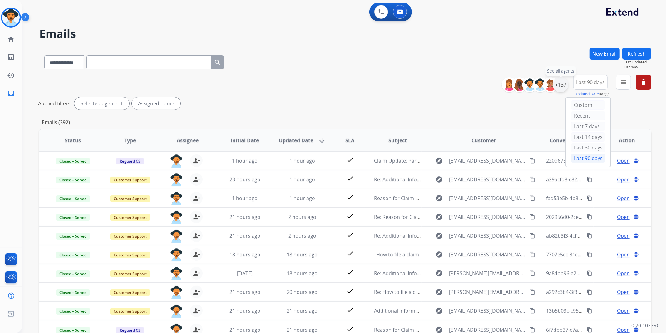
click at [563, 86] on div "+137" at bounding box center [561, 84] width 15 height 15
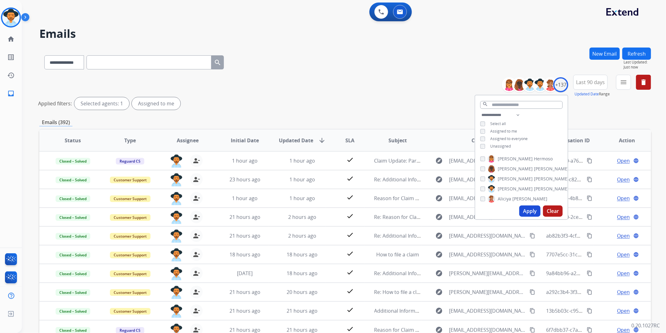
click at [428, 97] on div "Applied filters: Selected agents: 1 Assigned to me" at bounding box center [344, 103] width 612 height 12
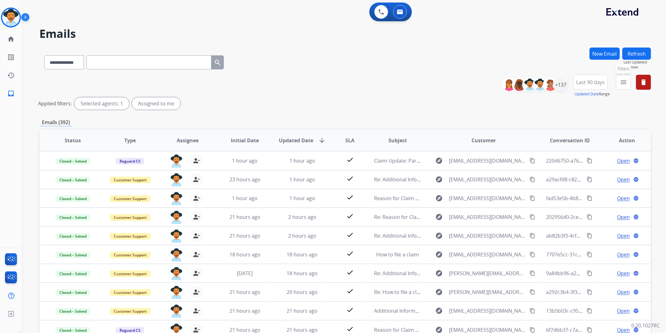
click at [626, 80] on mat-icon "menu" at bounding box center [623, 81] width 7 height 7
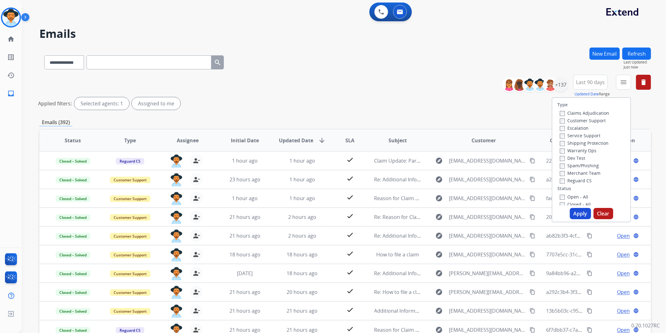
click at [590, 120] on label "Customer Support" at bounding box center [583, 120] width 46 height 6
click at [593, 142] on label "Shipping Protection" at bounding box center [584, 143] width 49 height 6
click at [580, 177] on label "Reguard CS" at bounding box center [576, 180] width 32 height 6
click at [581, 195] on label "Open - All" at bounding box center [574, 197] width 28 height 6
click at [578, 213] on button "Apply" at bounding box center [580, 213] width 21 height 11
